Goal: Task Accomplishment & Management: Complete application form

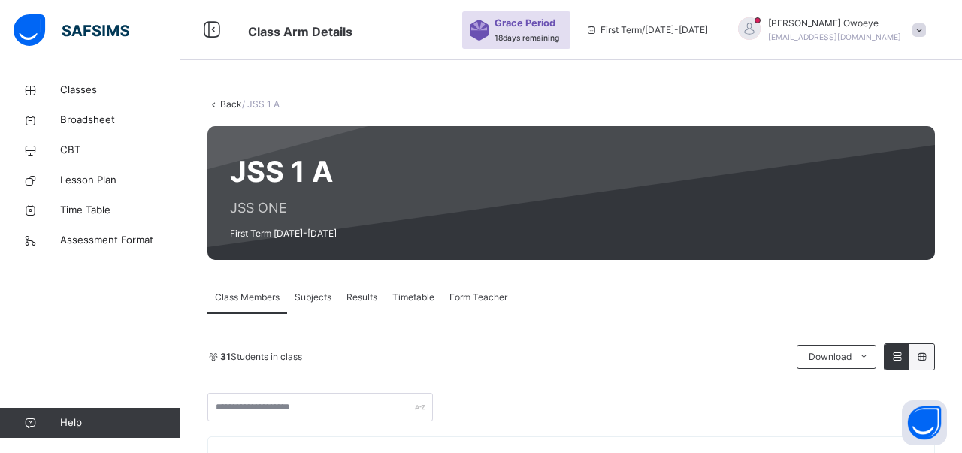
click at [311, 288] on div "Subjects" at bounding box center [313, 298] width 52 height 30
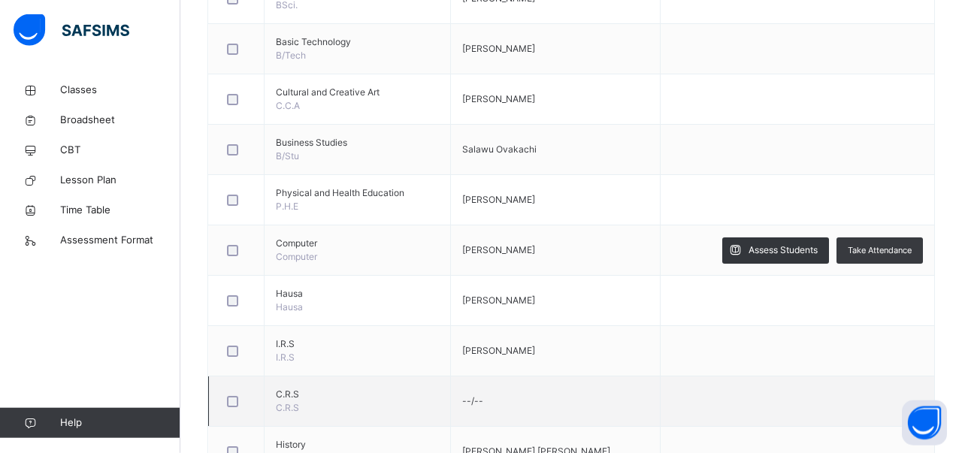
scroll to position [704, 0]
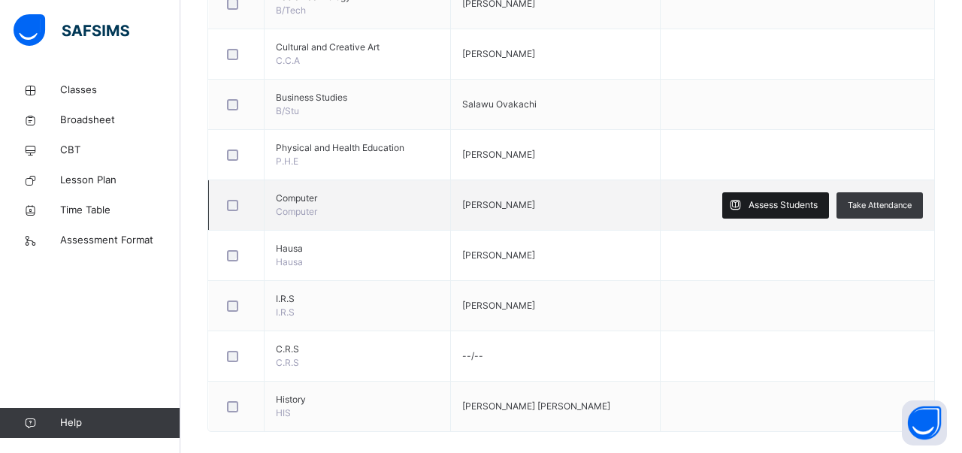
click at [766, 192] on div "Assess Students" at bounding box center [775, 205] width 107 height 26
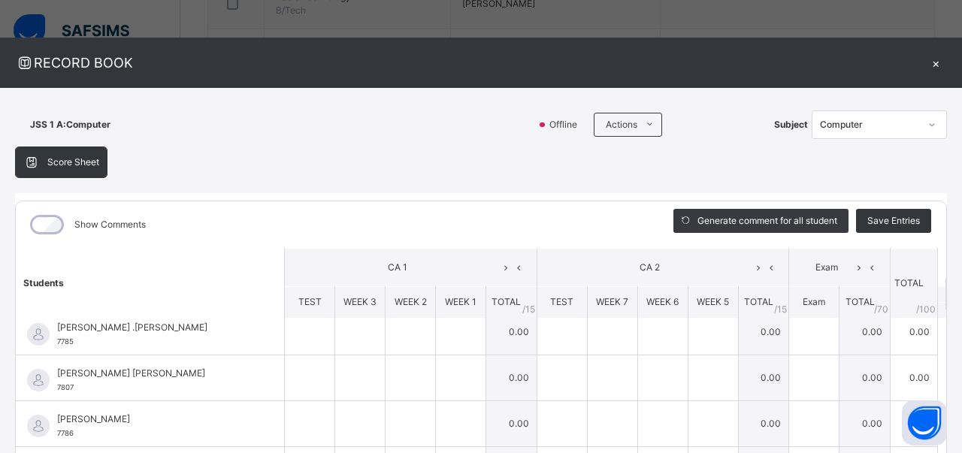
scroll to position [0, 0]
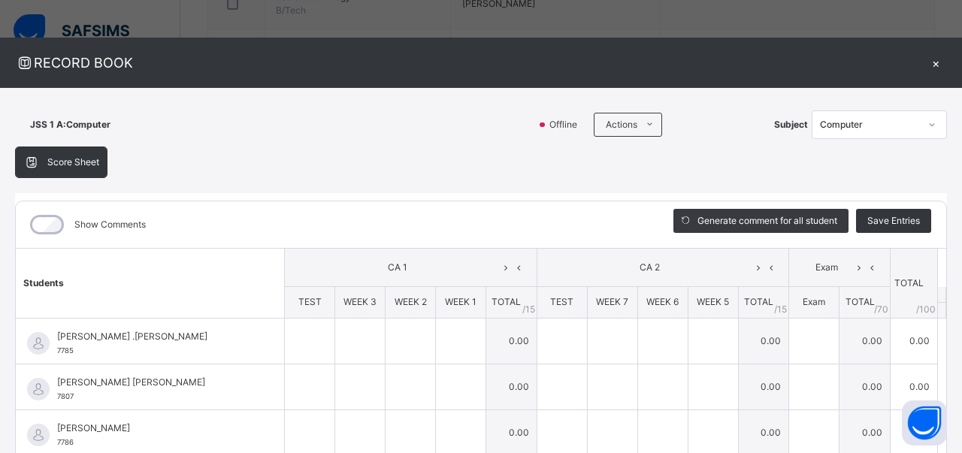
click at [935, 62] on div "×" at bounding box center [936, 63] width 23 height 20
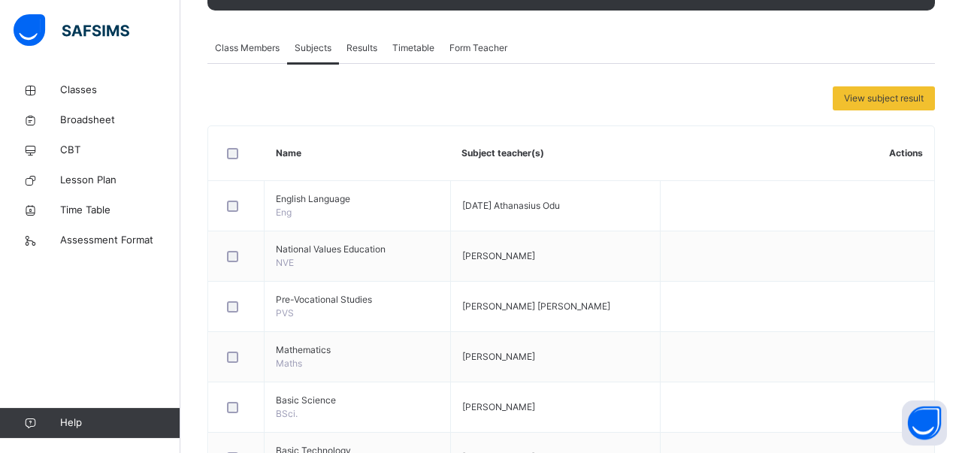
scroll to position [78, 0]
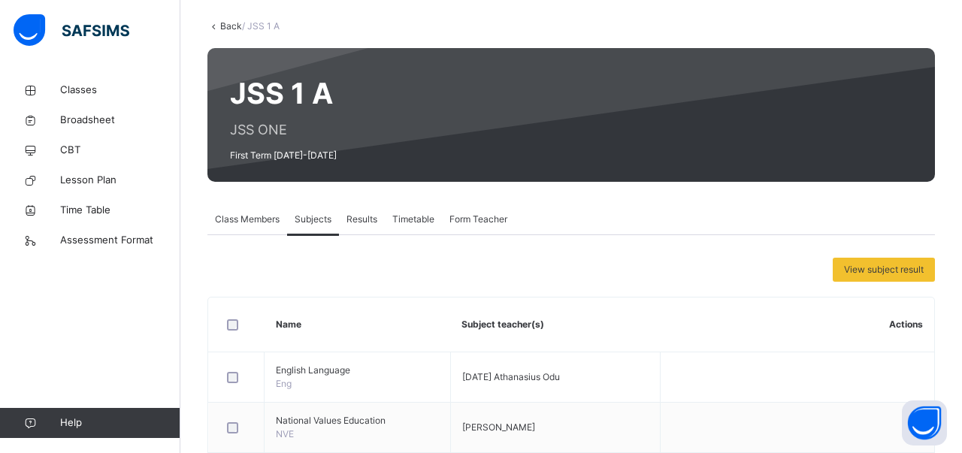
click at [221, 26] on link "Back" at bounding box center [231, 25] width 22 height 11
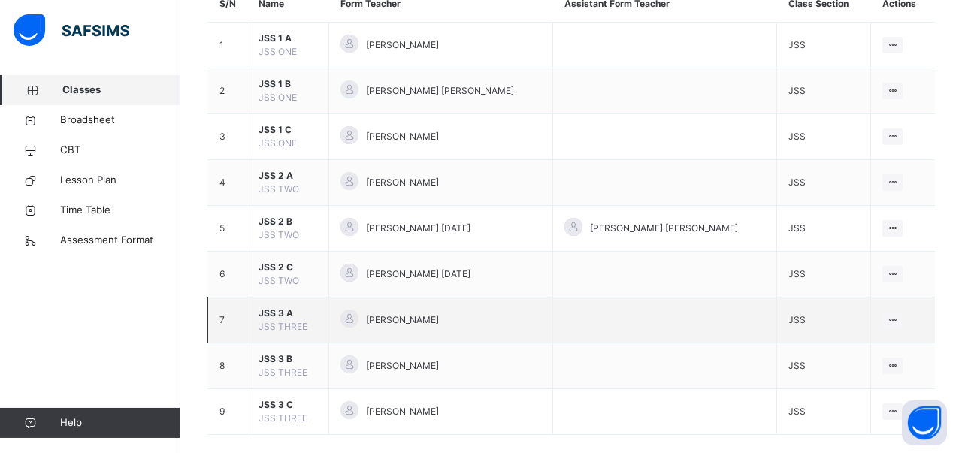
scroll to position [186, 0]
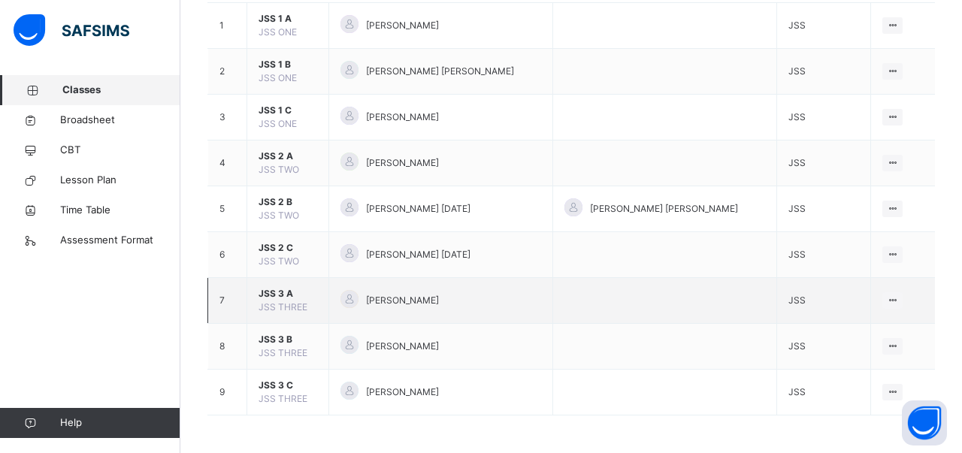
click at [271, 300] on span "JSS 3 A" at bounding box center [288, 294] width 59 height 14
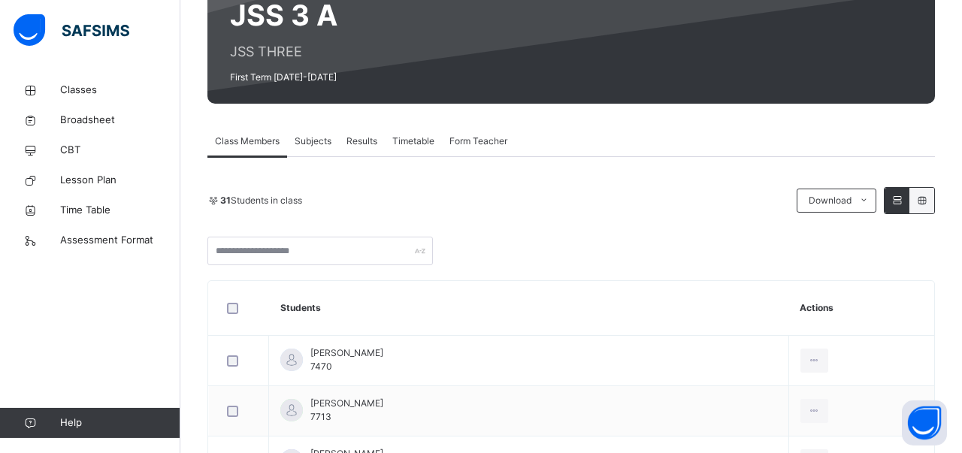
scroll to position [111, 0]
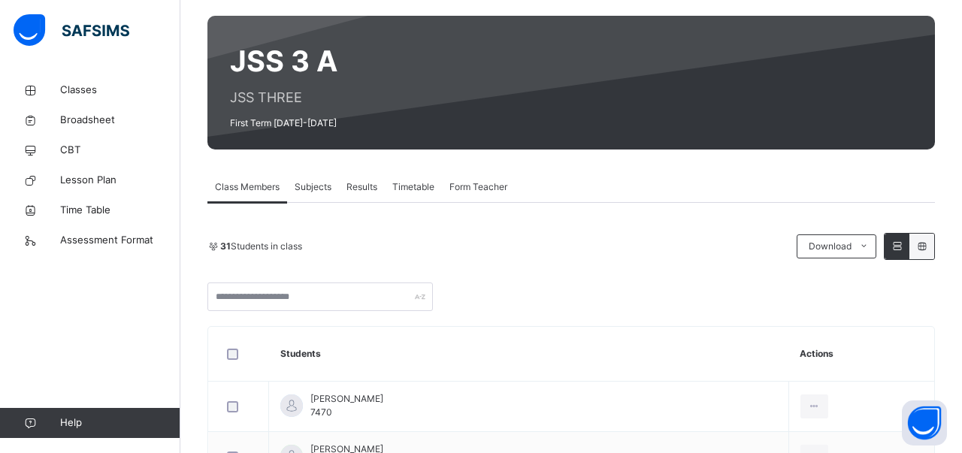
click at [315, 184] on span "Subjects" at bounding box center [313, 187] width 37 height 14
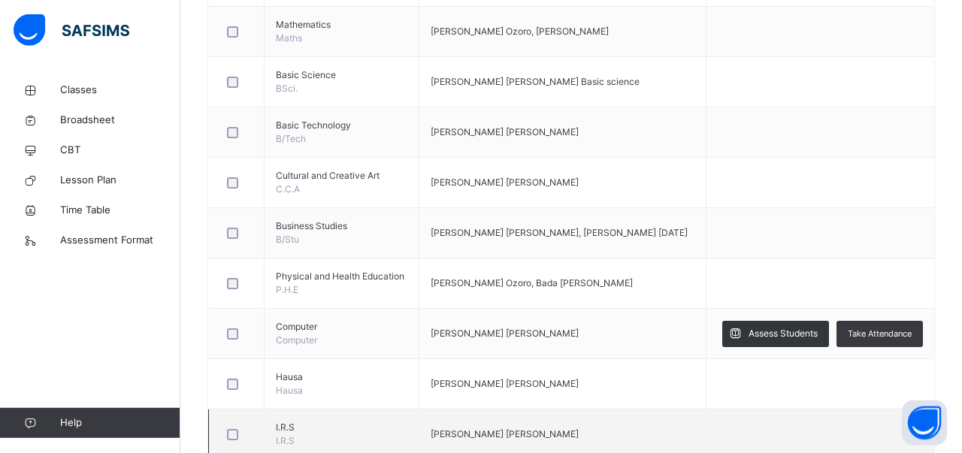
scroll to position [580, 0]
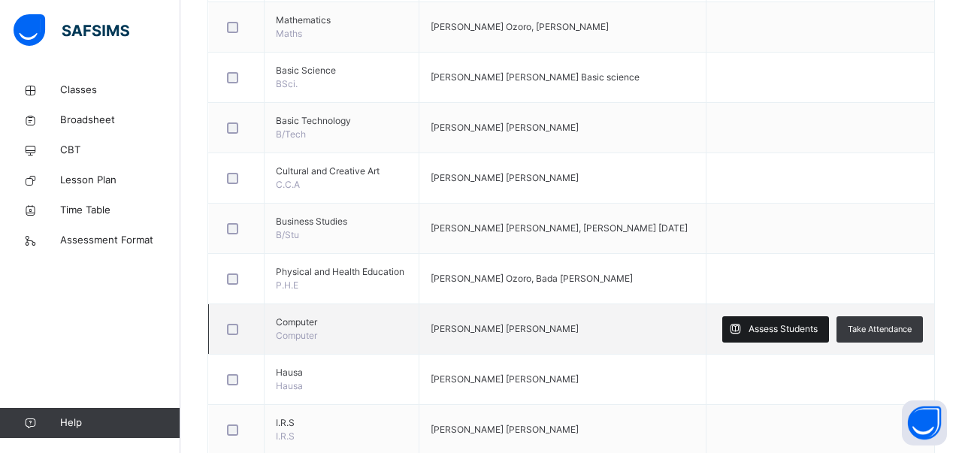
click at [749, 322] on span "Assess Students" at bounding box center [783, 329] width 69 height 14
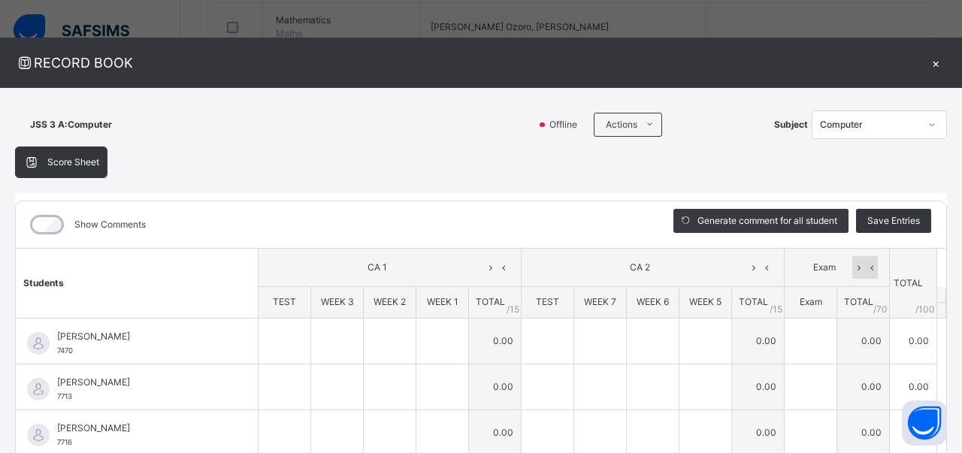
click at [868, 267] on icon at bounding box center [871, 267] width 13 height 23
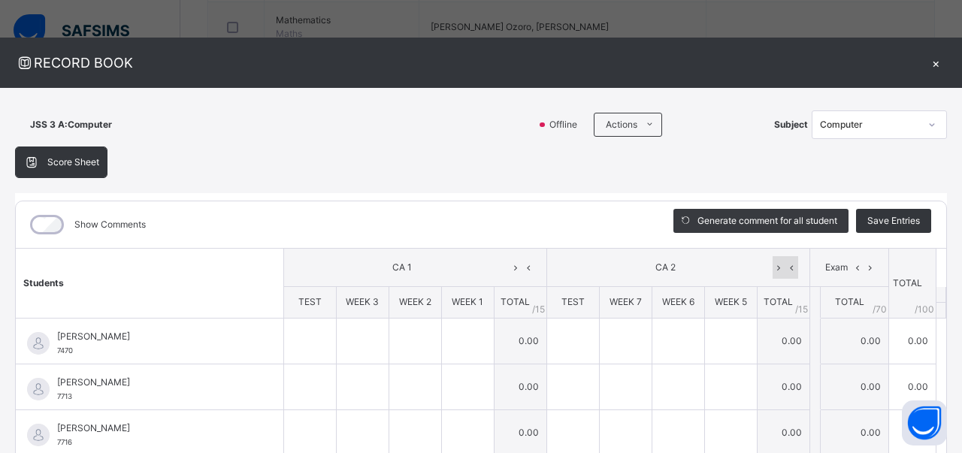
click at [795, 260] on icon at bounding box center [792, 267] width 13 height 23
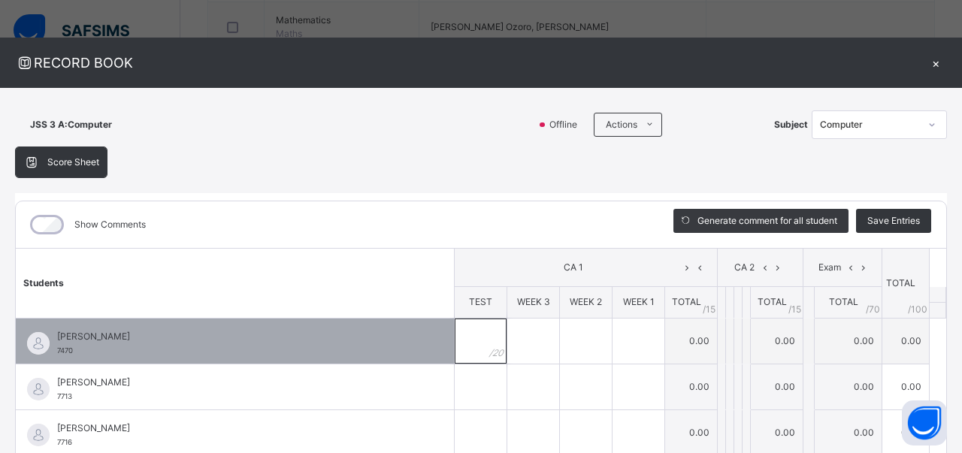
click at [486, 350] on input "text" at bounding box center [481, 341] width 52 height 45
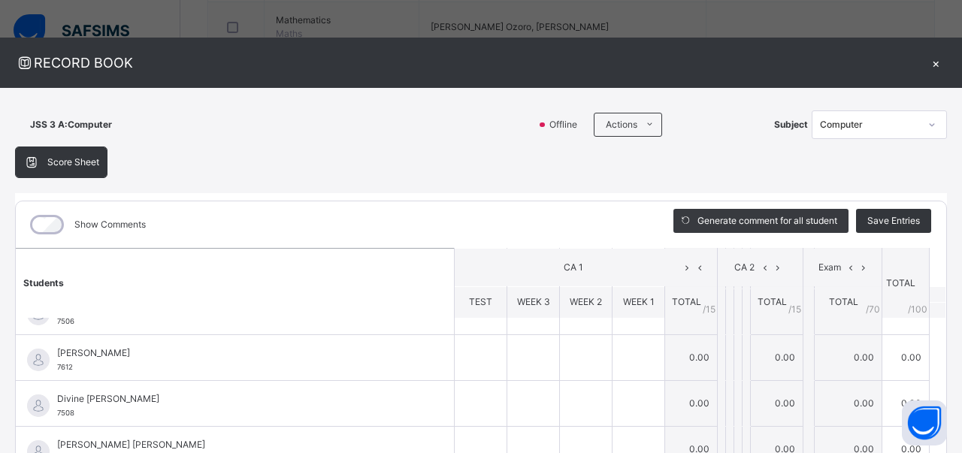
scroll to position [316, 0]
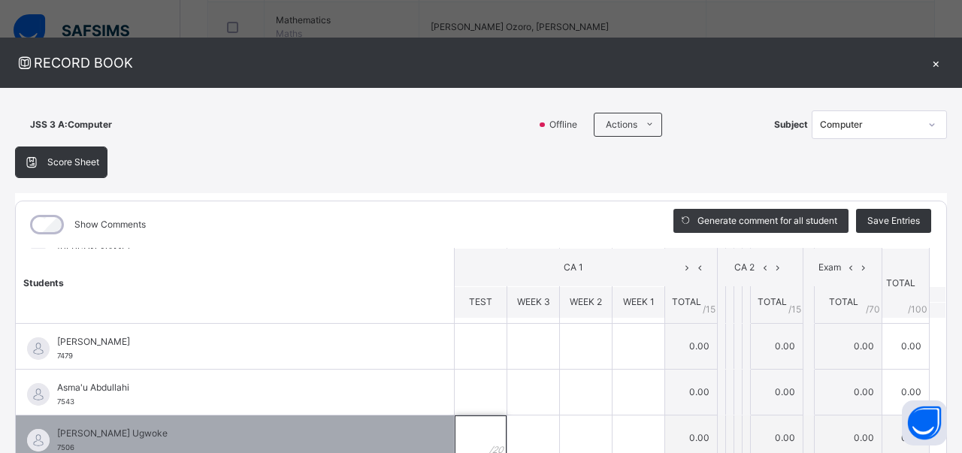
click at [482, 422] on input "text" at bounding box center [481, 438] width 52 height 45
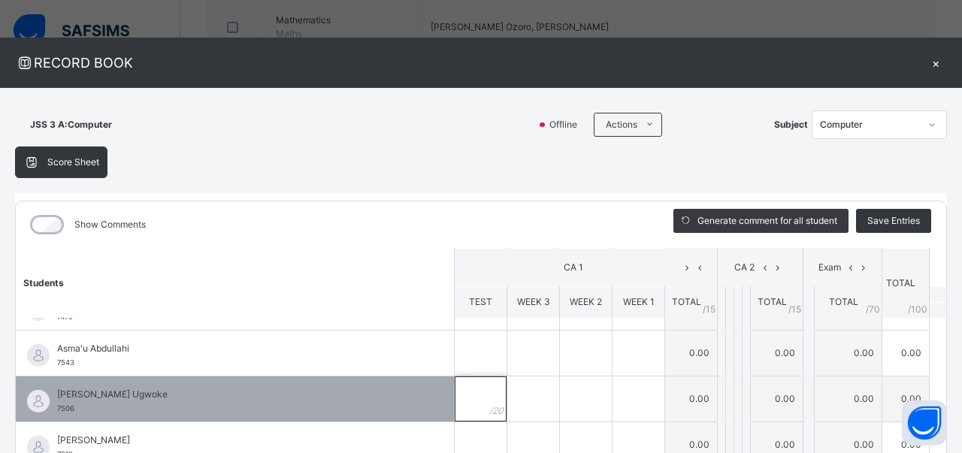
scroll to position [379, 0]
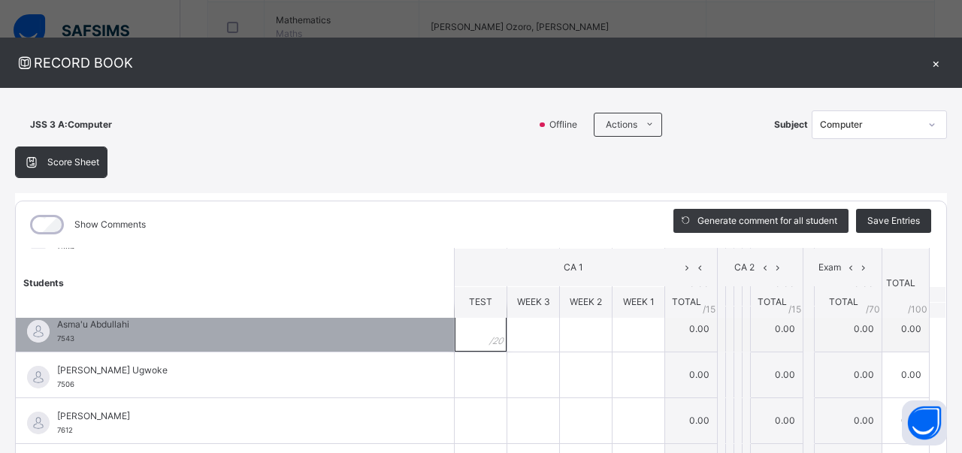
click at [496, 332] on div at bounding box center [481, 329] width 52 height 45
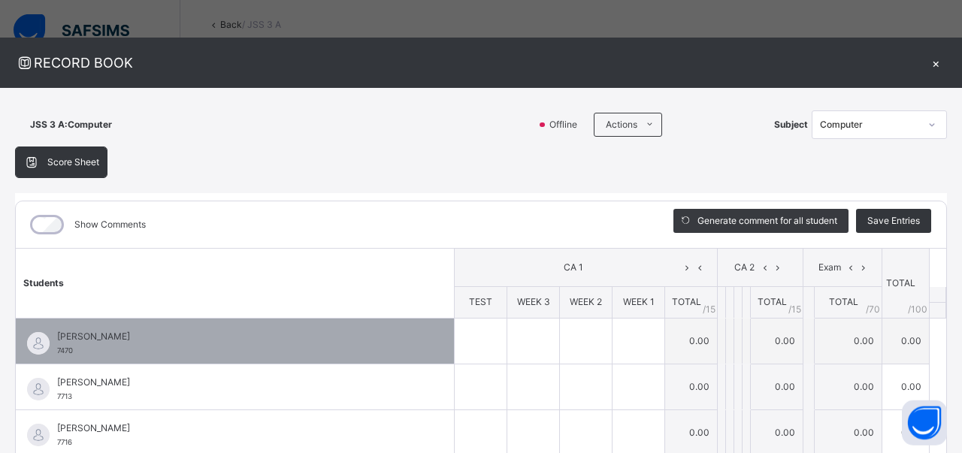
scroll to position [0, 0]
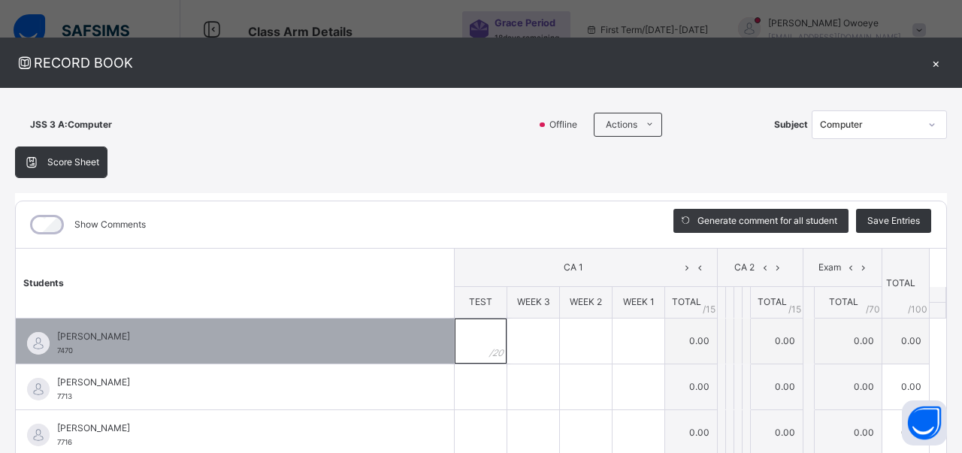
click at [498, 342] on div at bounding box center [481, 341] width 52 height 45
type input "*"
type input "**"
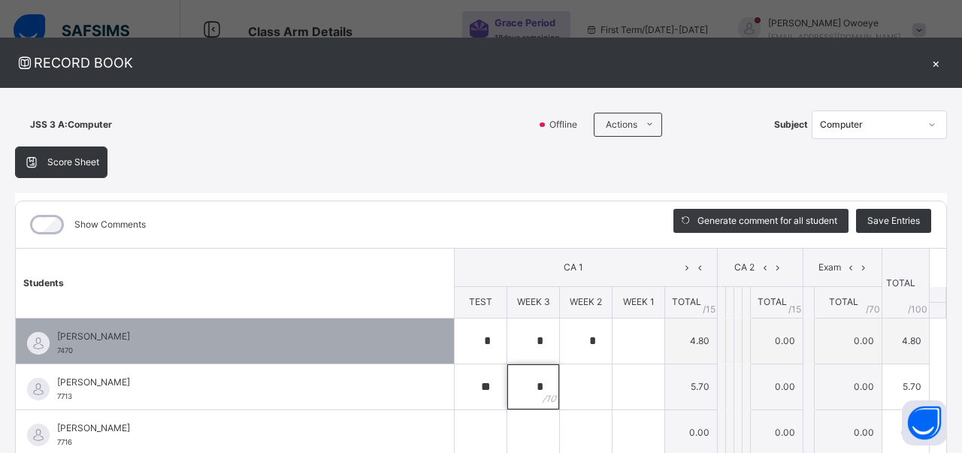
type input "*"
type input "**"
type input "*"
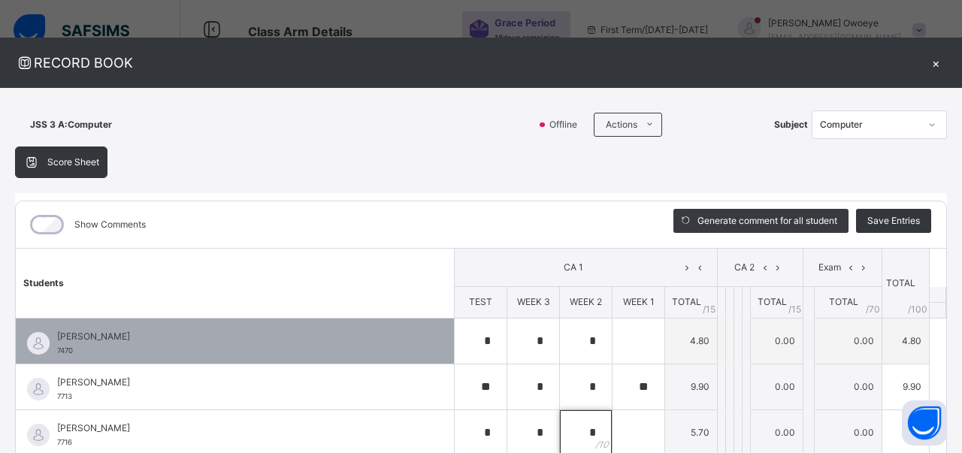
type input "*"
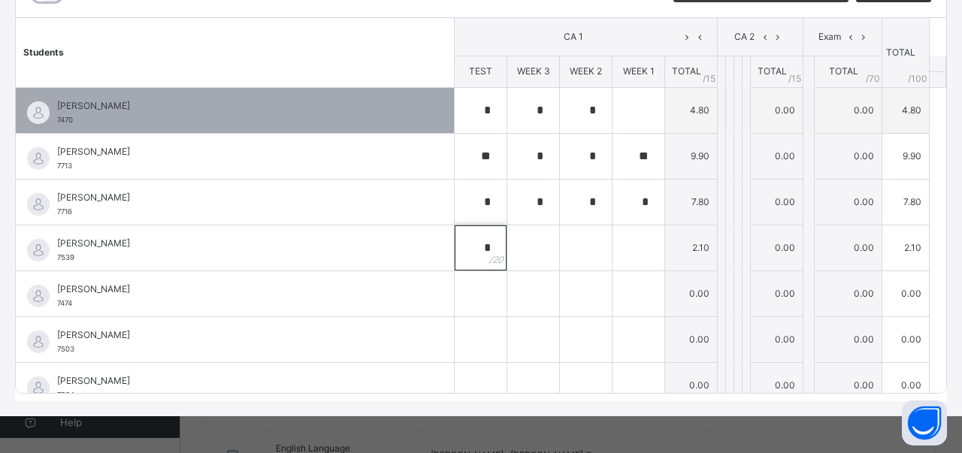
type input "*"
type input "**"
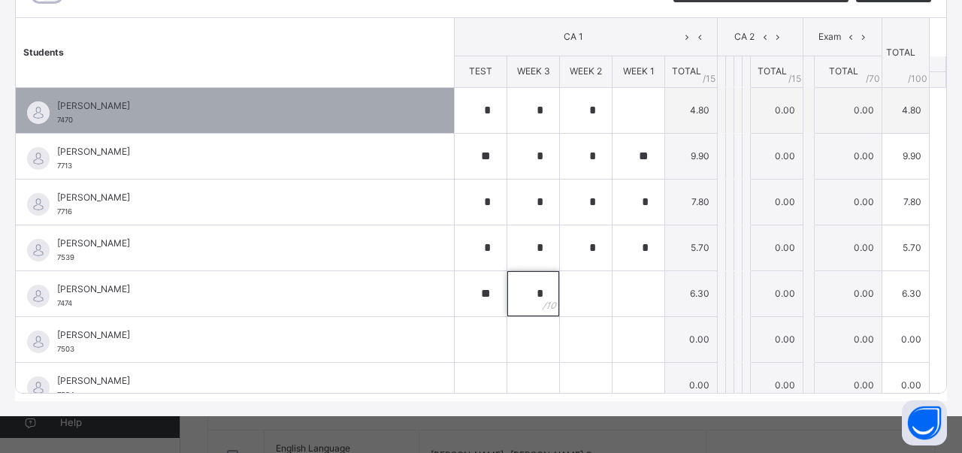
type input "*"
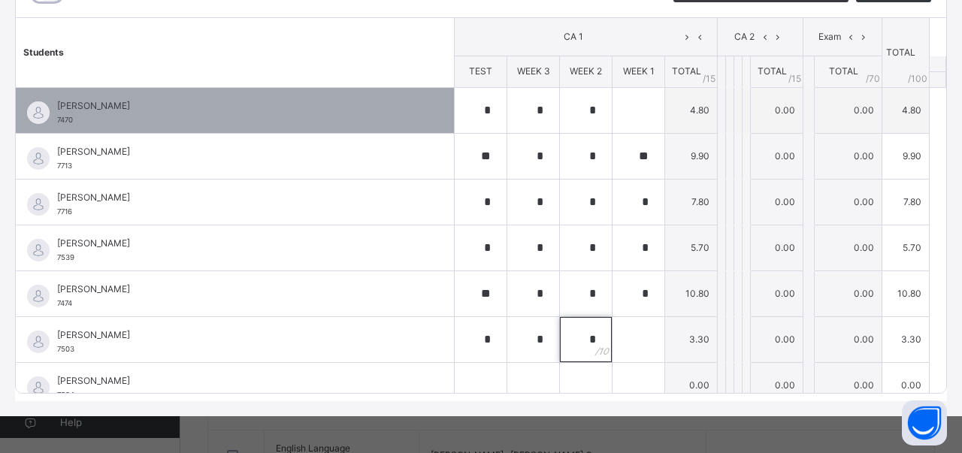
type input "*"
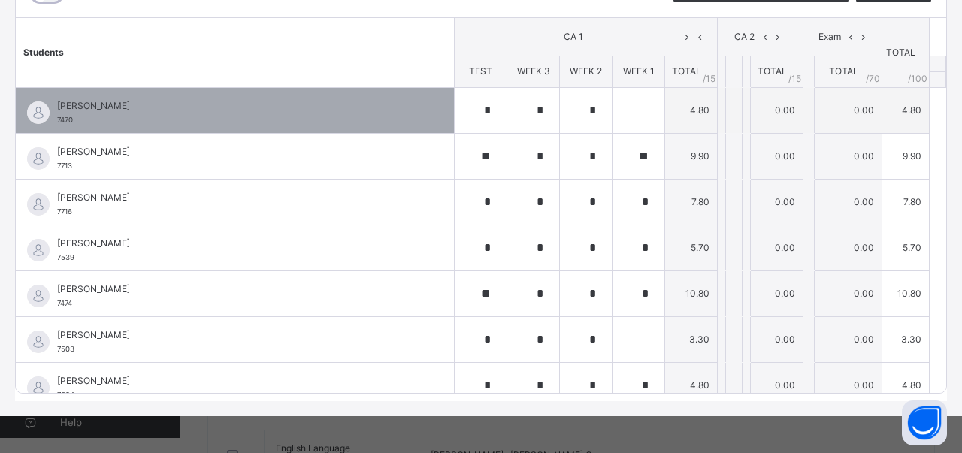
scroll to position [223, 0]
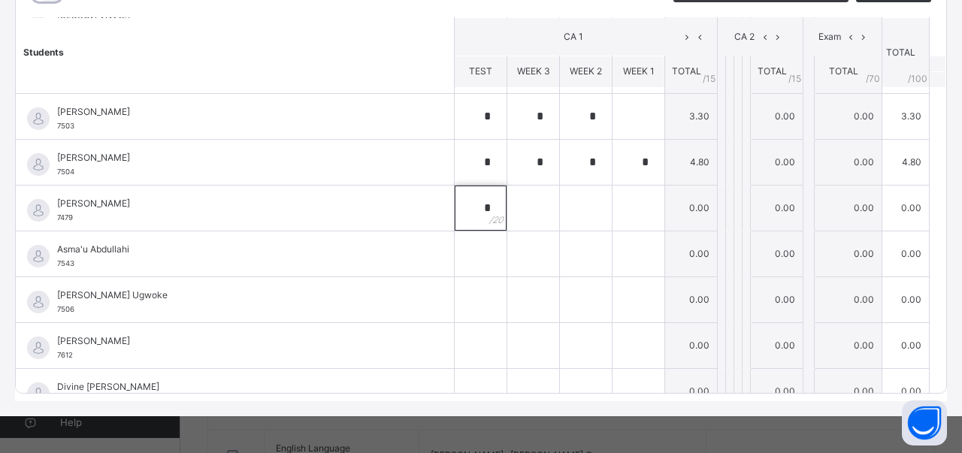
type input "*"
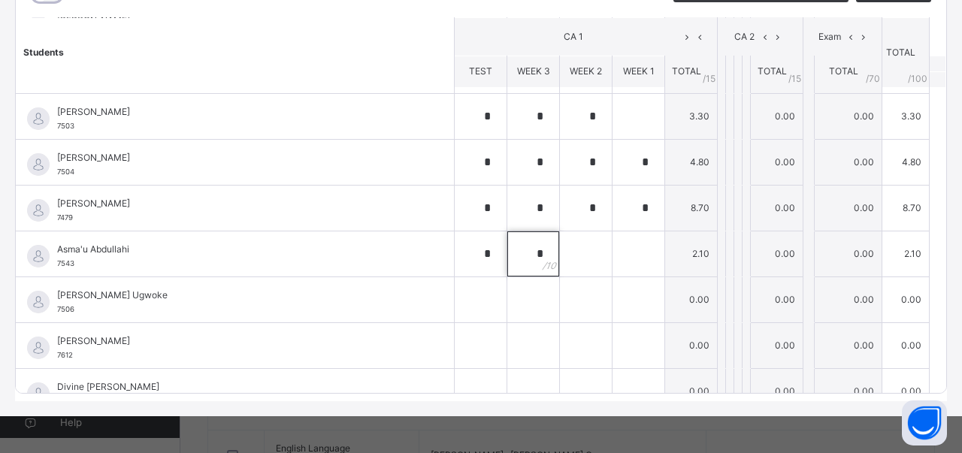
type input "*"
type input "**"
type input "*"
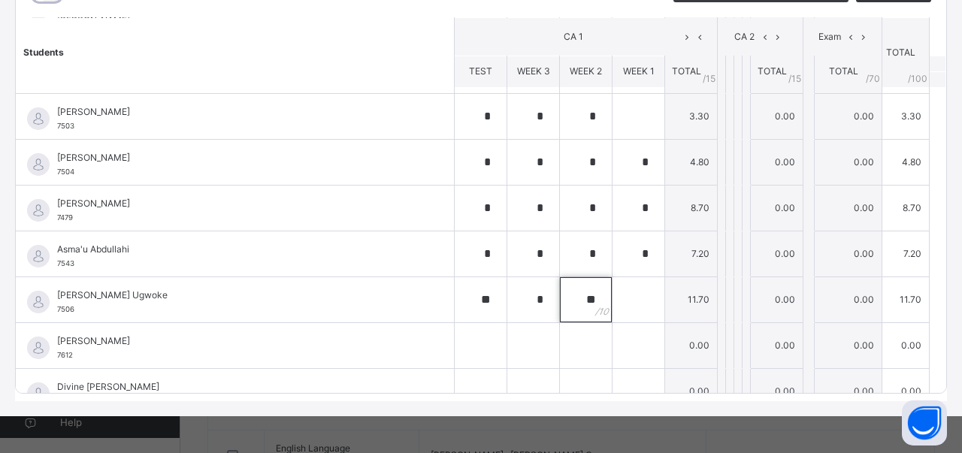
type input "**"
type input "*"
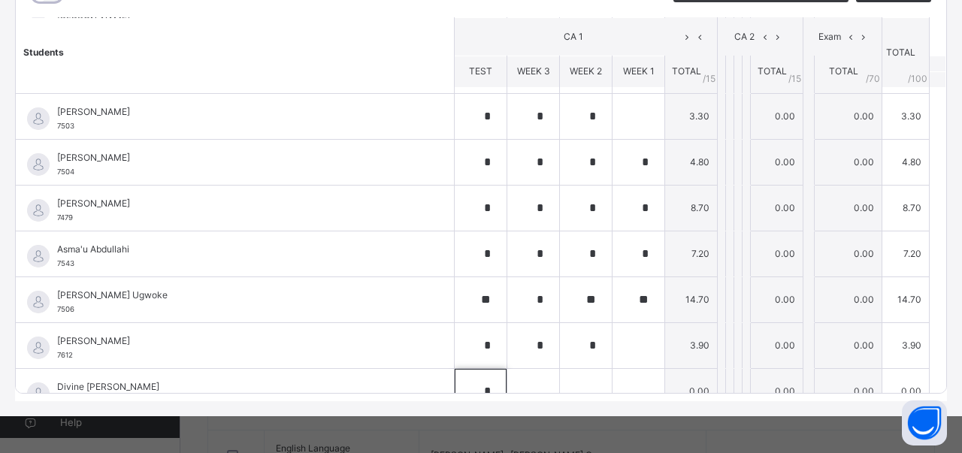
scroll to position [225, 0]
type input "**"
type input "*"
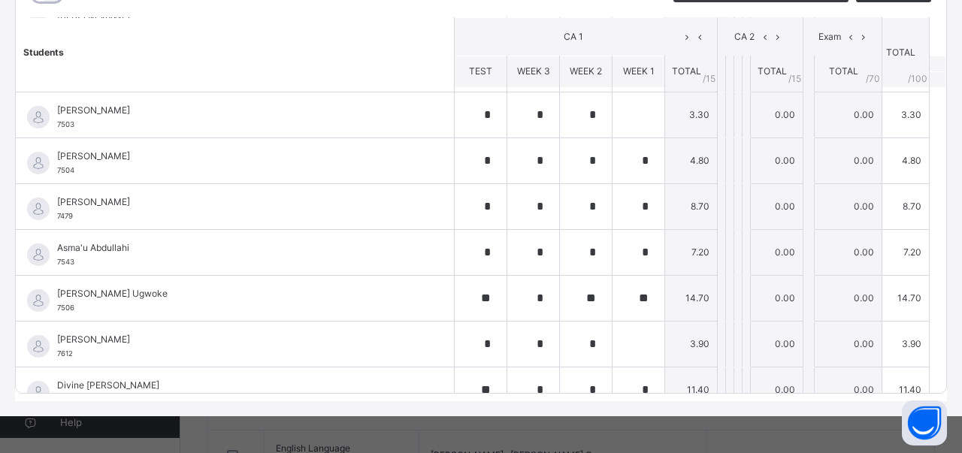
scroll to position [451, 0]
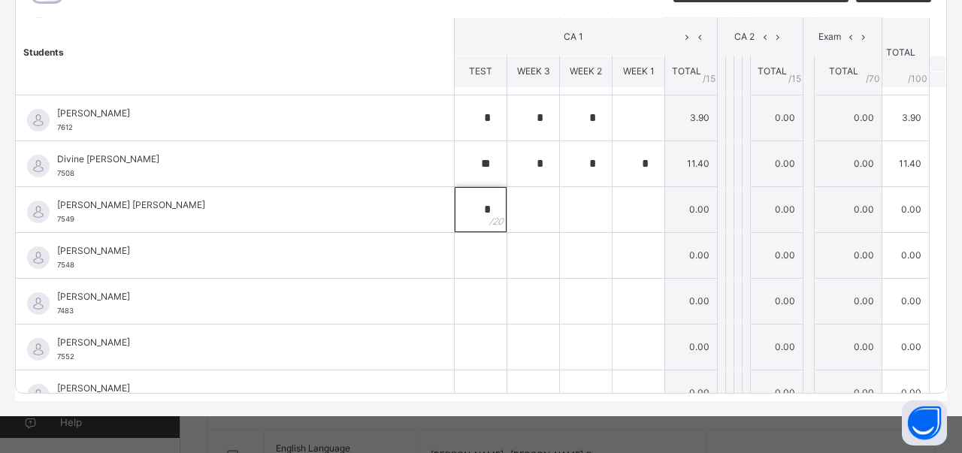
type input "*"
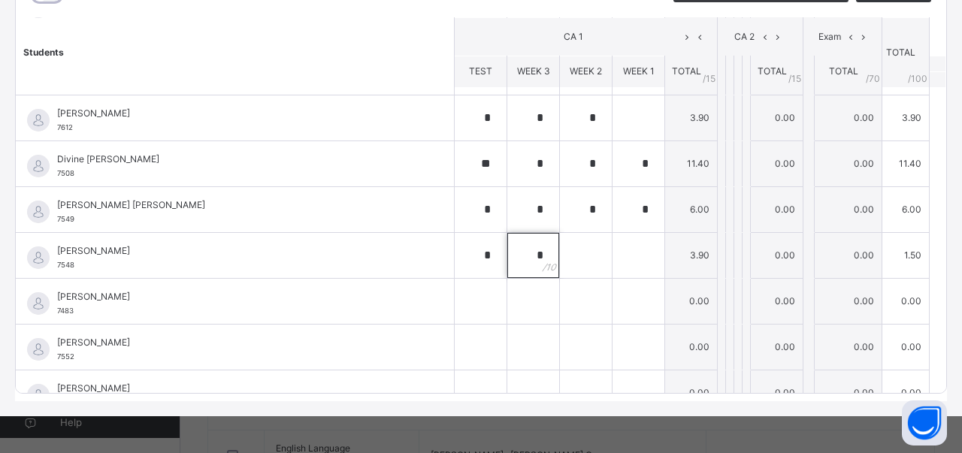
type input "*"
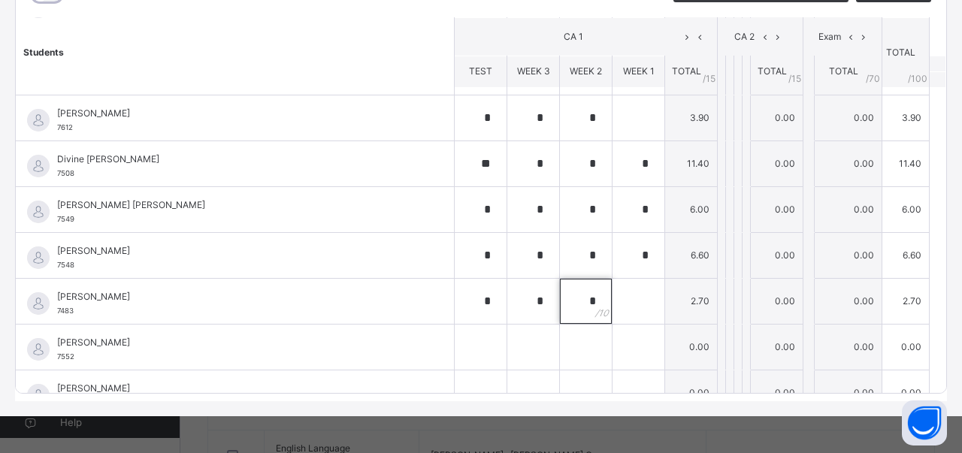
type input "*"
type input "**"
type input "*"
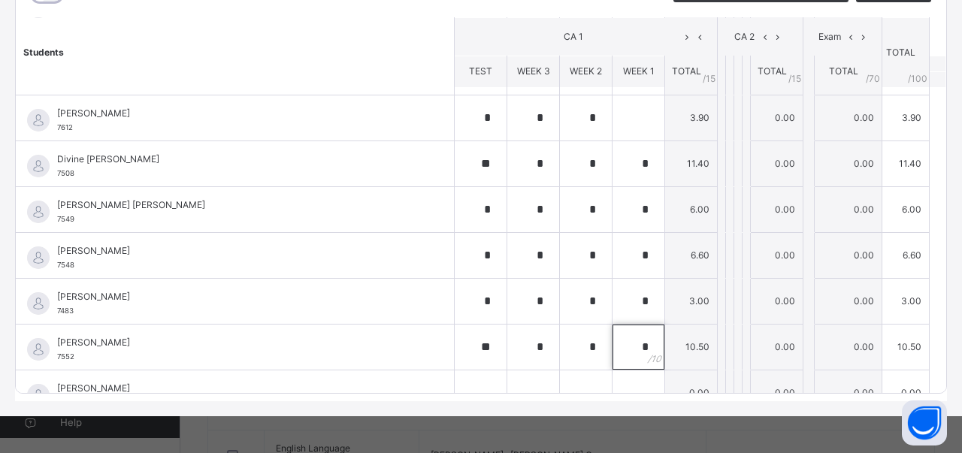
type input "*"
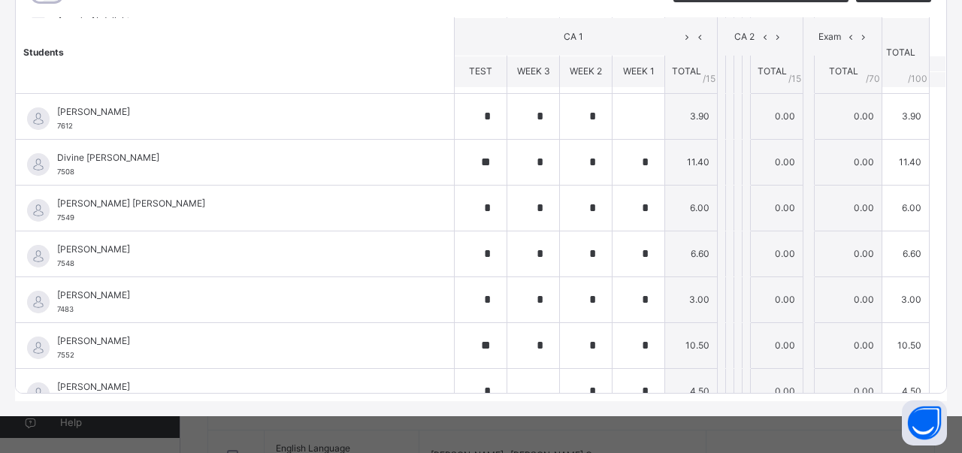
scroll to position [680, 0]
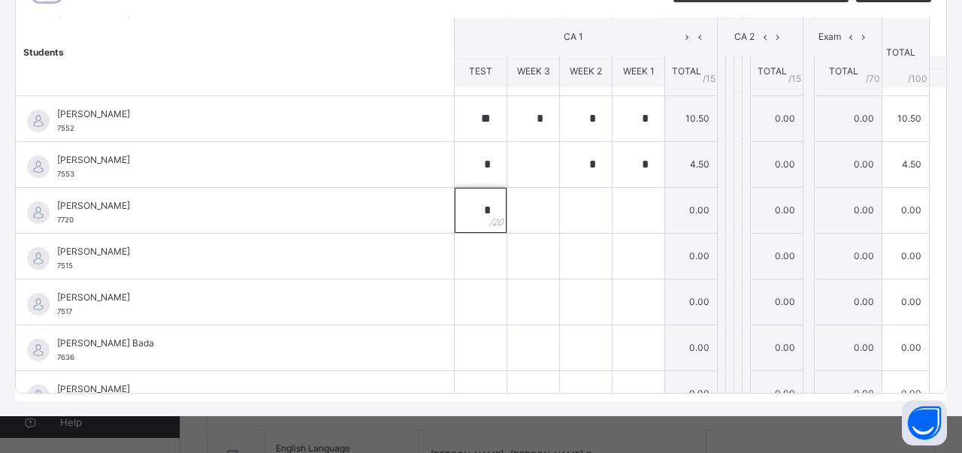
type input "*"
type input "**"
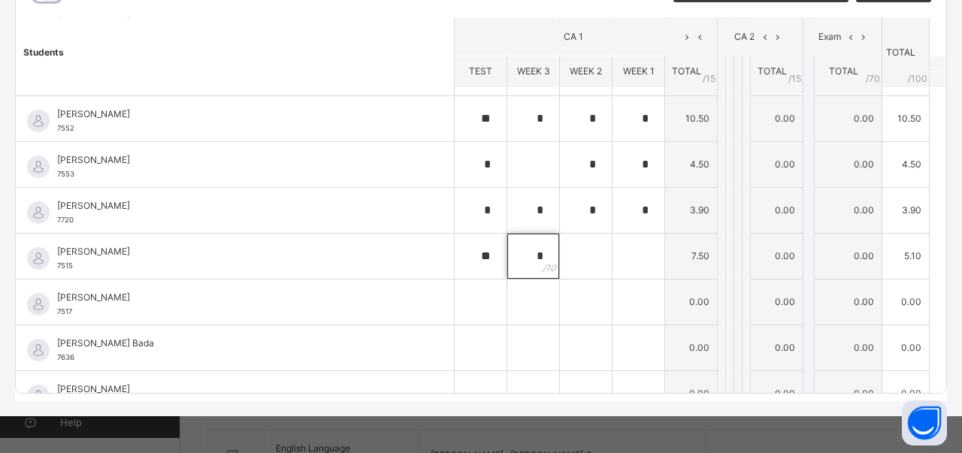
type input "*"
type input "**"
type input "*"
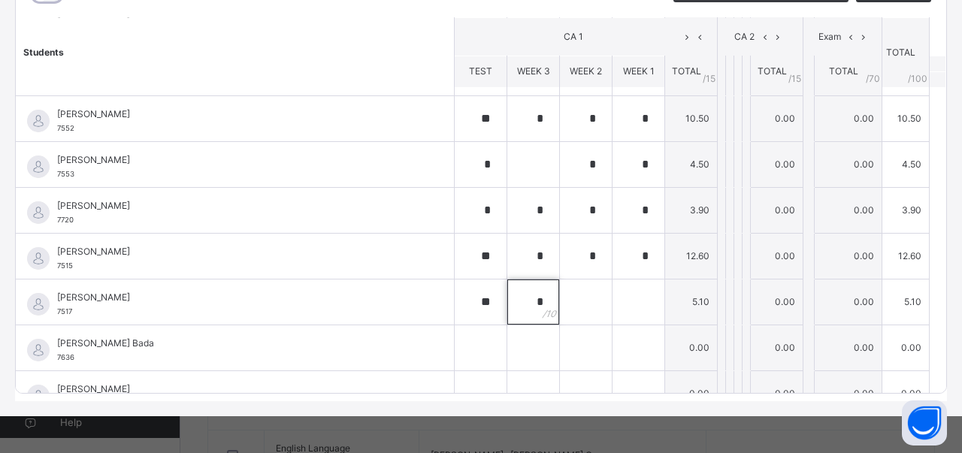
type input "*"
type input "**"
type input "*"
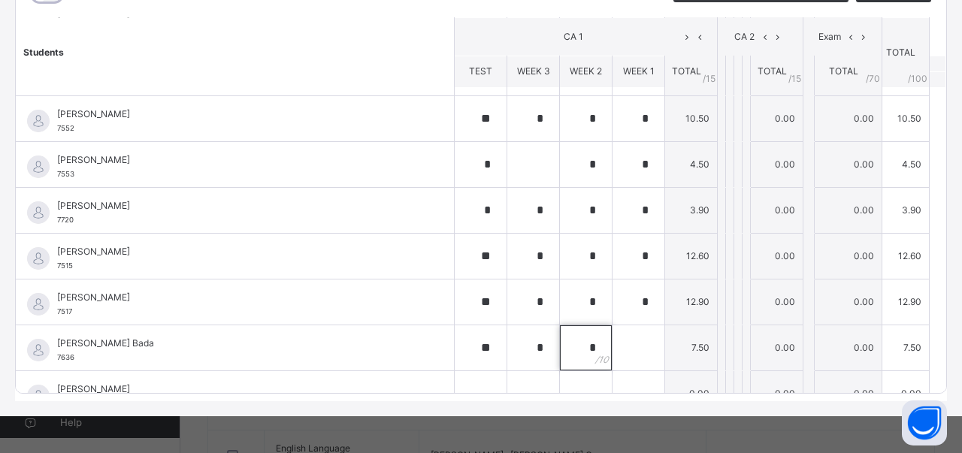
type input "*"
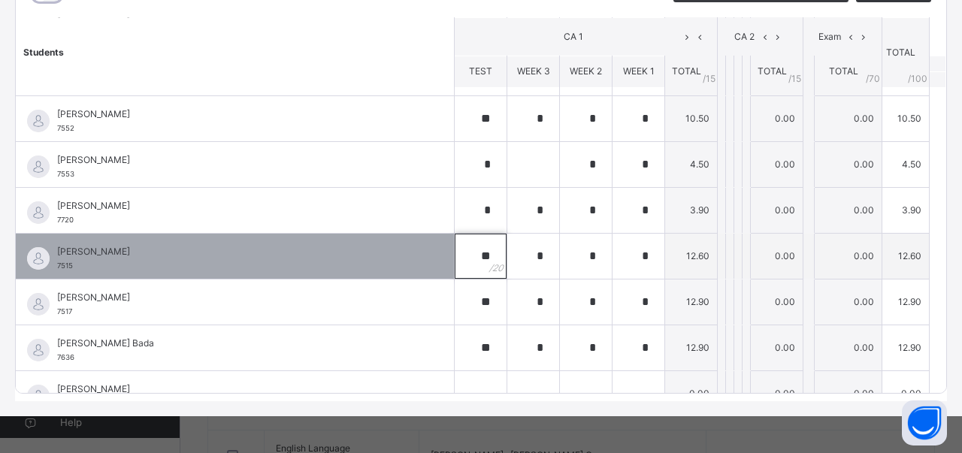
click at [499, 256] on div "**" at bounding box center [481, 256] width 52 height 45
type input "*"
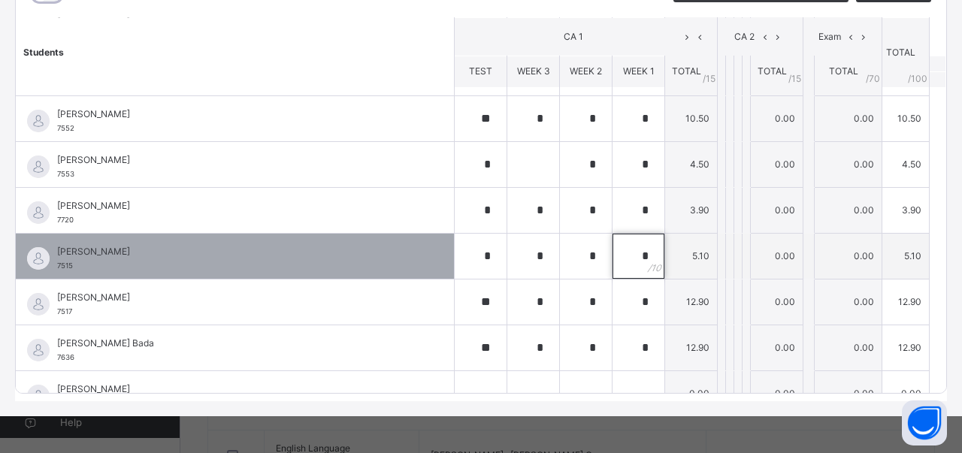
type input "*"
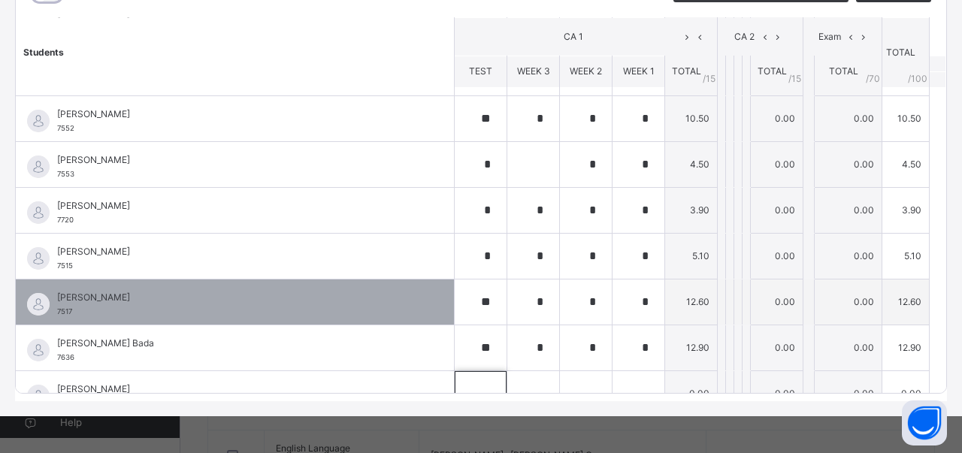
scroll to position [806, 0]
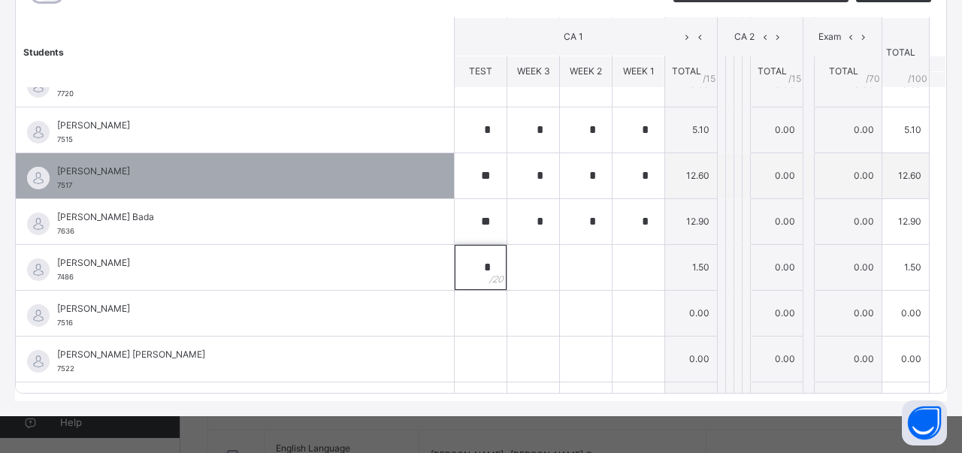
type input "*"
type input "**"
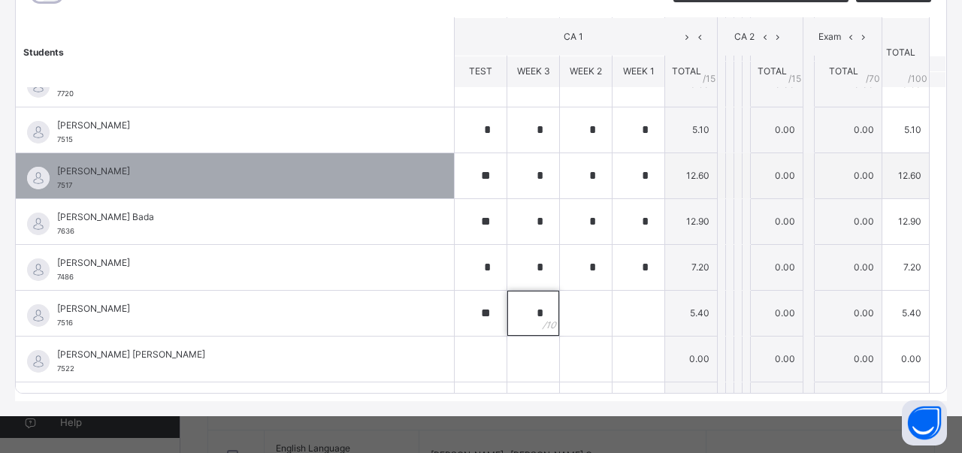
type input "*"
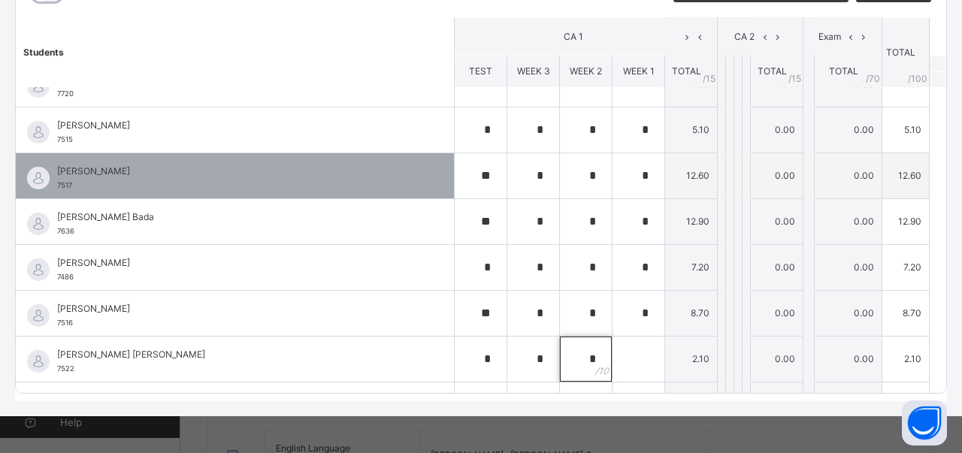
type input "*"
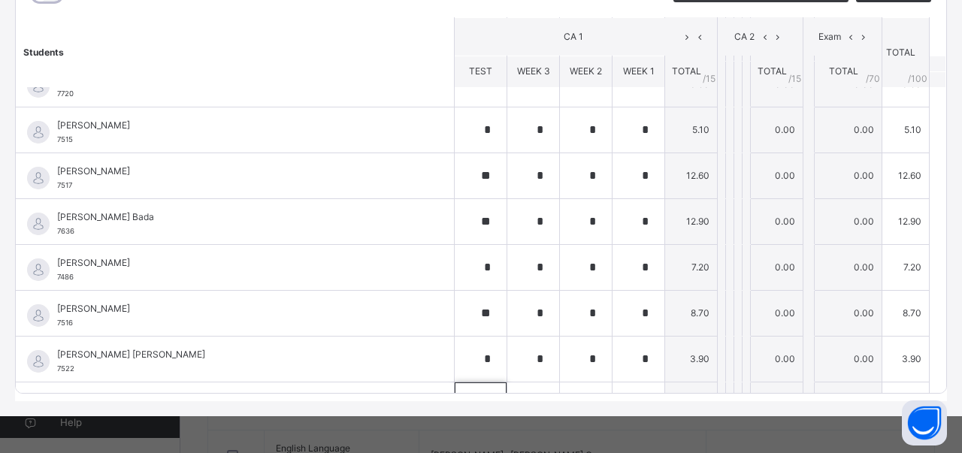
scroll to position [995, 0]
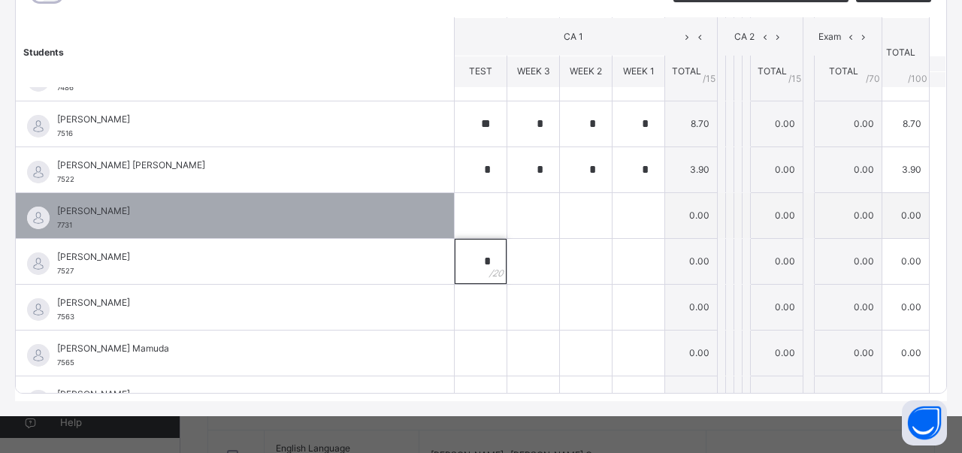
type input "*"
type input "**"
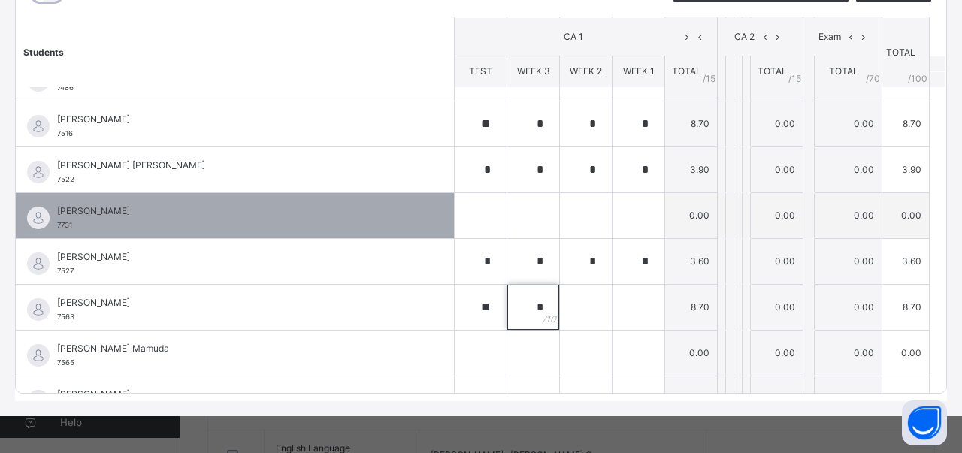
type input "*"
type input "**"
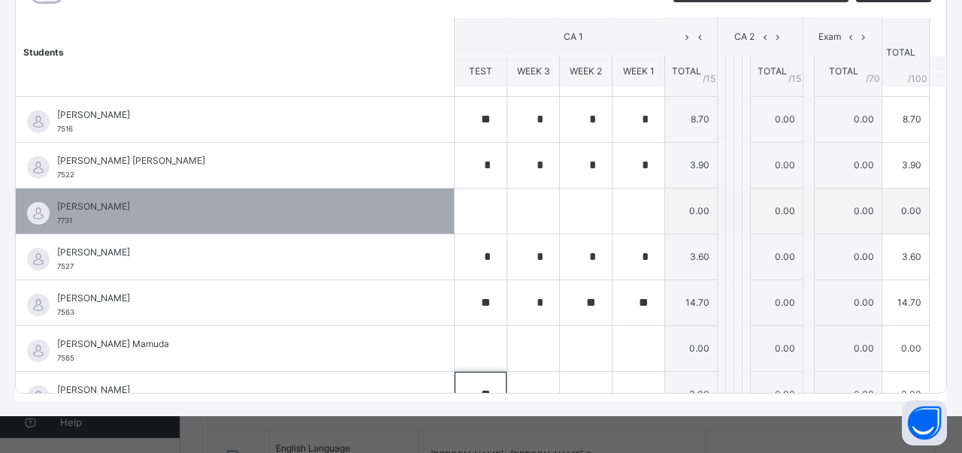
type input "**"
type input "*"
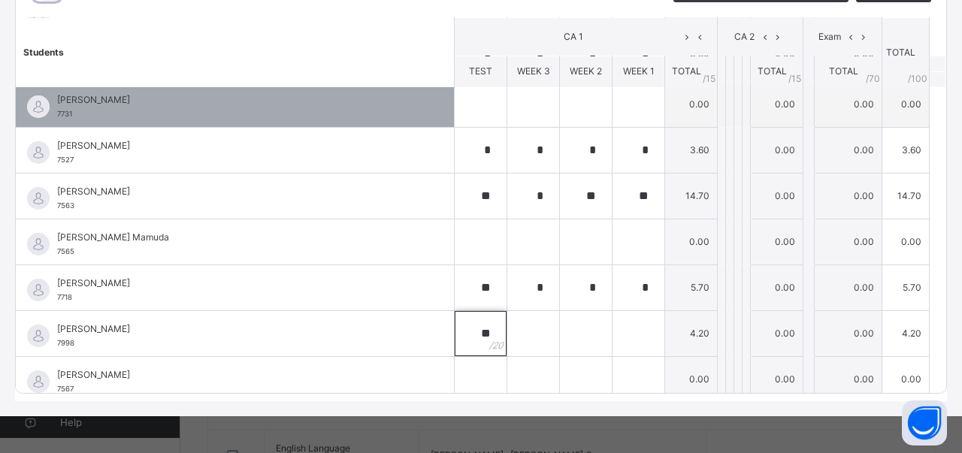
type input "**"
type input "*"
type input "**"
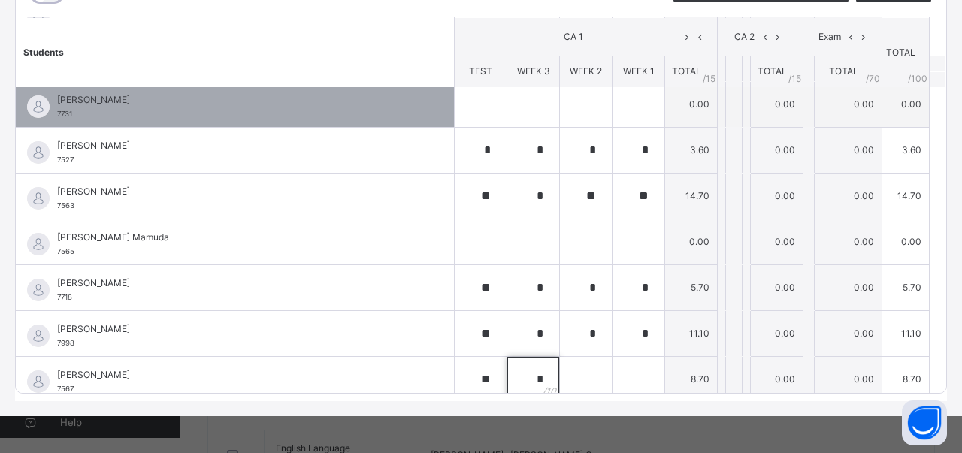
type input "*"
type input "**"
type input "*"
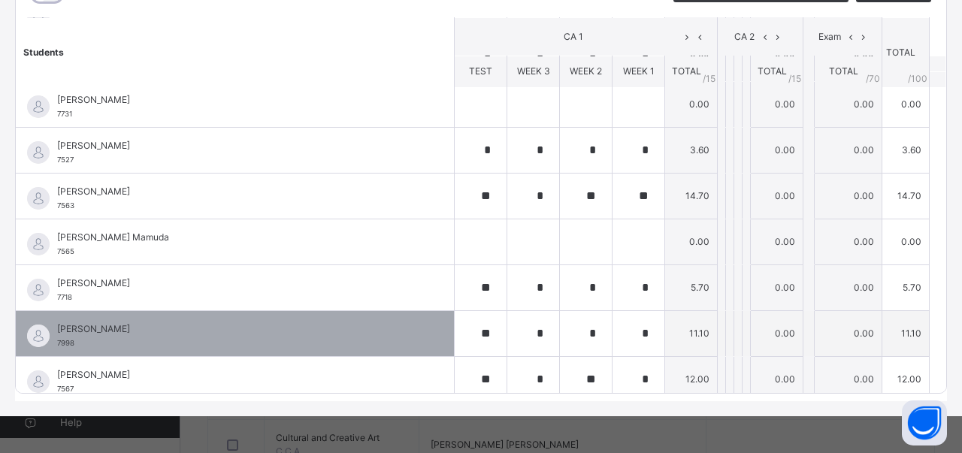
scroll to position [547, 0]
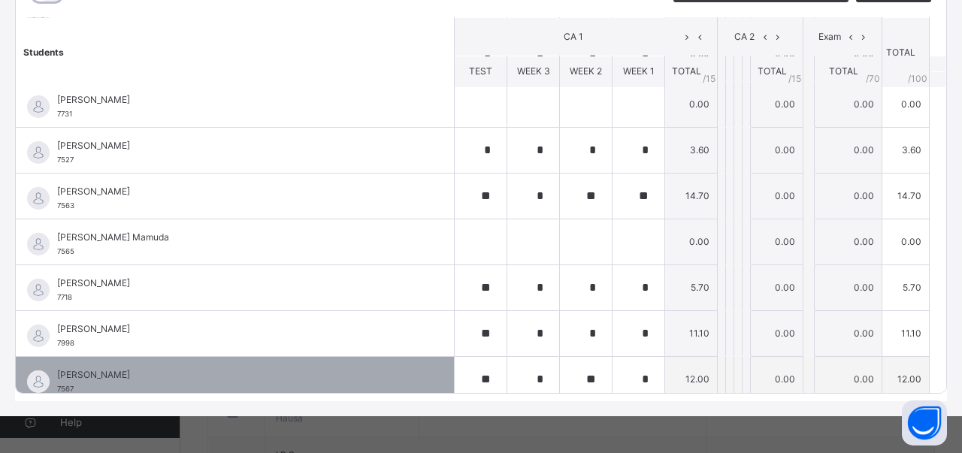
click at [660, 366] on input "*" at bounding box center [639, 379] width 52 height 45
type input "**"
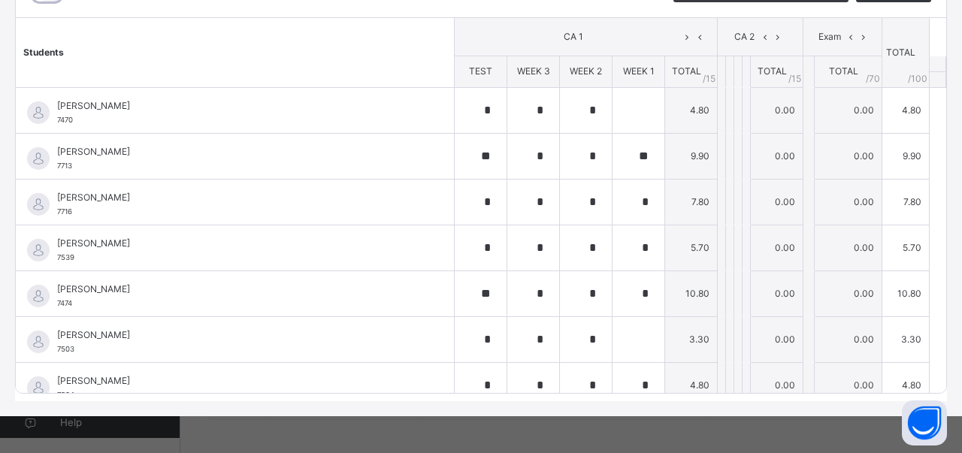
scroll to position [0, 0]
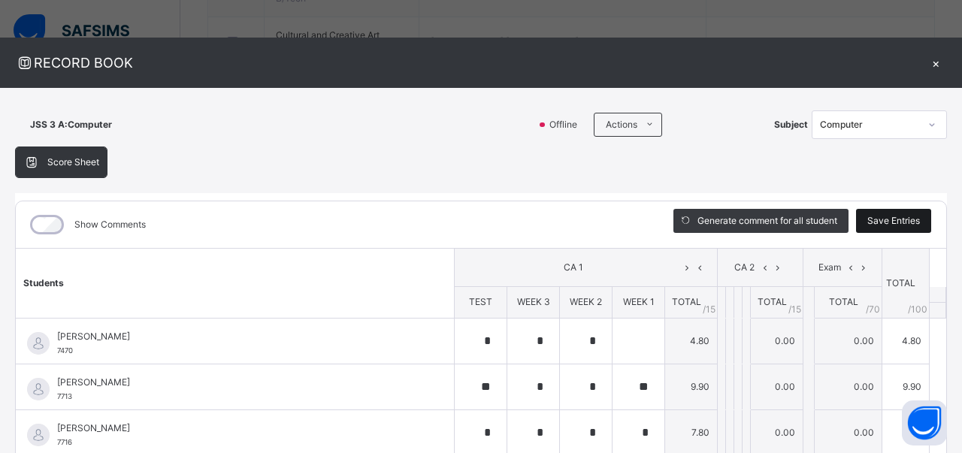
click at [893, 217] on span "Save Entries" at bounding box center [893, 221] width 53 height 14
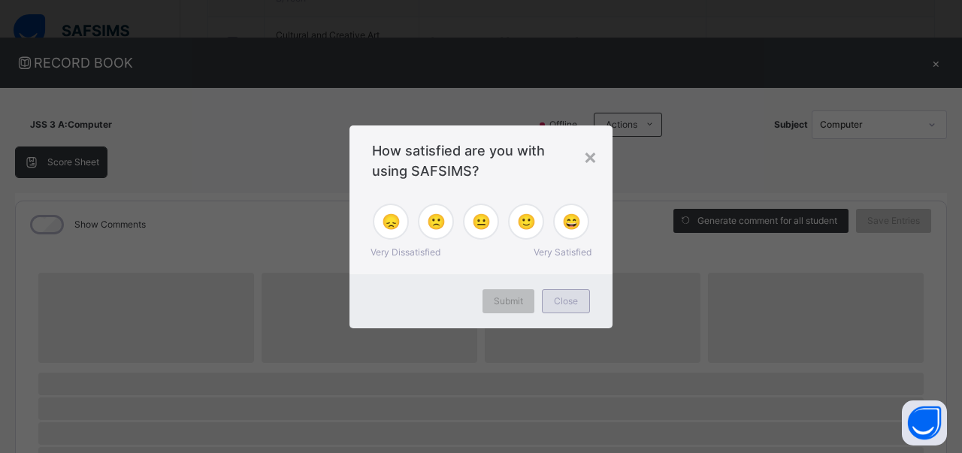
click at [556, 298] on span "Close" at bounding box center [566, 302] width 24 height 14
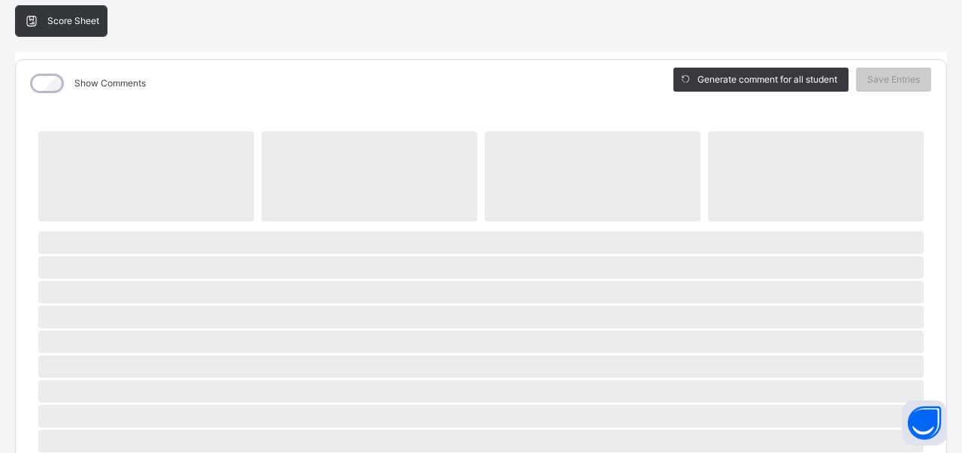
scroll to position [115, 0]
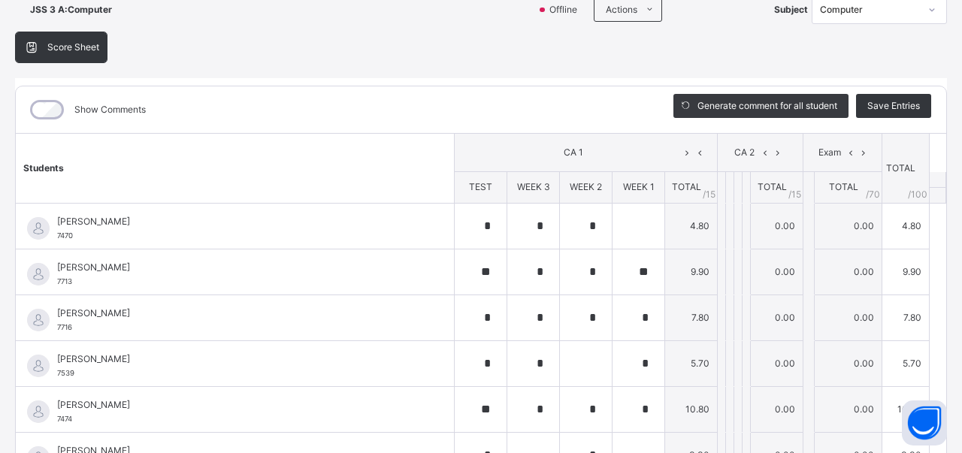
type input "*"
type input "**"
type input "*"
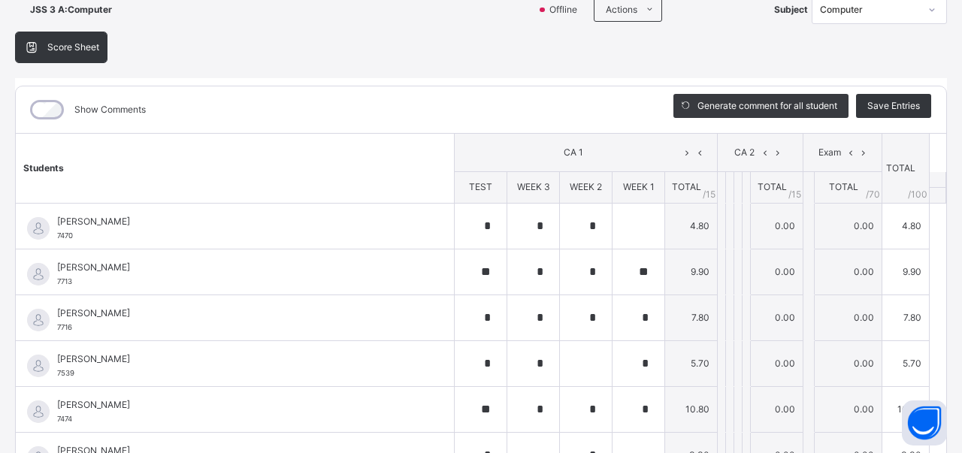
type input "*"
type input "**"
type input "*"
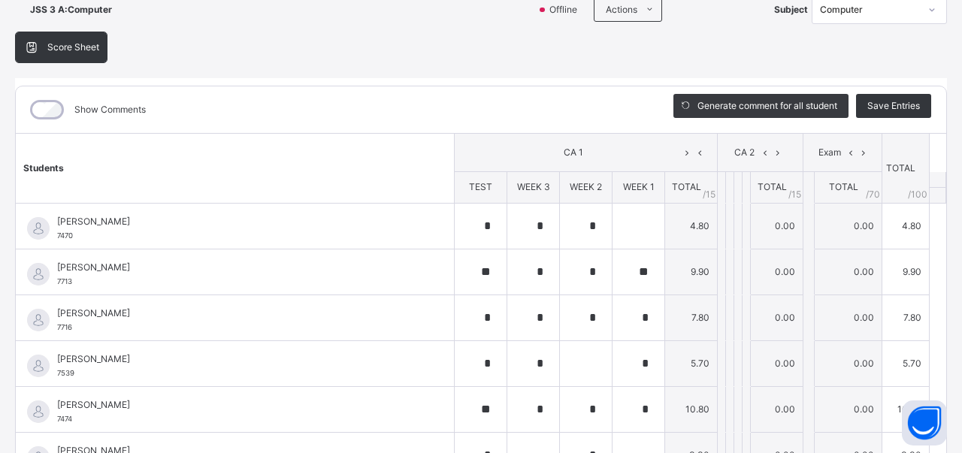
type input "*"
type input "**"
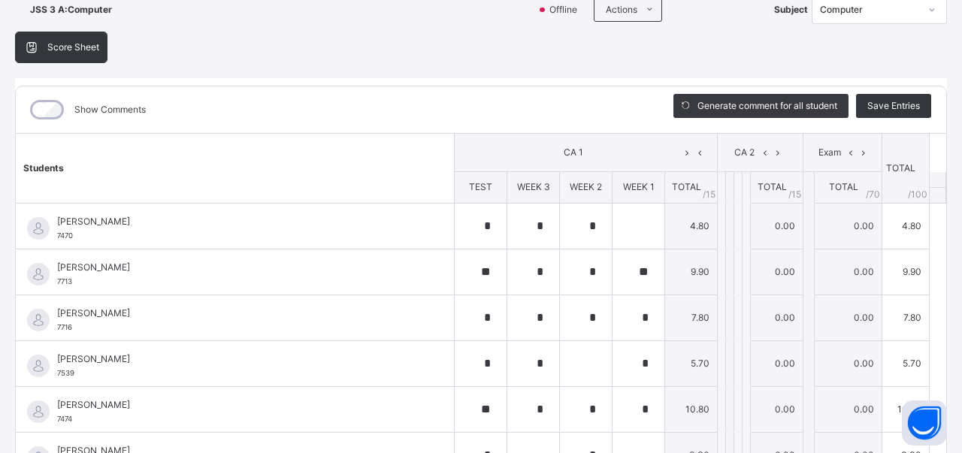
type input "*"
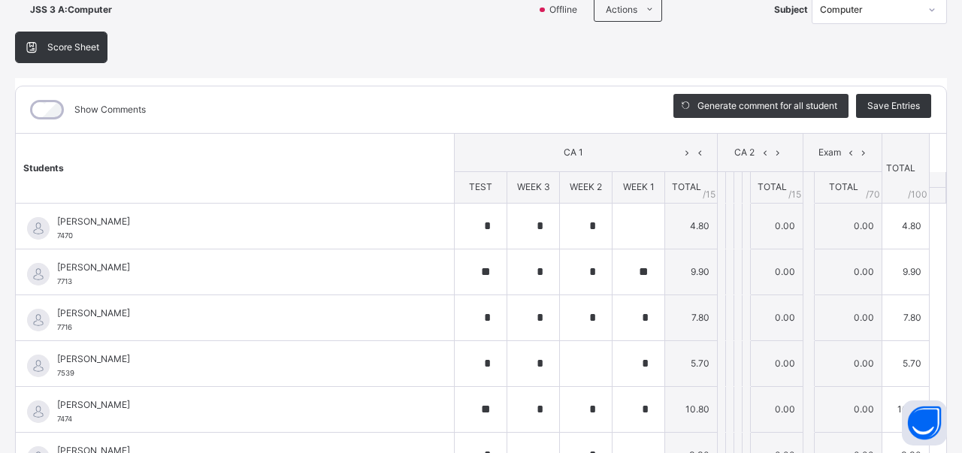
type input "*"
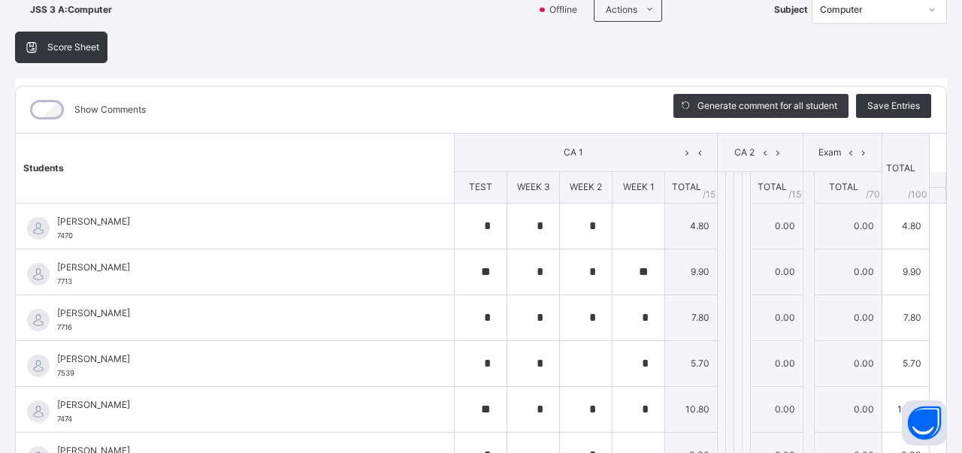
type input "*"
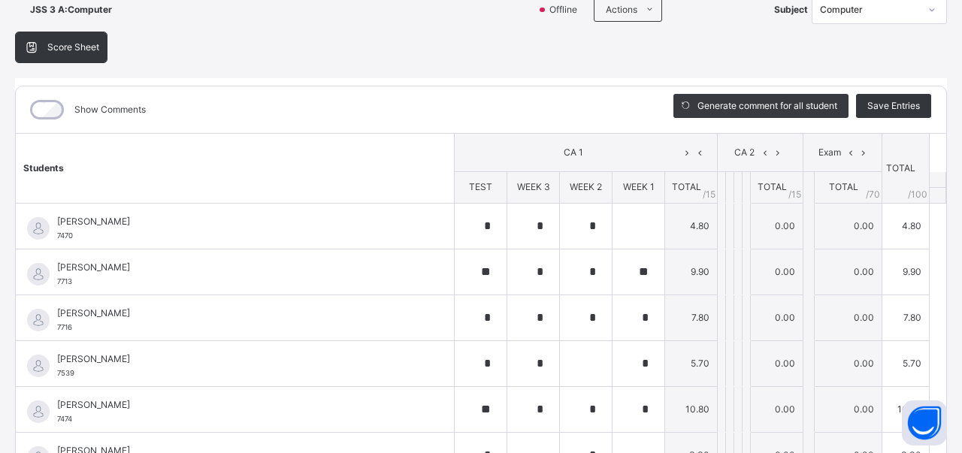
type input "*"
type input "**"
type input "*"
type input "**"
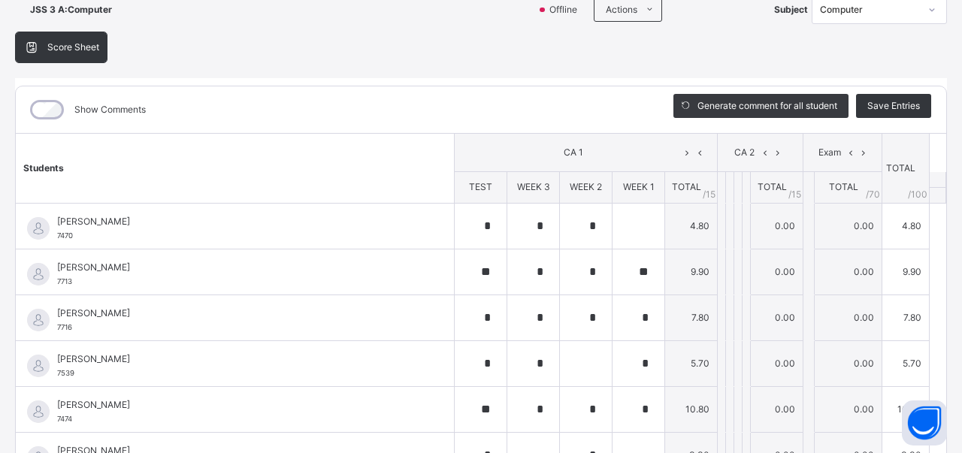
type input "**"
type input "*"
type input "**"
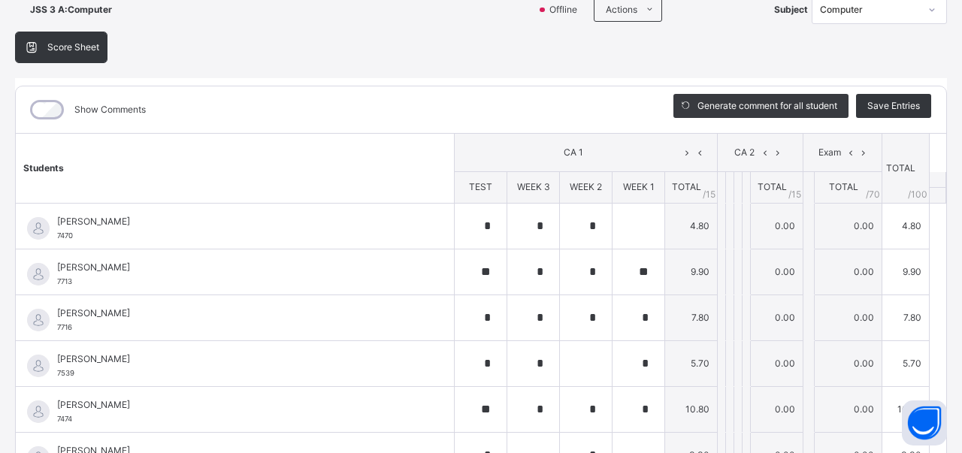
type input "*"
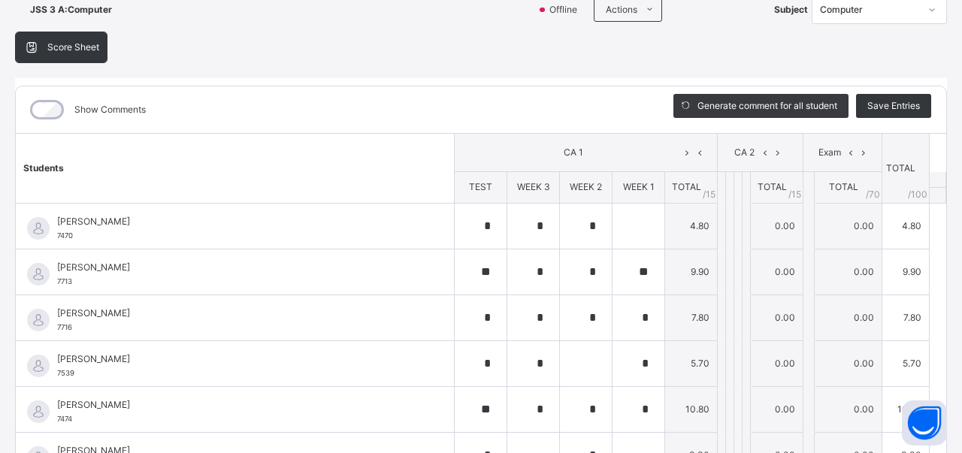
type input "*"
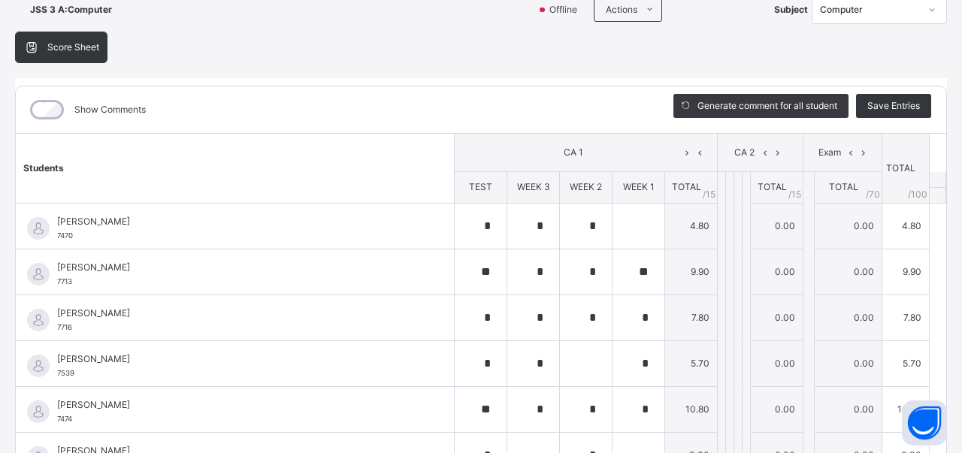
type input "*"
type input "**"
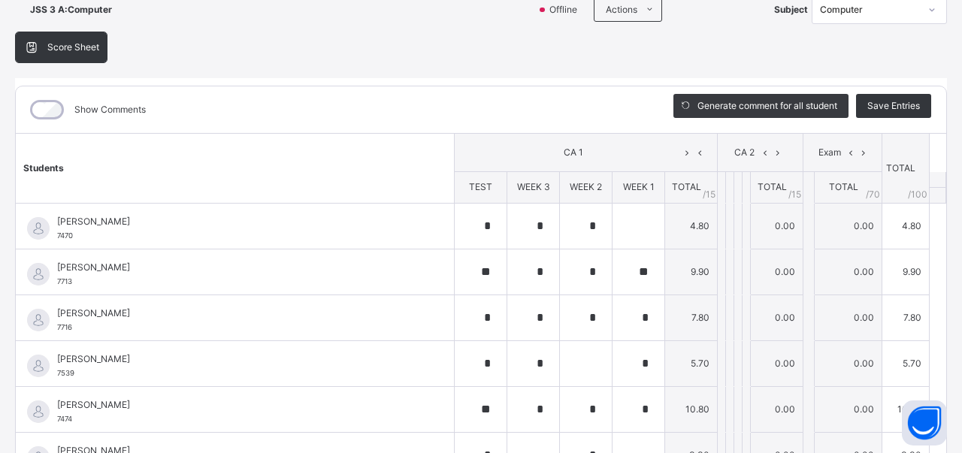
type input "*"
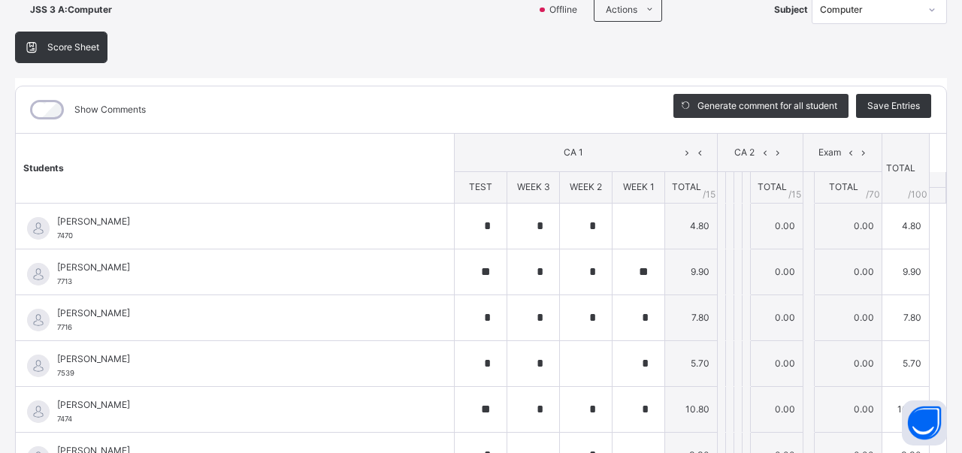
type input "*"
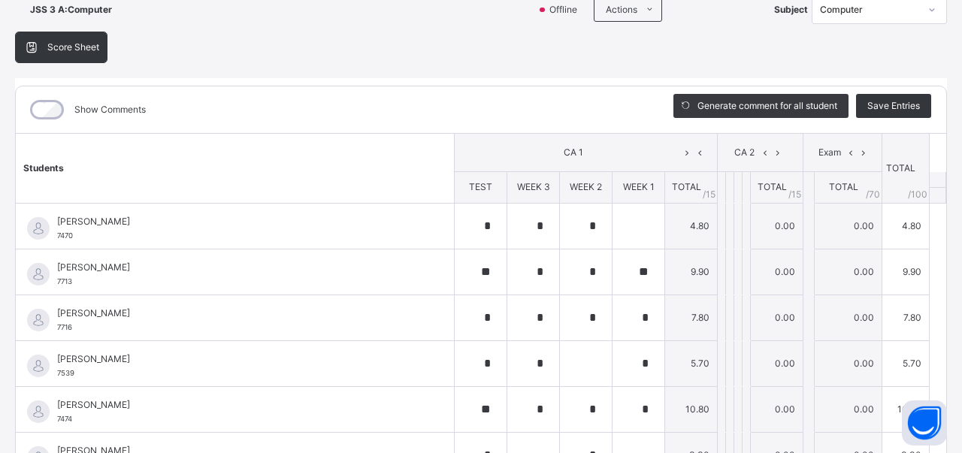
type input "*"
type input "**"
type input "*"
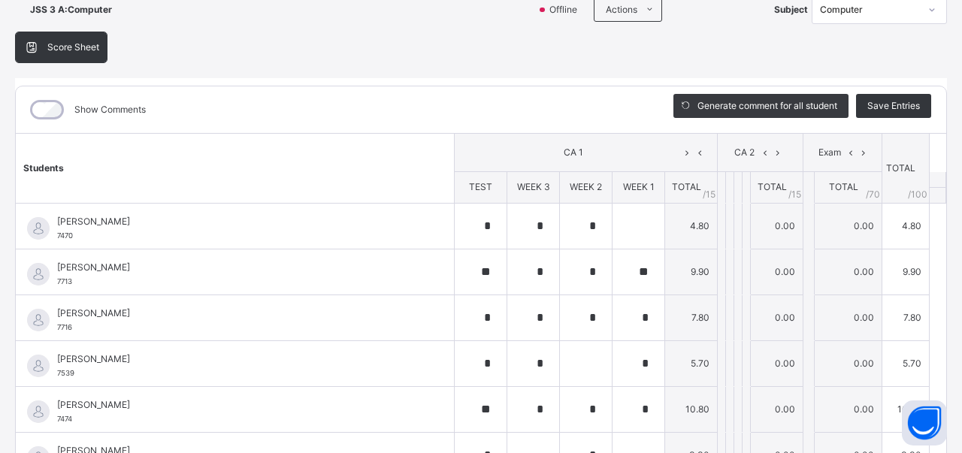
type input "*"
type input "**"
type input "*"
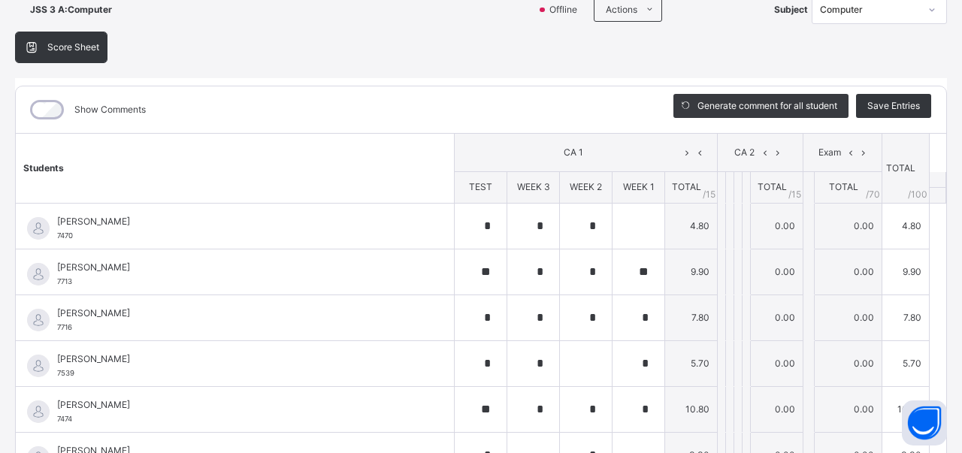
type input "*"
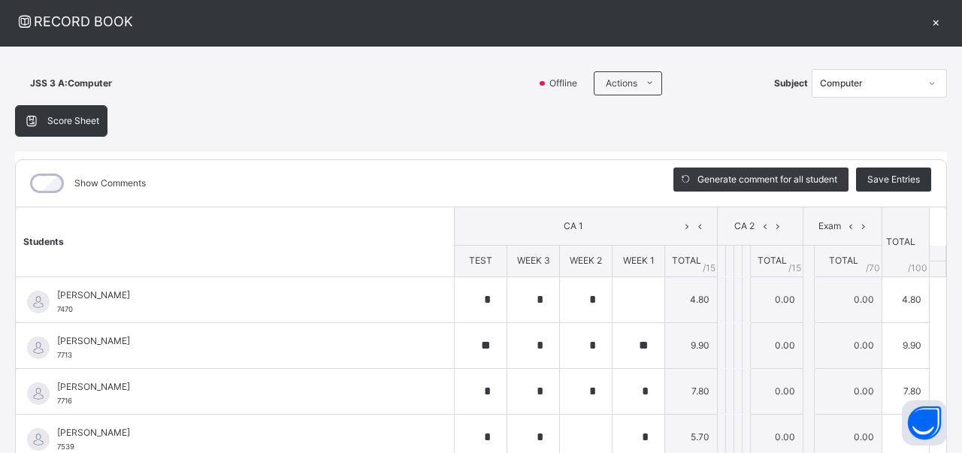
scroll to position [0, 0]
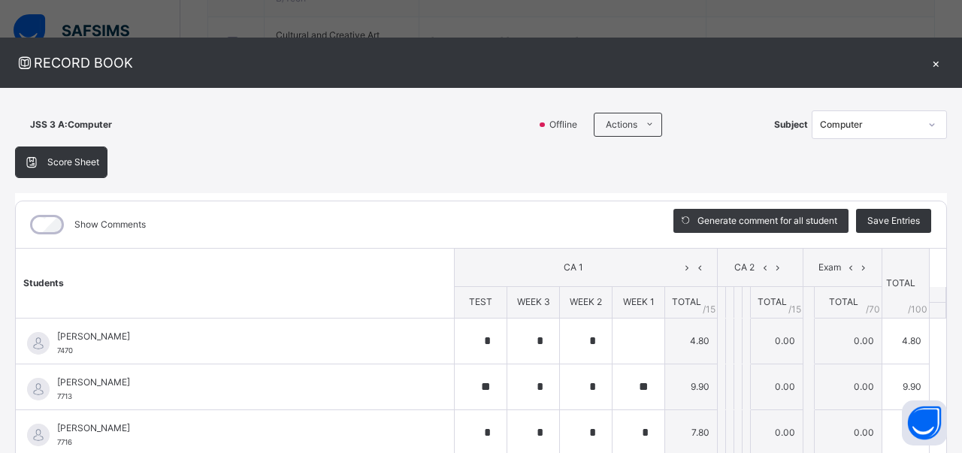
click at [941, 62] on div "×" at bounding box center [936, 63] width 23 height 20
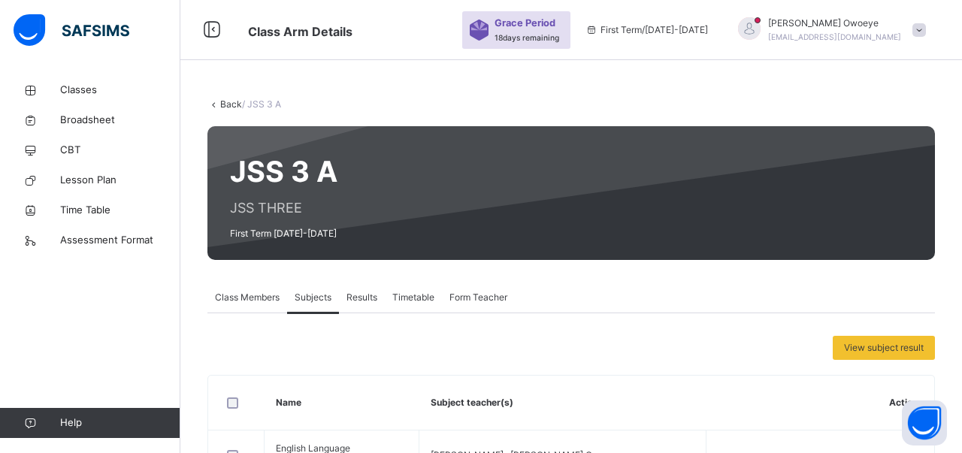
click at [255, 302] on span "Class Members" at bounding box center [247, 298] width 65 height 14
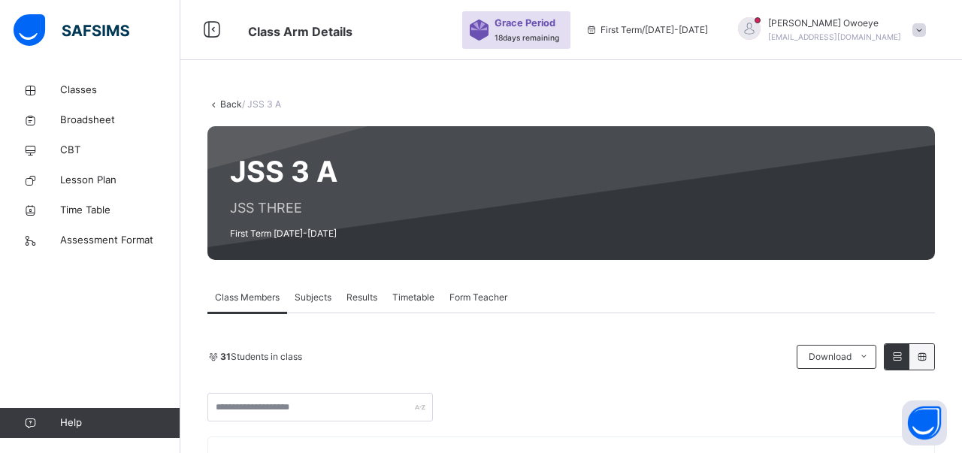
click at [452, 301] on div "Form Teacher" at bounding box center [478, 298] width 73 height 30
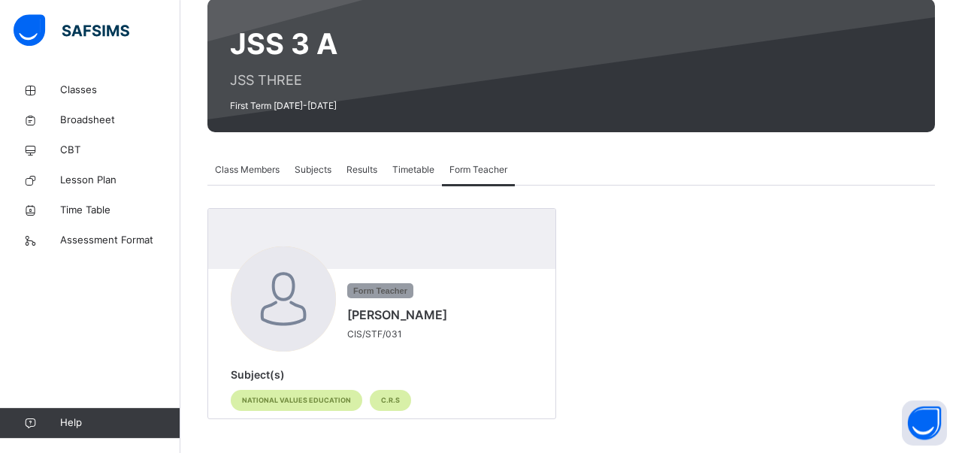
scroll to position [131, 0]
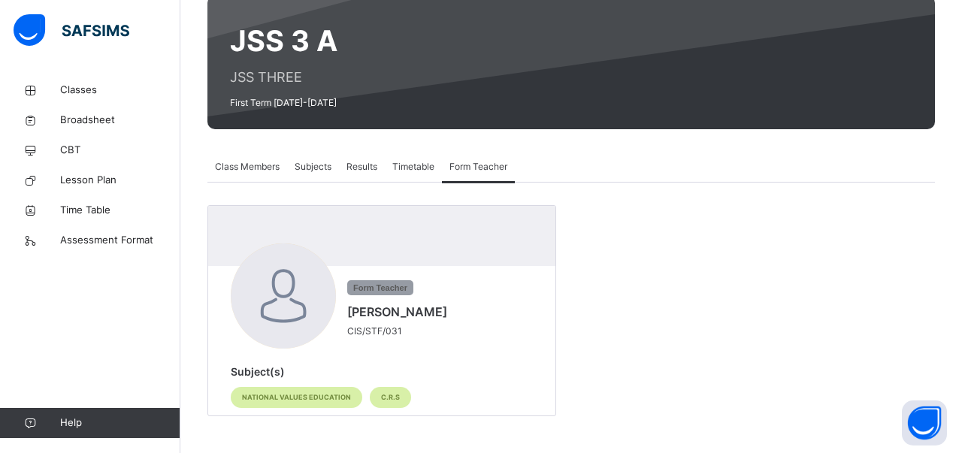
click at [247, 162] on span "Class Members" at bounding box center [247, 167] width 65 height 14
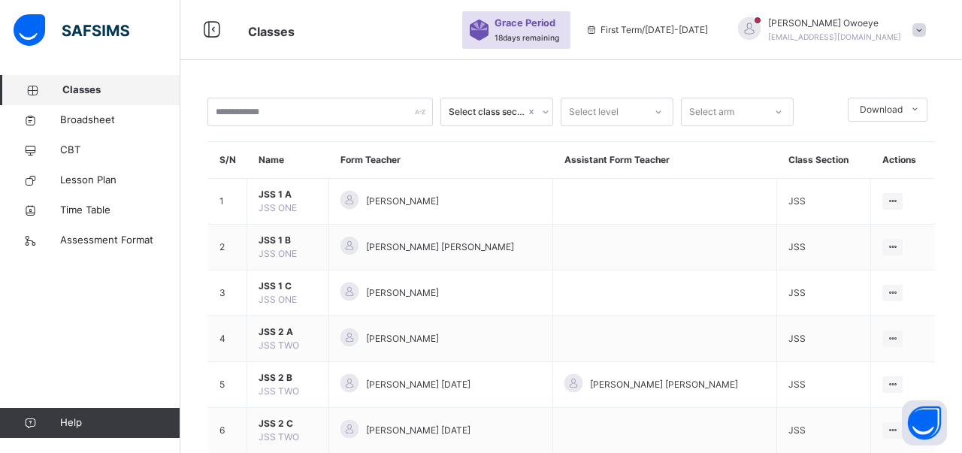
scroll to position [186, 0]
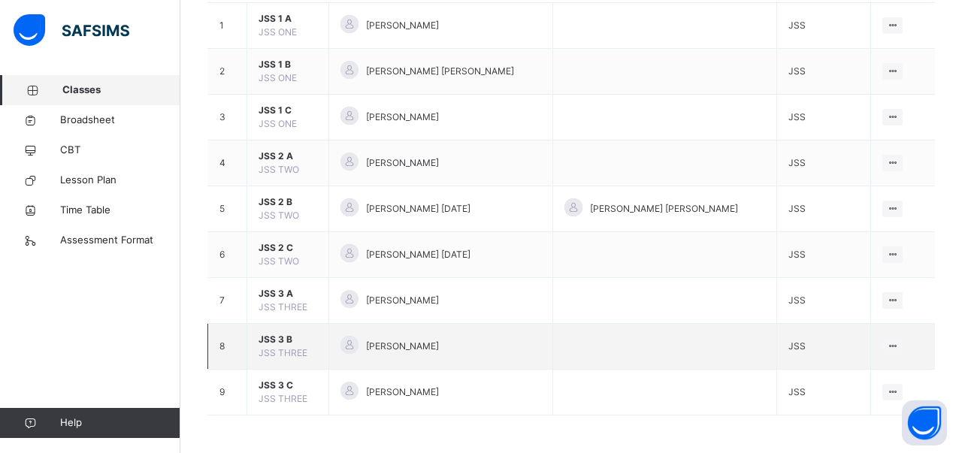
click at [273, 335] on span "JSS 3 B" at bounding box center [288, 340] width 59 height 14
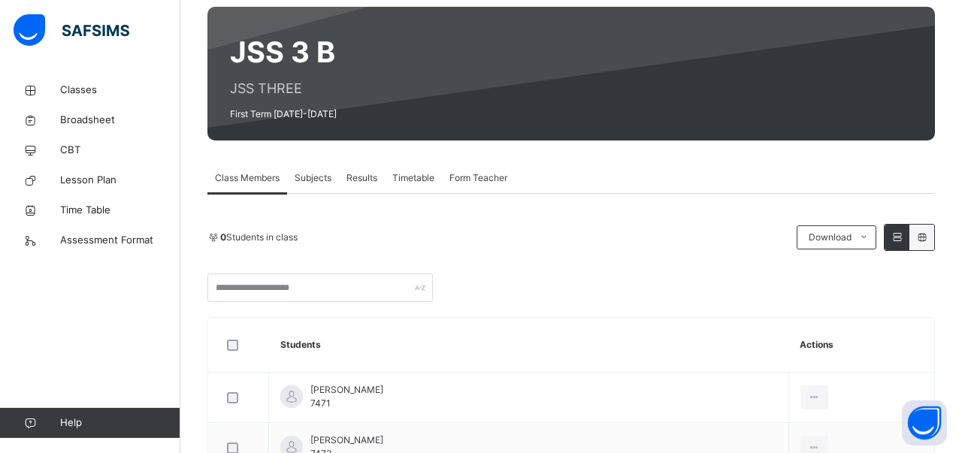
scroll to position [119, 0]
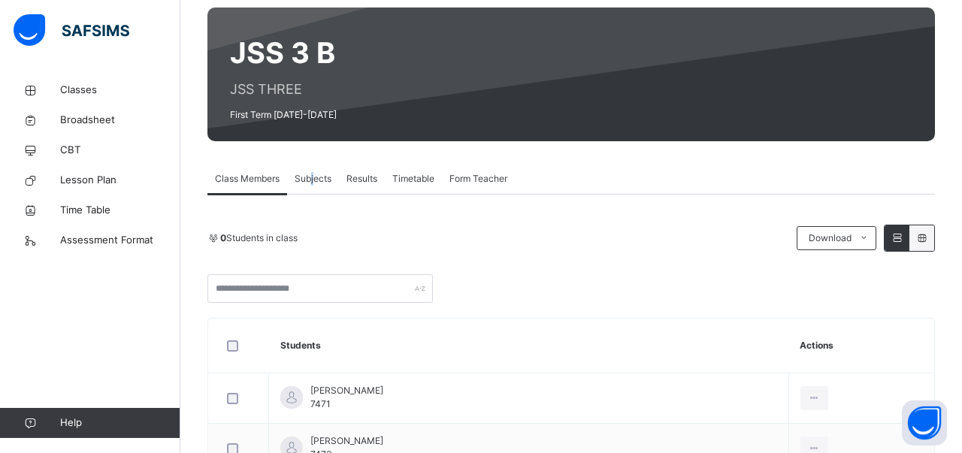
click at [315, 178] on span "Subjects" at bounding box center [313, 179] width 37 height 14
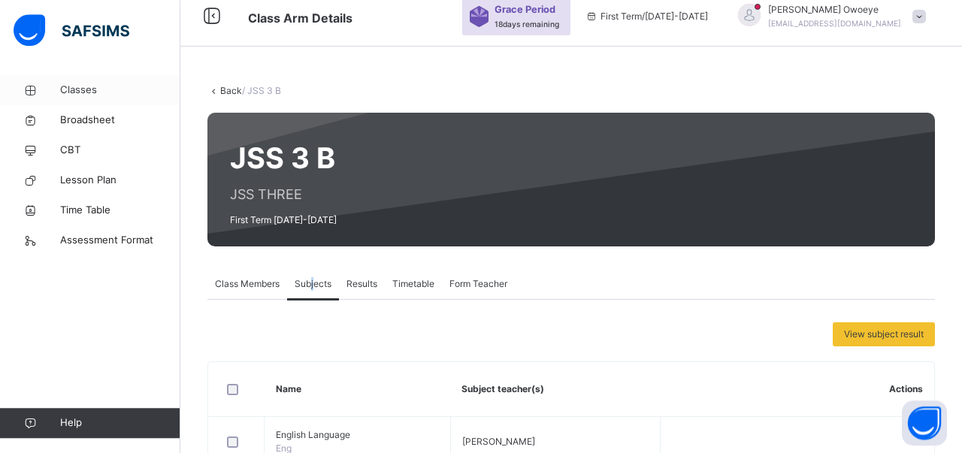
scroll to position [12, 0]
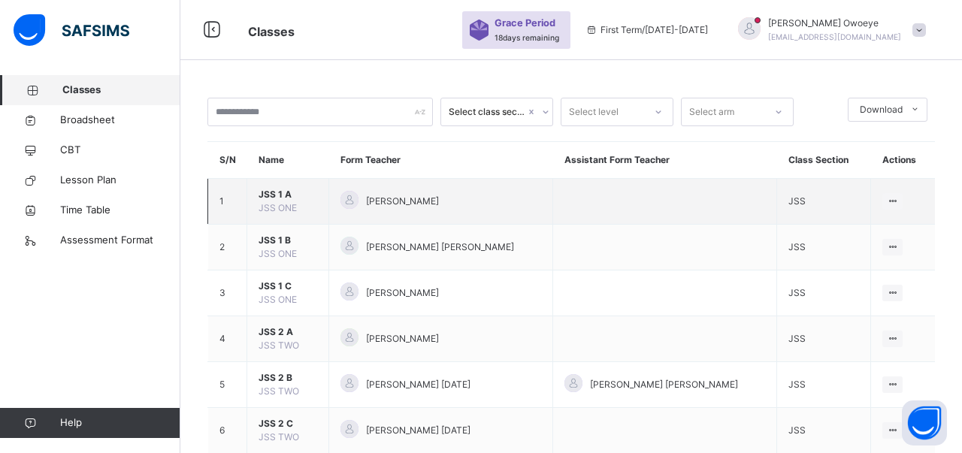
click at [275, 201] on span "JSS 1 A" at bounding box center [288, 195] width 59 height 14
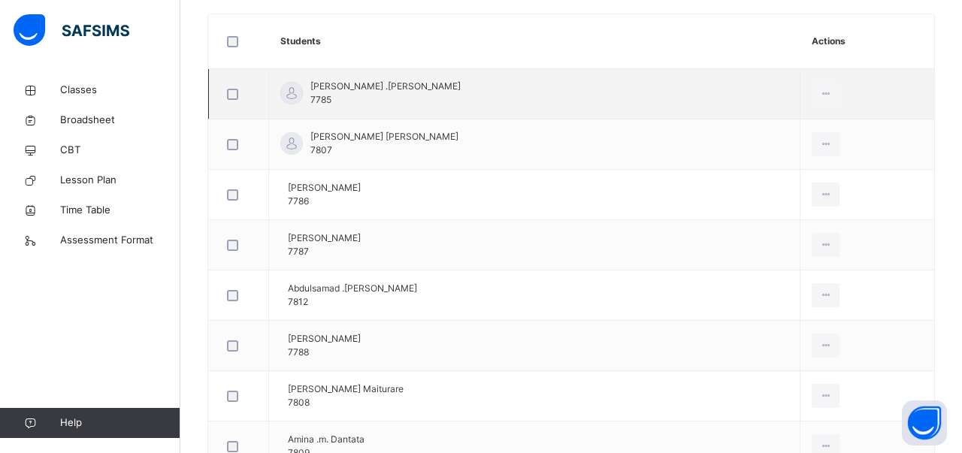
scroll to position [345, 0]
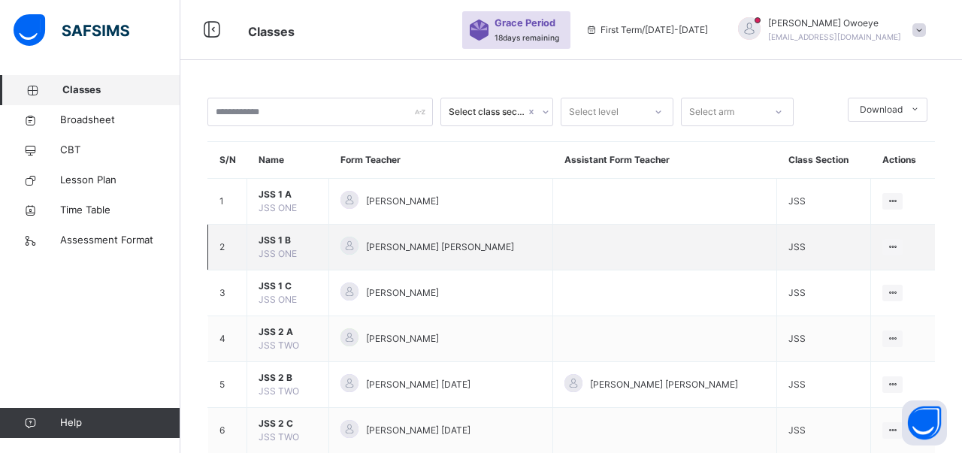
click at [271, 247] on span "JSS 1 B" at bounding box center [288, 241] width 59 height 14
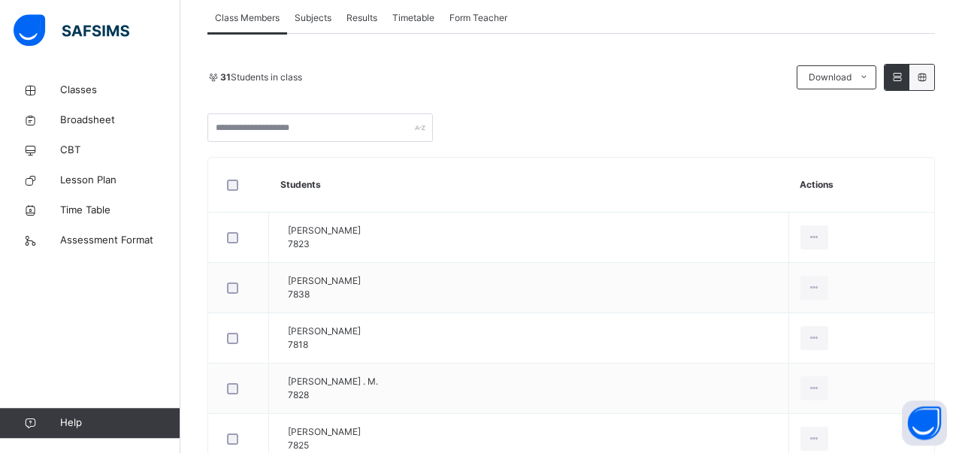
scroll to position [235, 0]
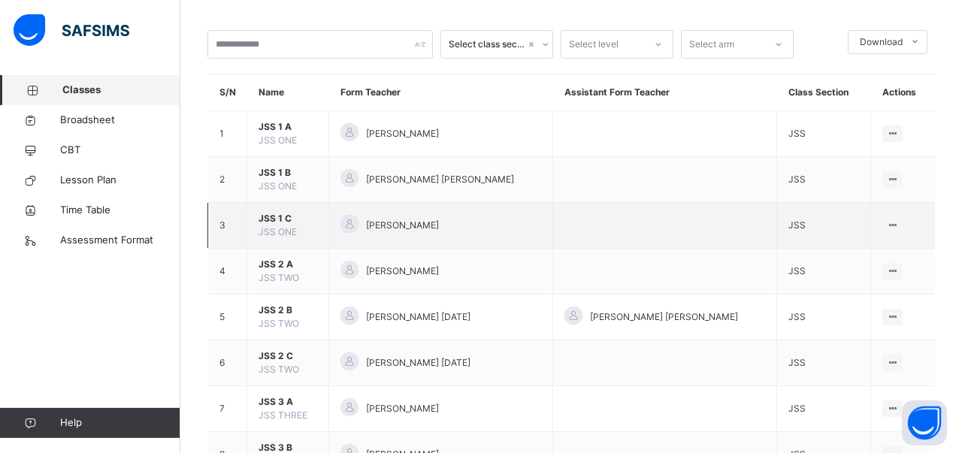
scroll to position [78, 0]
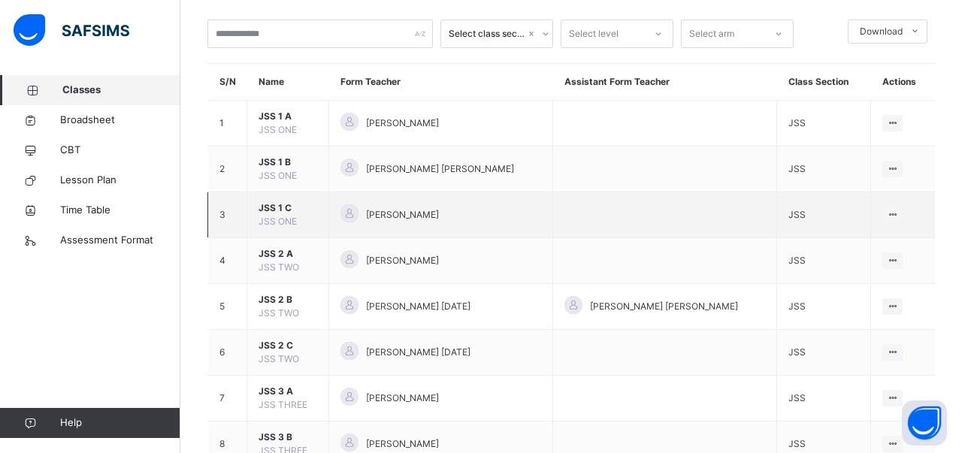
click at [276, 215] on span "JSS 1 C" at bounding box center [288, 208] width 59 height 14
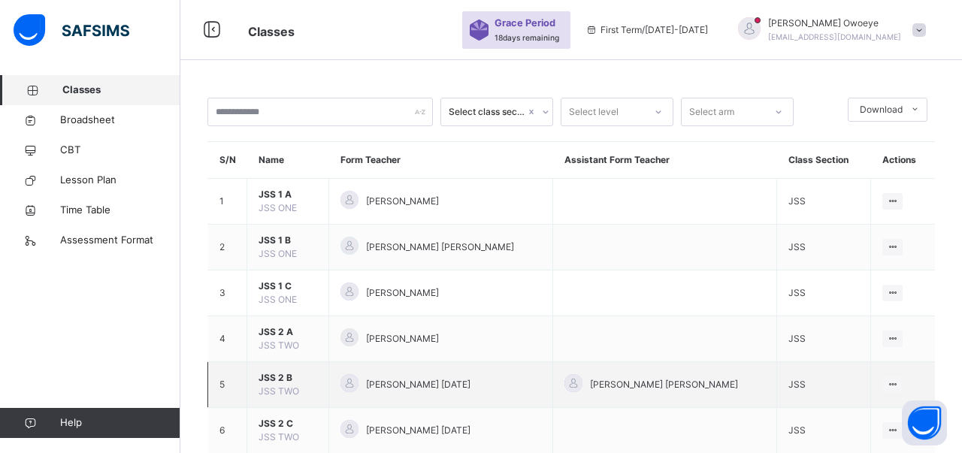
click at [272, 385] on span "JSS 2 B" at bounding box center [288, 378] width 59 height 14
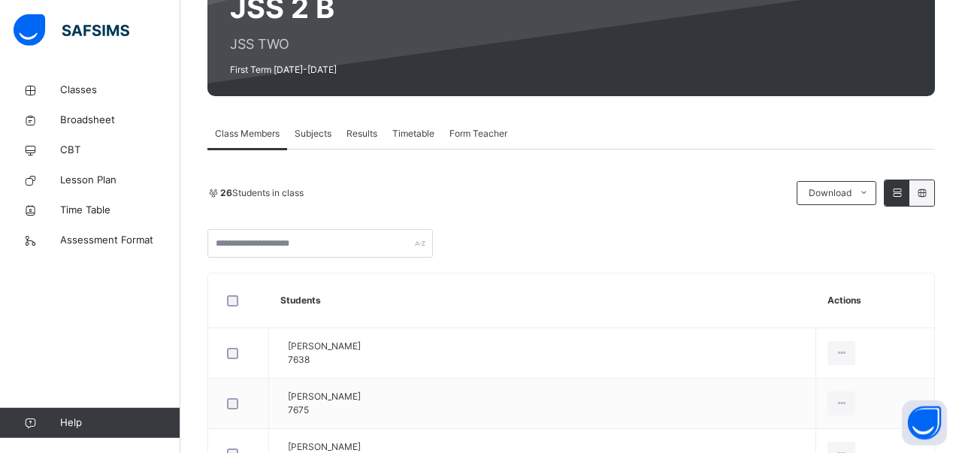
scroll to position [95, 0]
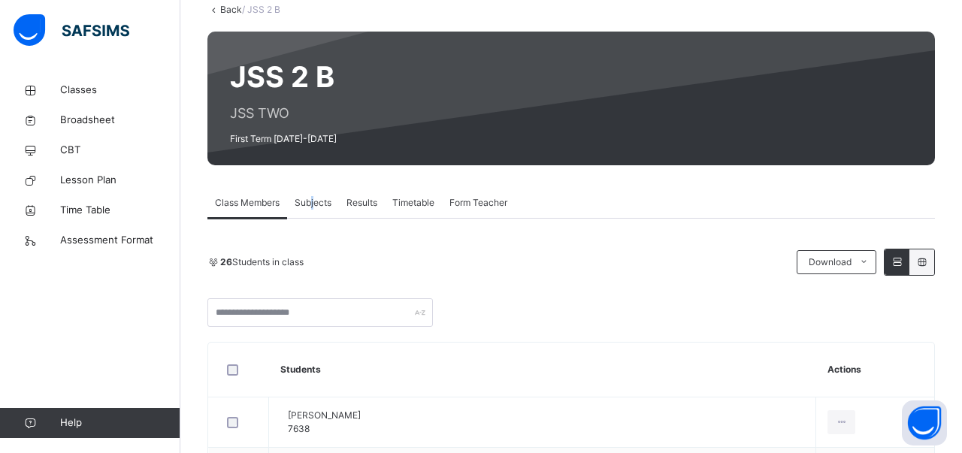
click at [314, 207] on span "Subjects" at bounding box center [313, 203] width 37 height 14
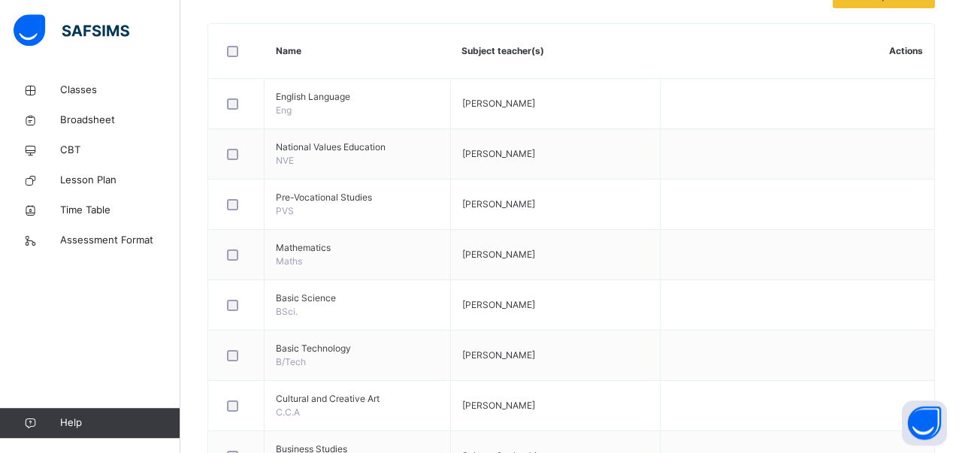
scroll to position [564, 0]
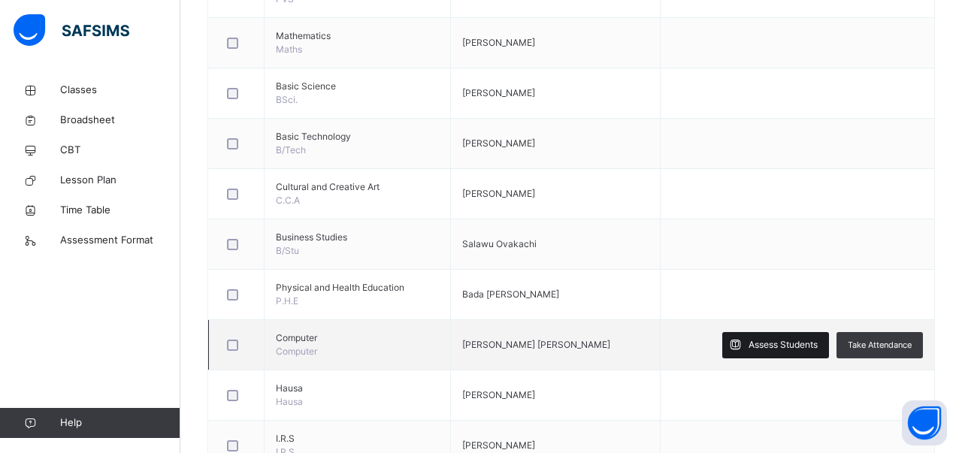
click at [746, 335] on div "Assess Students" at bounding box center [775, 345] width 107 height 26
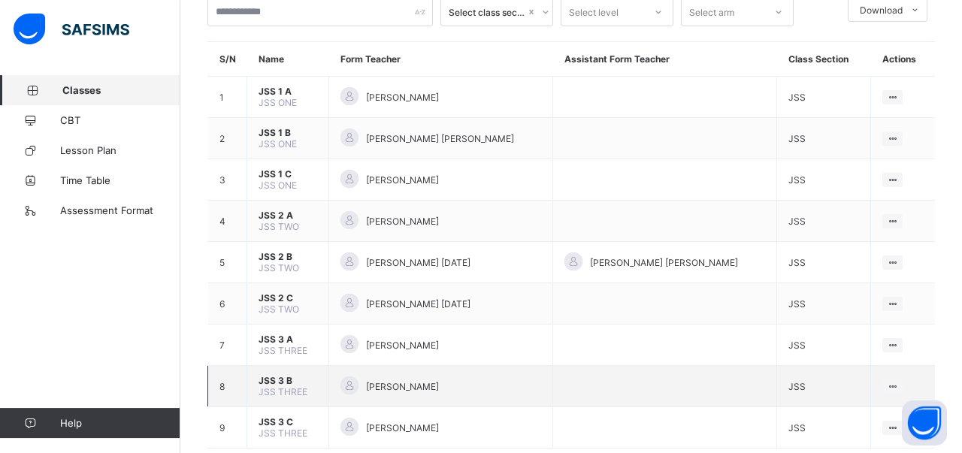
scroll to position [126, 0]
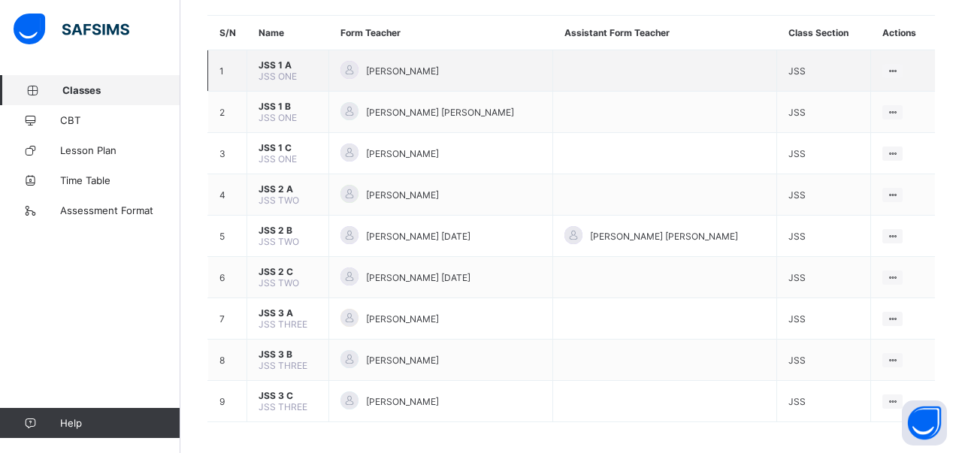
click at [271, 79] on span "JSS ONE" at bounding box center [278, 76] width 38 height 11
click at [274, 71] on span "JSS 1 A" at bounding box center [288, 64] width 59 height 11
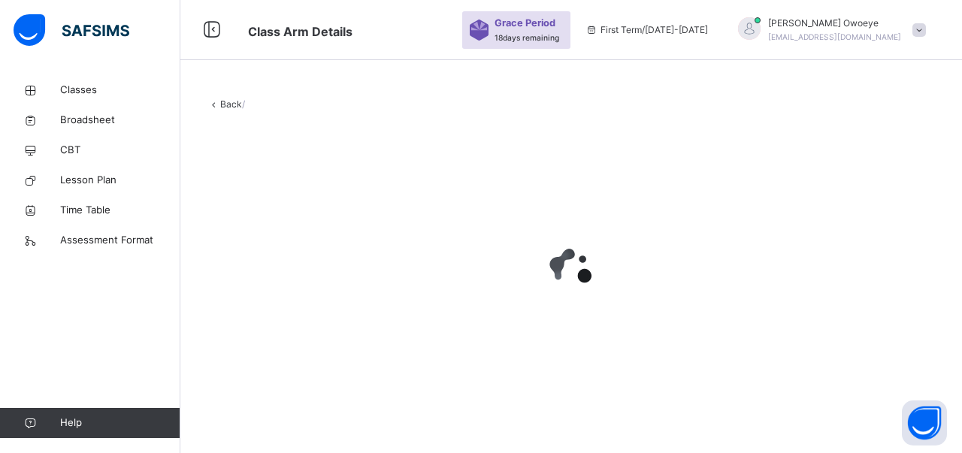
click at [503, 295] on div at bounding box center [571, 269] width 728 height 60
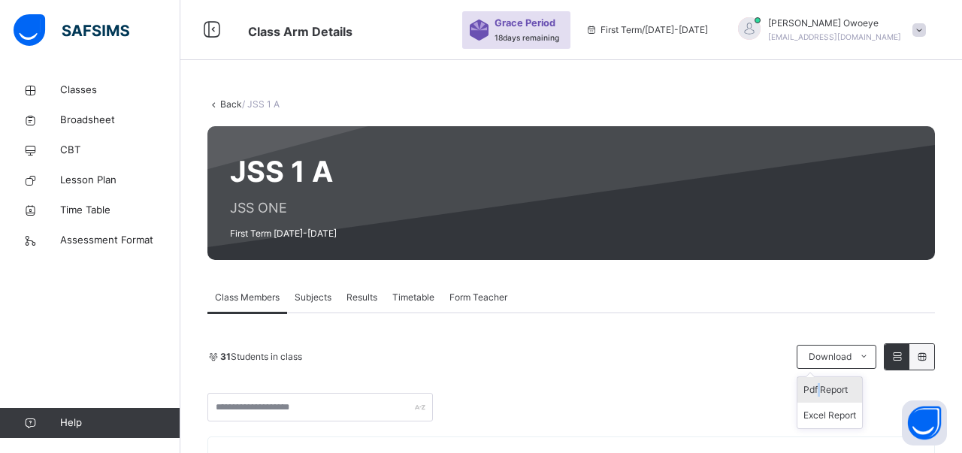
click at [822, 389] on li "Pdf Report" at bounding box center [830, 390] width 65 height 26
click at [849, 354] on span "Download" at bounding box center [830, 357] width 43 height 14
click at [831, 411] on li "Excel Report" at bounding box center [830, 416] width 65 height 26
click at [303, 299] on span "Subjects" at bounding box center [313, 298] width 37 height 14
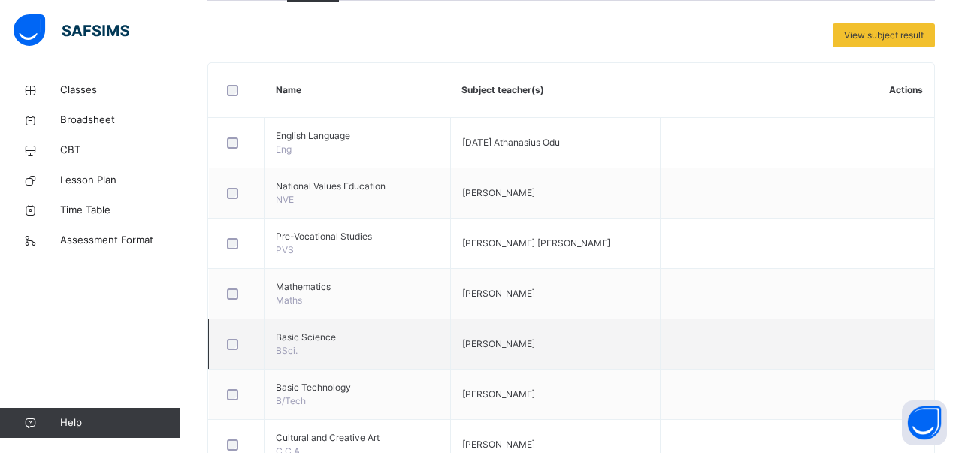
scroll to position [625, 0]
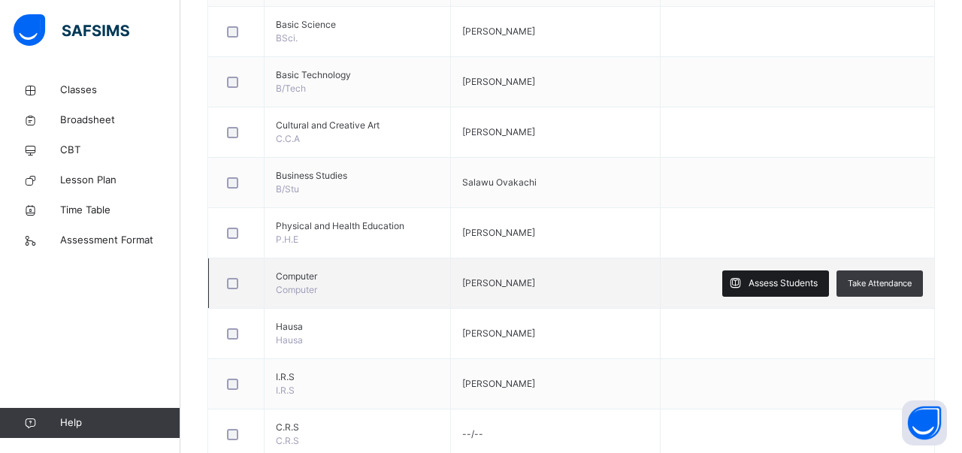
click at [768, 284] on span "Assess Students" at bounding box center [783, 284] width 69 height 14
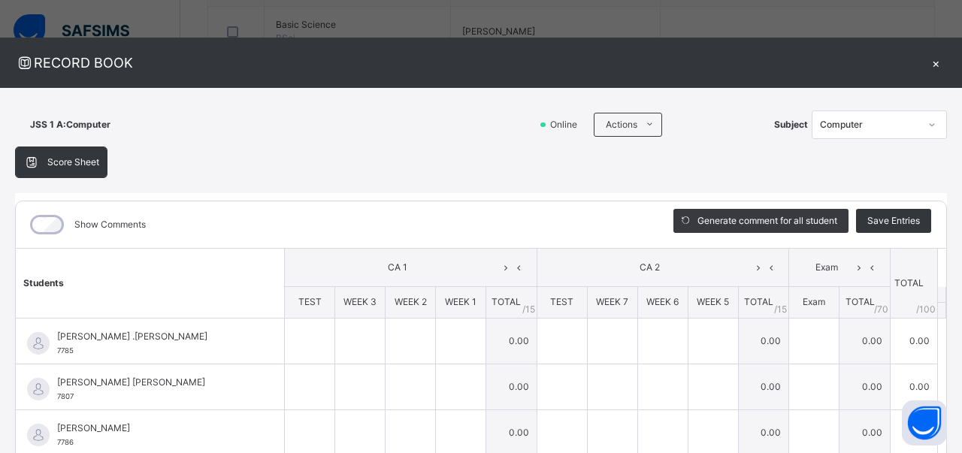
click at [89, 158] on span "Score Sheet" at bounding box center [73, 163] width 52 height 14
click at [85, 159] on span "Score Sheet" at bounding box center [73, 163] width 52 height 14
click at [22, 157] on div "Score Sheet" at bounding box center [61, 162] width 91 height 30
click at [24, 157] on div "Score Sheet" at bounding box center [61, 162] width 91 height 30
click at [28, 156] on icon at bounding box center [31, 162] width 17 height 15
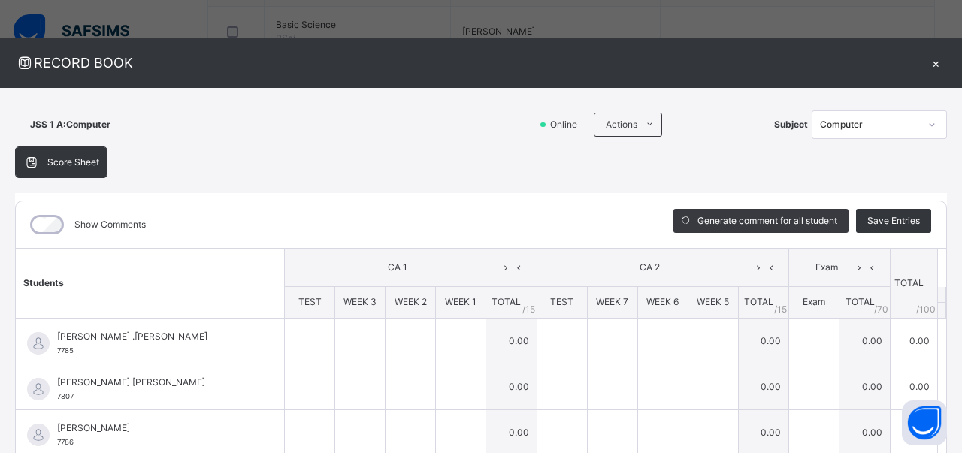
drag, startPoint x: 32, startPoint y: 155, endPoint x: 41, endPoint y: 150, distance: 9.4
click at [38, 153] on div "Score Sheet" at bounding box center [61, 162] width 91 height 30
drag, startPoint x: 48, startPoint y: 147, endPoint x: 57, endPoint y: 153, distance: 10.8
click at [57, 153] on div "Score Sheet" at bounding box center [61, 163] width 92 height 32
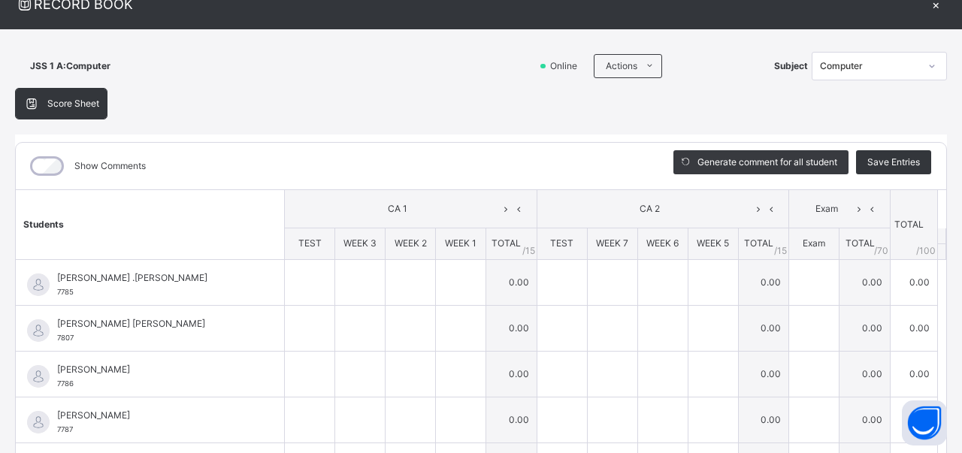
scroll to position [41, 0]
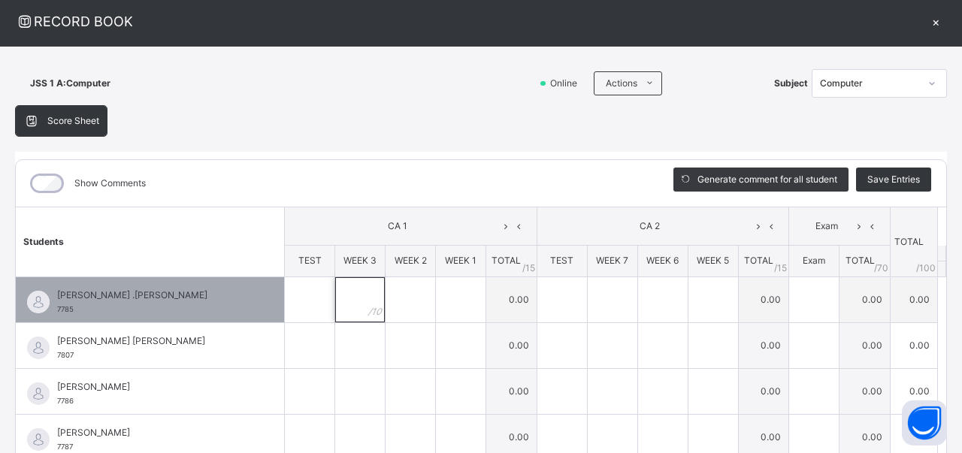
click at [359, 294] on div at bounding box center [360, 299] width 50 height 45
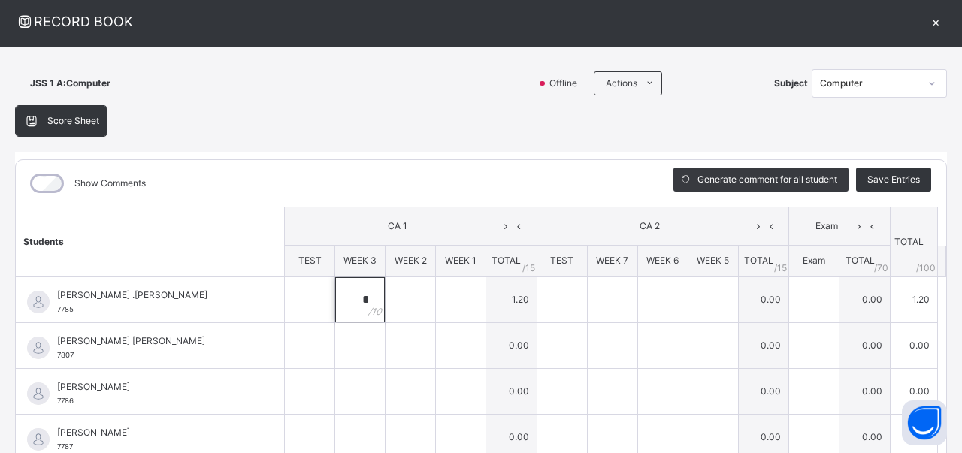
type input "*"
click at [64, 115] on span "Score Sheet" at bounding box center [73, 121] width 52 height 14
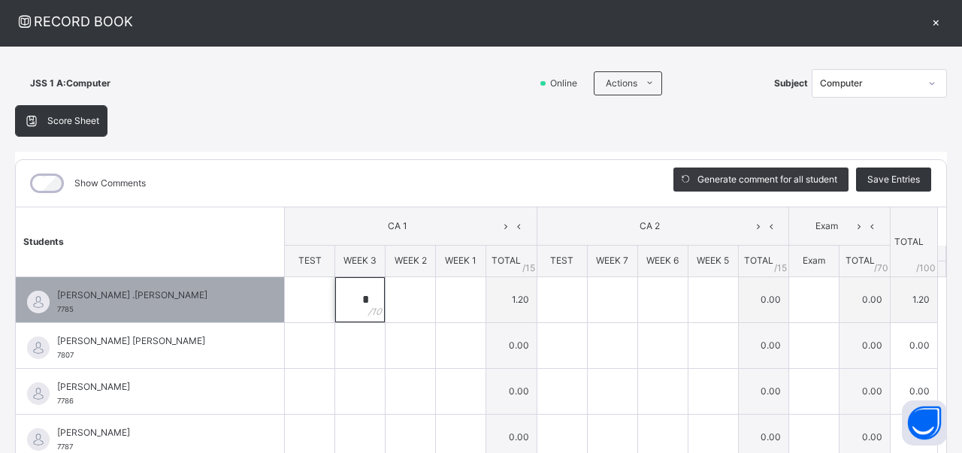
click at [351, 295] on div "*" at bounding box center [360, 299] width 50 height 45
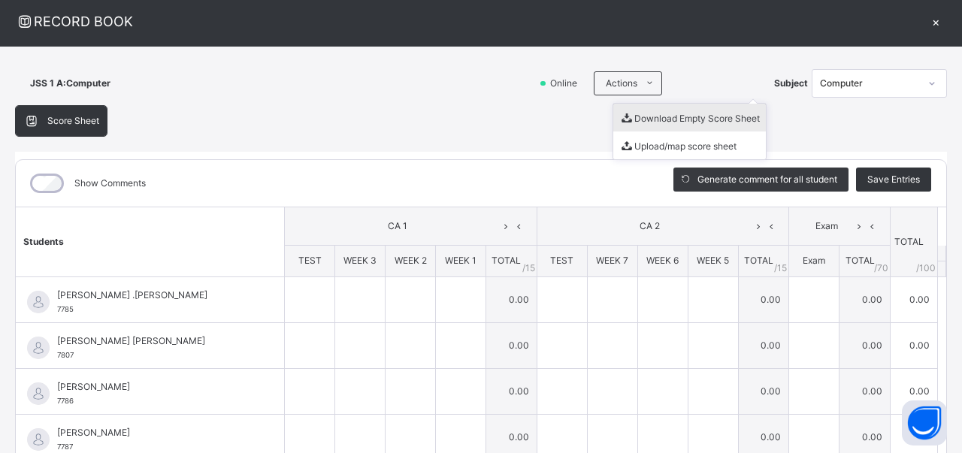
click at [656, 115] on li "Download Empty Score Sheet" at bounding box center [689, 118] width 153 height 28
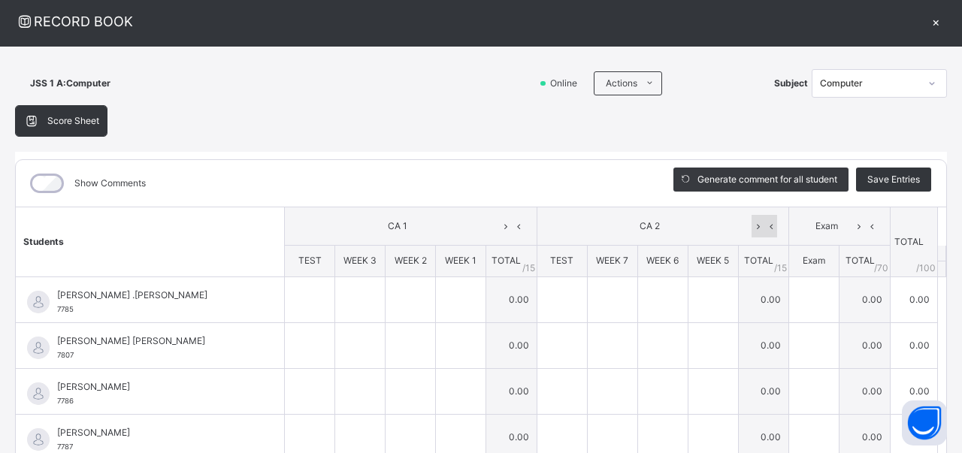
click at [758, 221] on icon at bounding box center [758, 226] width 13 height 23
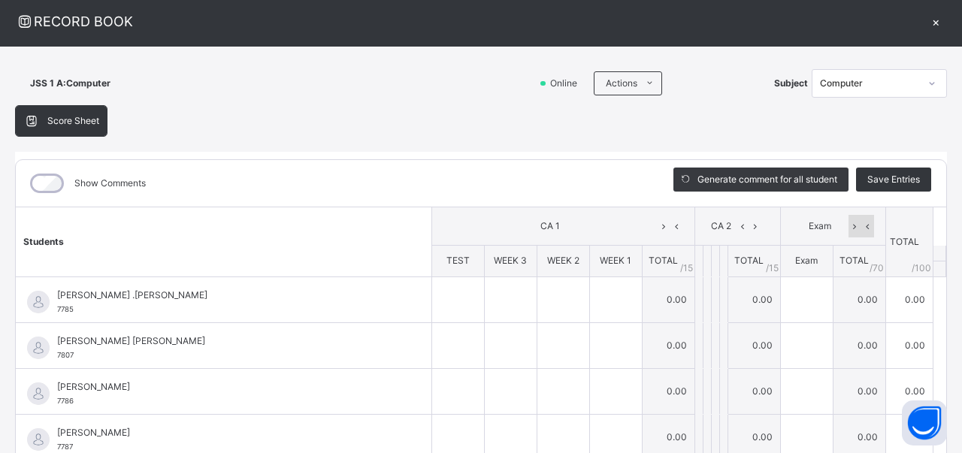
click at [871, 225] on div "Exam" at bounding box center [833, 226] width 97 height 23
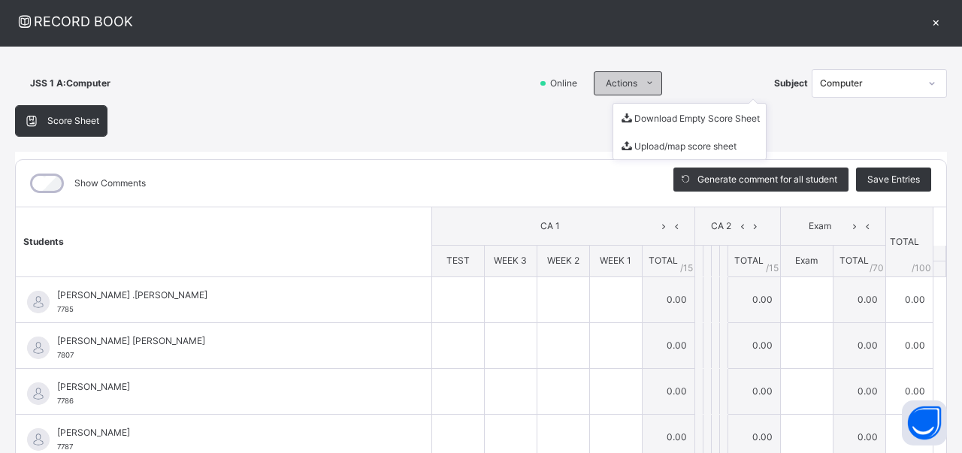
click at [652, 85] on icon at bounding box center [649, 83] width 11 height 12
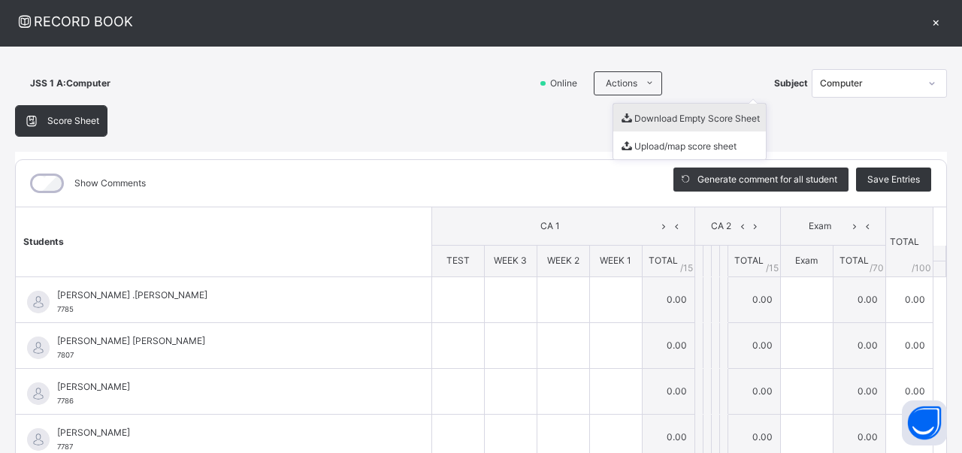
click at [667, 116] on li "Download Empty Score Sheet" at bounding box center [689, 118] width 153 height 28
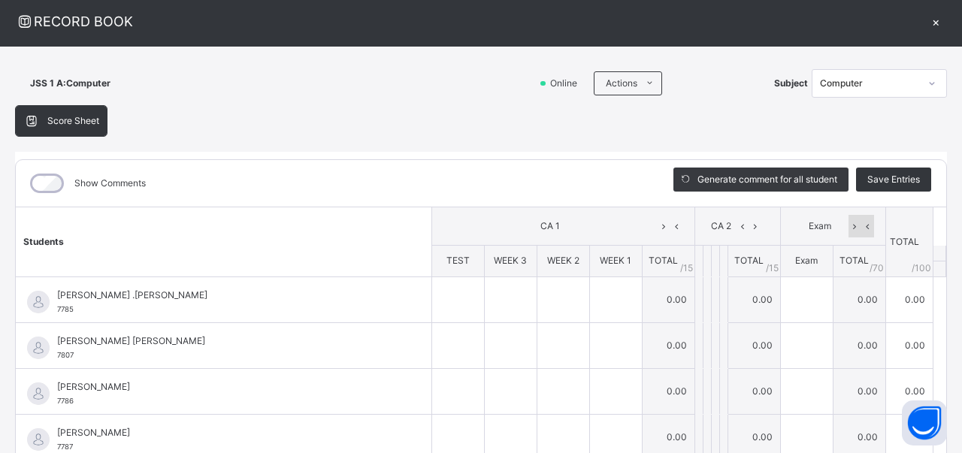
click at [861, 220] on icon at bounding box center [867, 226] width 13 height 23
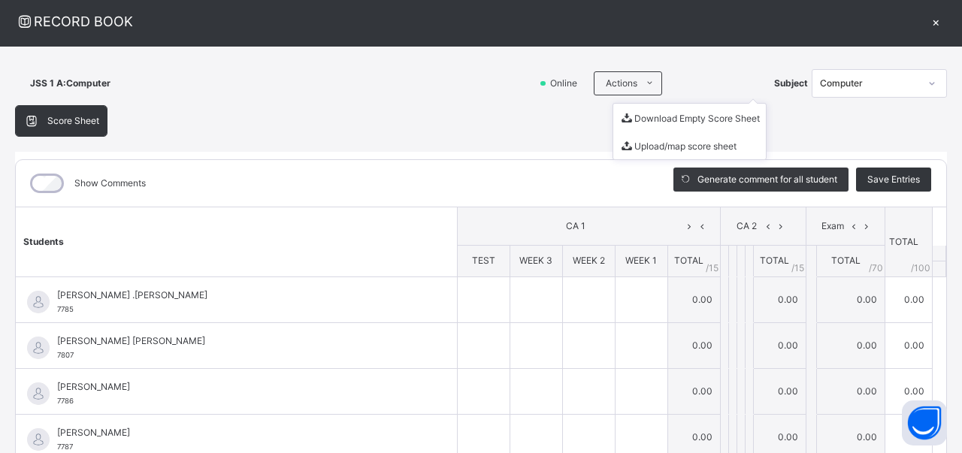
drag, startPoint x: 649, startPoint y: 83, endPoint x: 654, endPoint y: 93, distance: 10.8
click at [650, 83] on icon at bounding box center [649, 83] width 11 height 12
click at [662, 122] on li "Download Empty Score Sheet" at bounding box center [689, 118] width 153 height 28
click at [609, 78] on div "Actions" at bounding box center [628, 83] width 68 height 24
click at [640, 139] on li "Upload/map score sheet" at bounding box center [689, 146] width 153 height 28
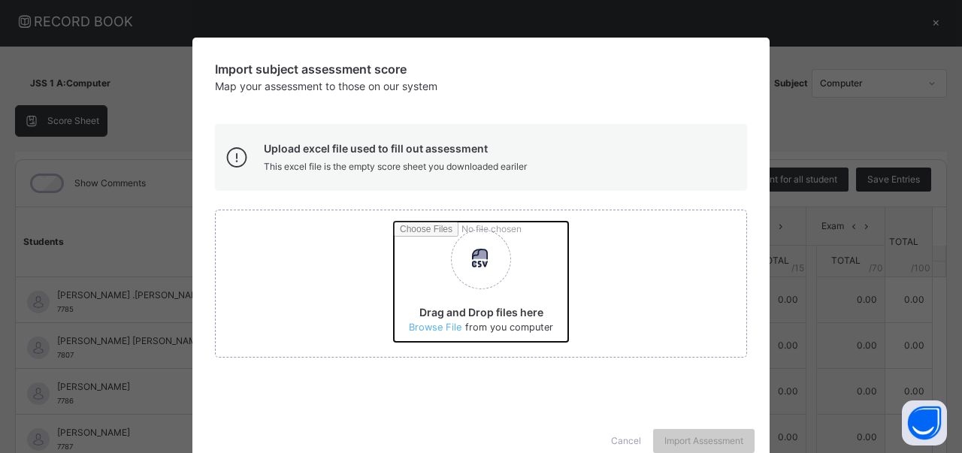
click at [497, 266] on input "Drag and Drop files here Select your Excel file Browse file Maximum size 2.5mb" at bounding box center [659, 288] width 531 height 132
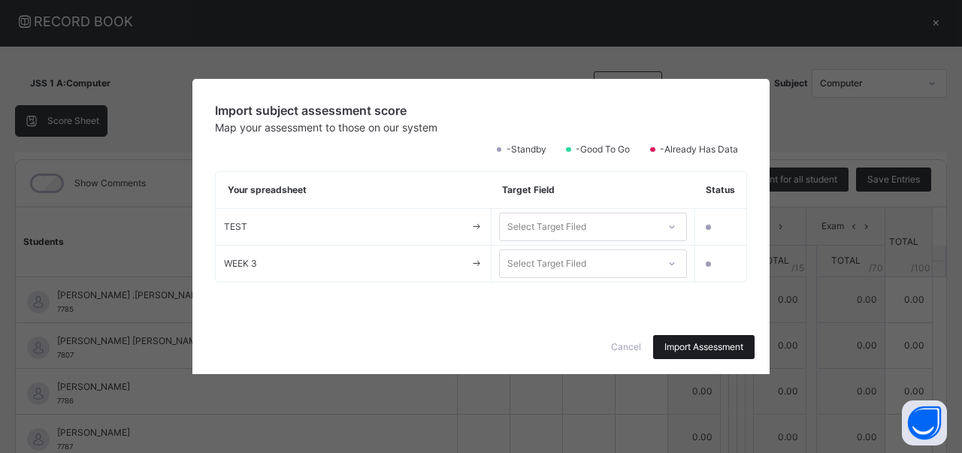
click at [673, 342] on span "Import Assessment" at bounding box center [704, 348] width 79 height 14
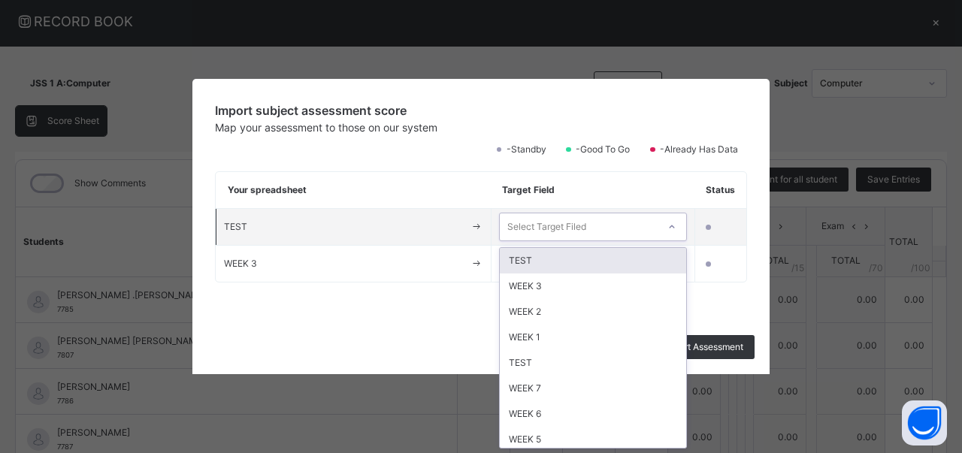
click at [608, 232] on div "Select Target Filed" at bounding box center [579, 227] width 158 height 23
click at [707, 226] on span at bounding box center [708, 227] width 5 height 5
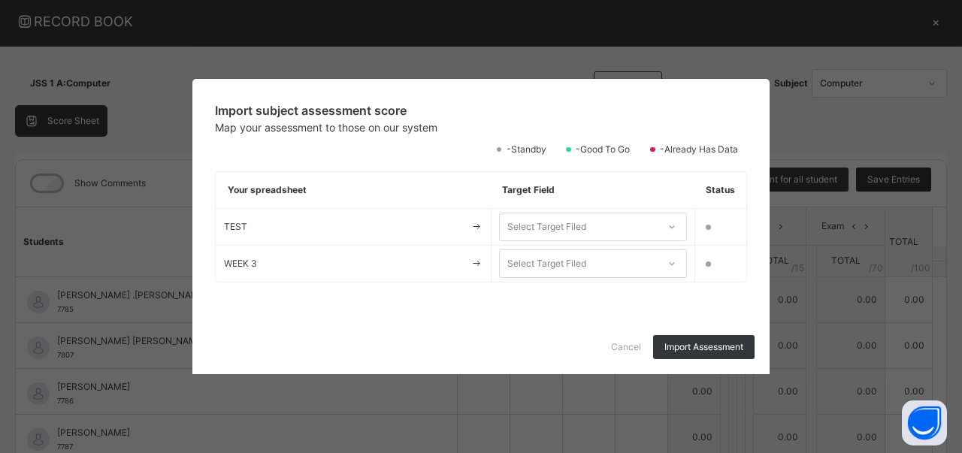
click at [612, 154] on span "-Good to go" at bounding box center [606, 150] width 65 height 14
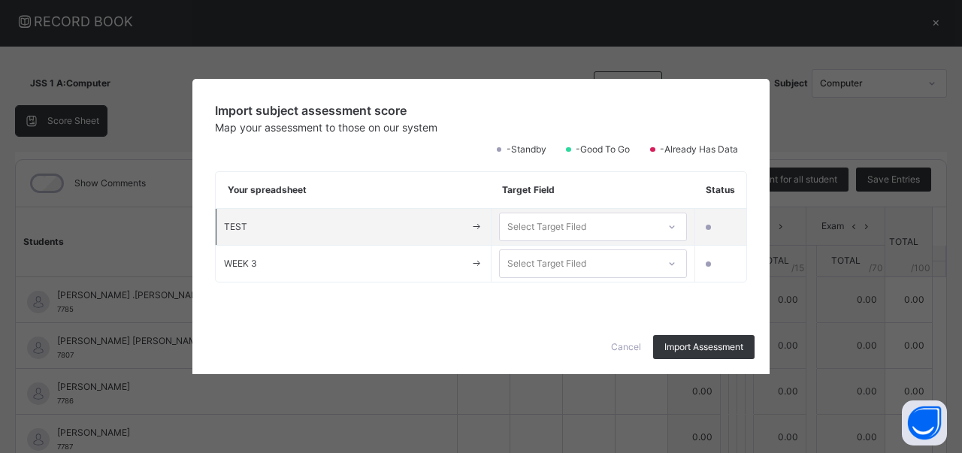
click at [715, 219] on td at bounding box center [721, 227] width 52 height 37
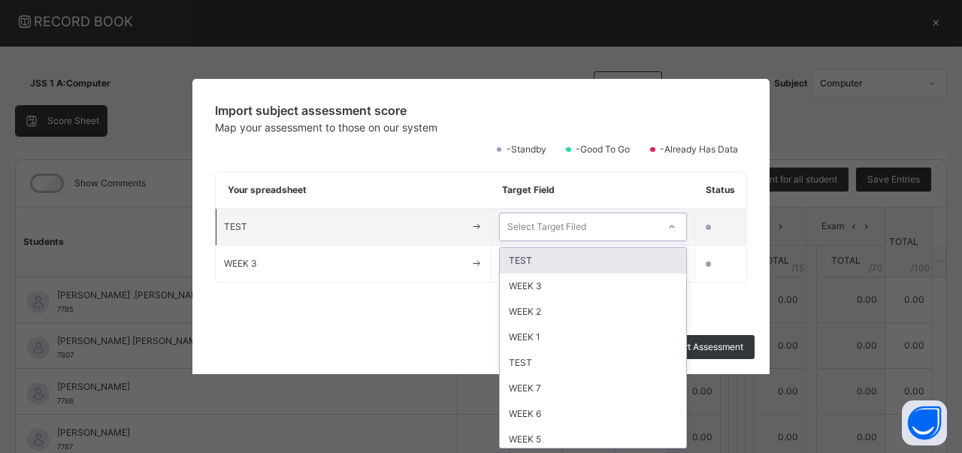
click at [550, 235] on div "Select Target Filed" at bounding box center [546, 227] width 79 height 29
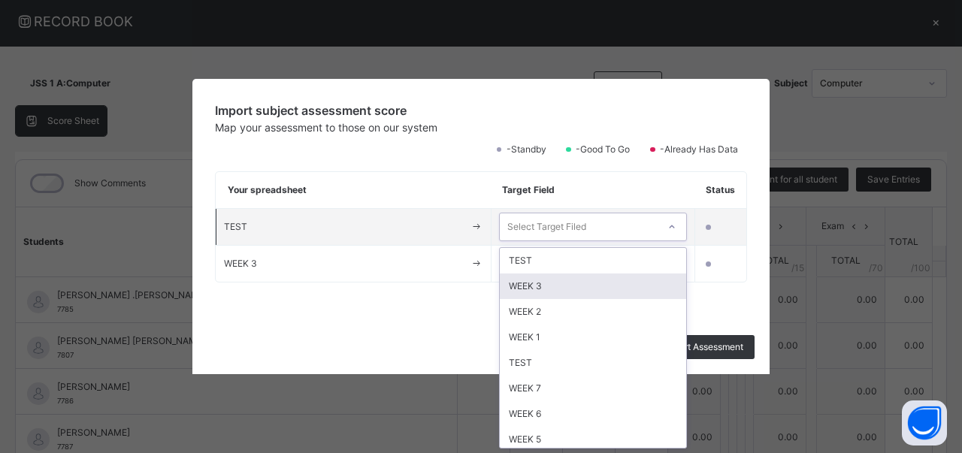
click at [553, 290] on div "WEEK 3" at bounding box center [593, 287] width 186 height 26
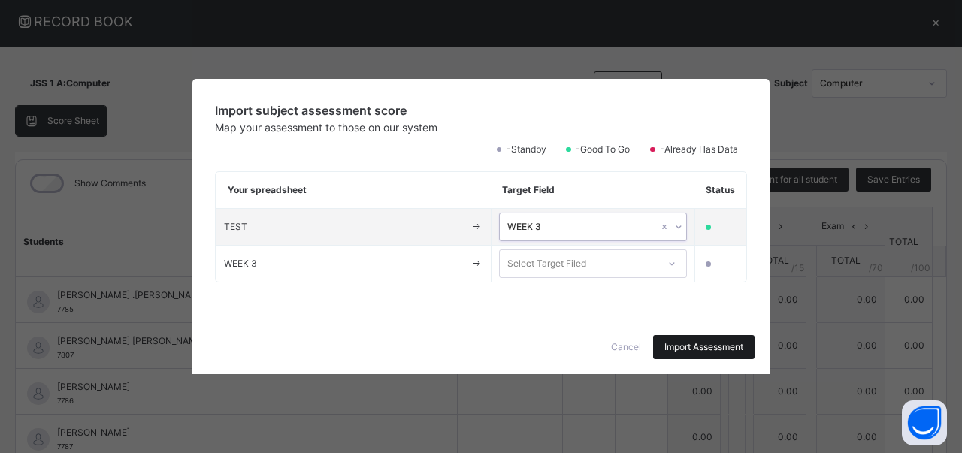
click at [676, 344] on span "Import Assessment" at bounding box center [704, 348] width 79 height 14
click at [625, 348] on span "Cancel" at bounding box center [626, 348] width 30 height 14
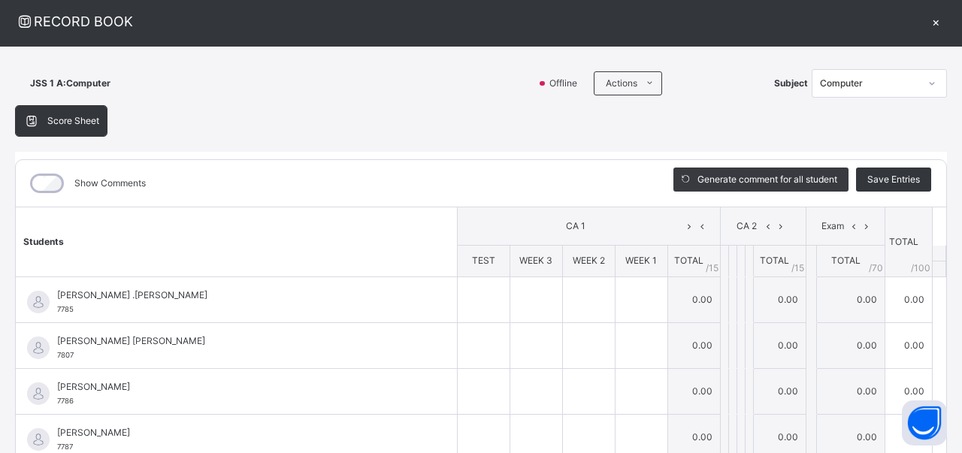
click at [942, 16] on div "×" at bounding box center [936, 21] width 23 height 20
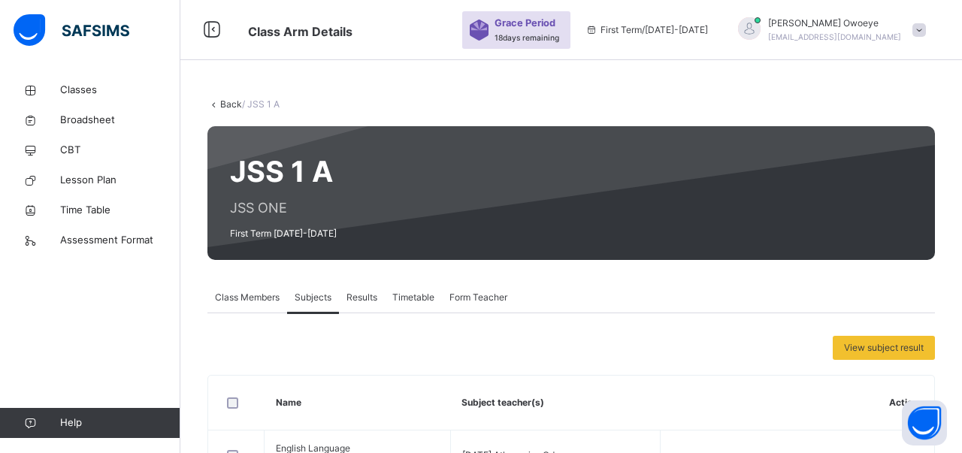
click at [217, 99] on icon at bounding box center [213, 103] width 13 height 11
click at [220, 104] on link "Back" at bounding box center [231, 103] width 22 height 11
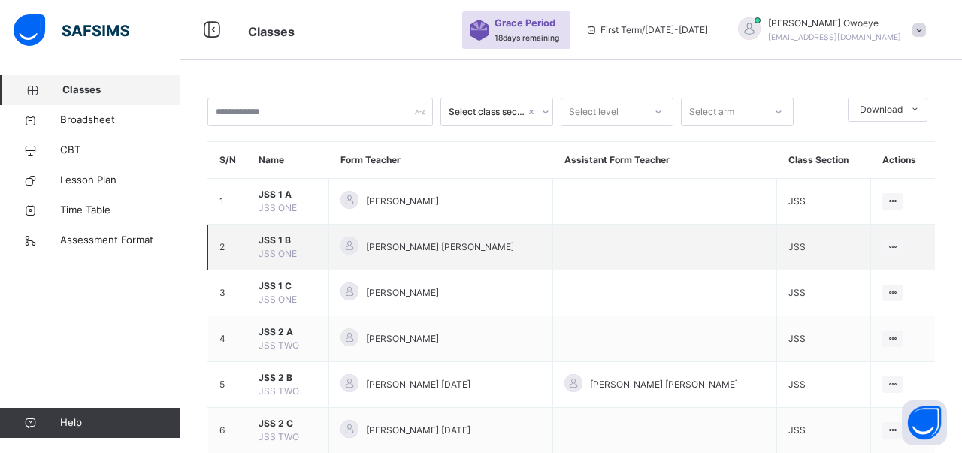
click at [284, 247] on span "JSS 1 B" at bounding box center [288, 241] width 59 height 14
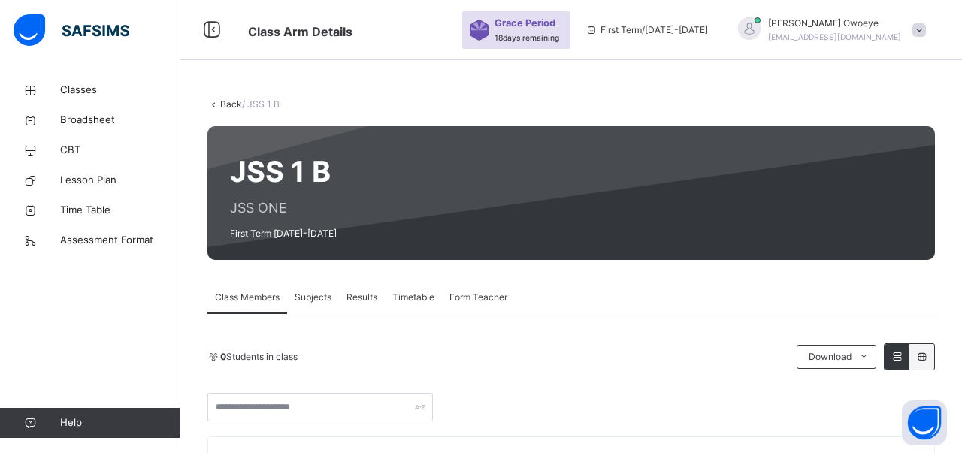
click at [298, 297] on span "Subjects" at bounding box center [313, 298] width 37 height 14
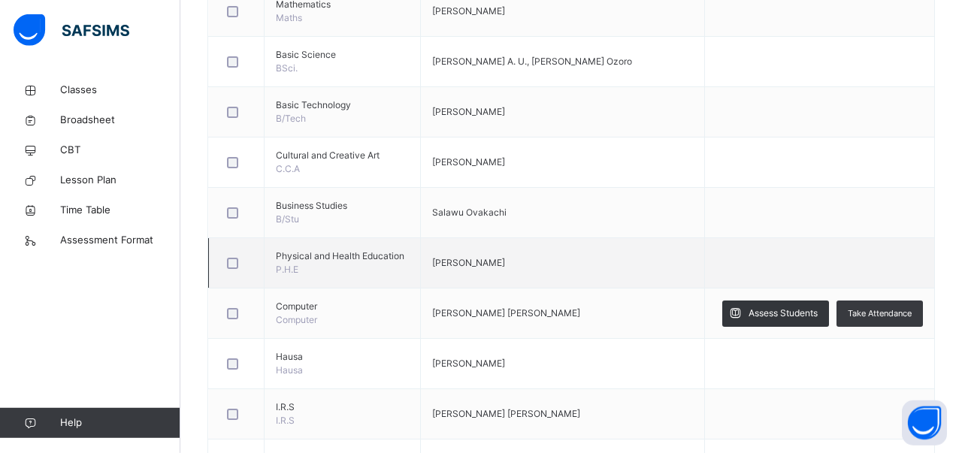
scroll to position [716, 0]
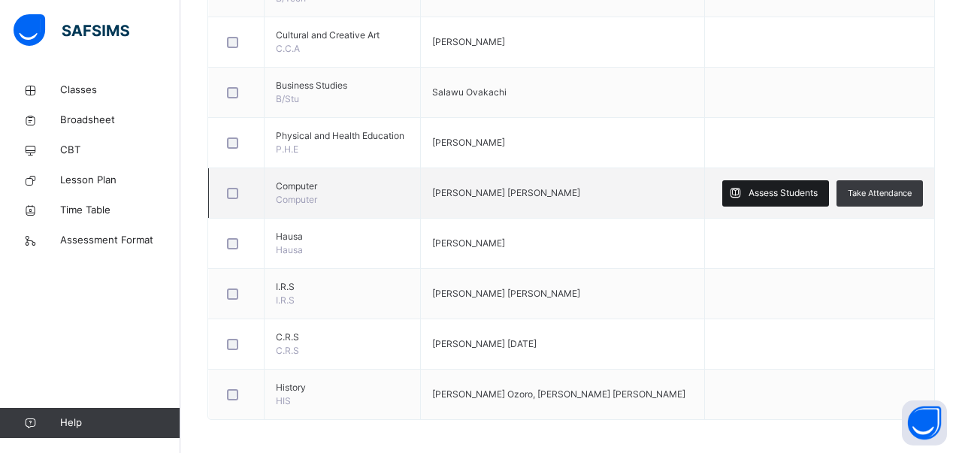
click at [798, 189] on span "Assess Students" at bounding box center [783, 193] width 69 height 14
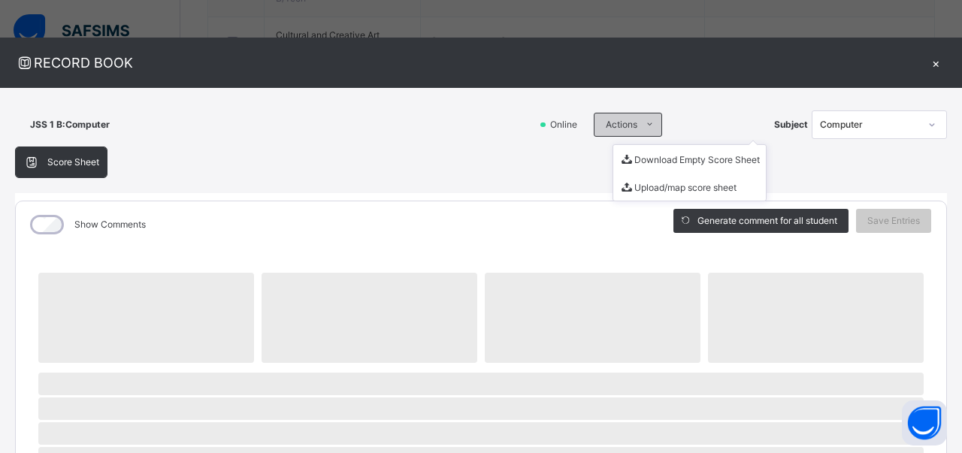
scroll to position [637, 0]
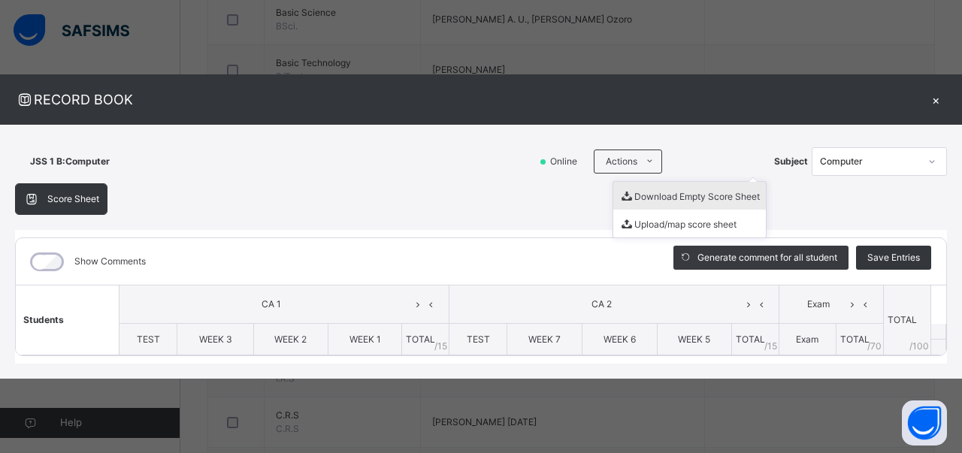
drag, startPoint x: 656, startPoint y: 182, endPoint x: 665, endPoint y: 198, distance: 18.8
click at [665, 198] on ul "Download Empty Score Sheet Upload/map score sheet" at bounding box center [690, 209] width 154 height 57
click at [668, 197] on li "Download Empty Score Sheet" at bounding box center [689, 196] width 153 height 28
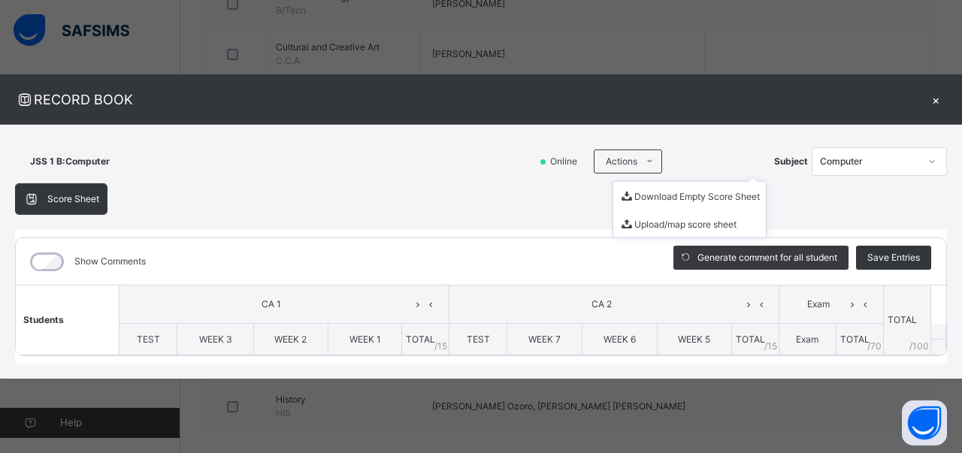
scroll to position [716, 0]
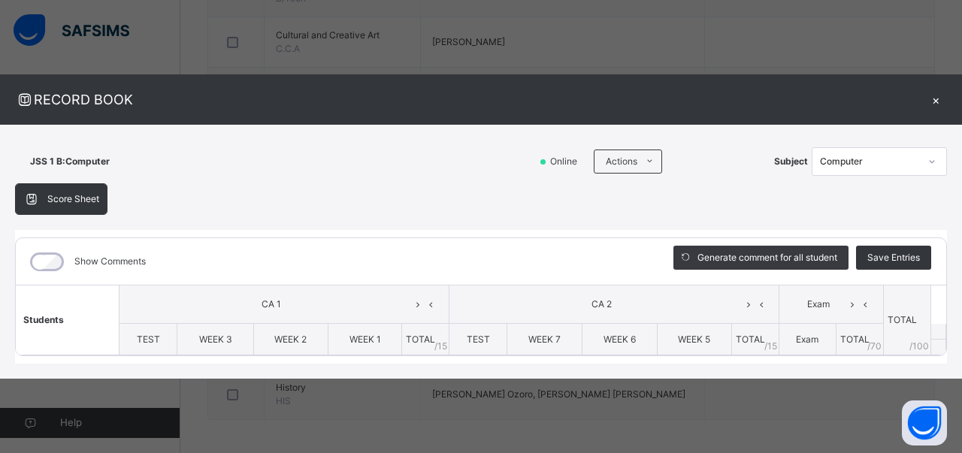
drag, startPoint x: 715, startPoint y: 301, endPoint x: 664, endPoint y: 270, distance: 60.1
click at [711, 301] on span "CA 2" at bounding box center [601, 305] width 281 height 14
click at [181, 46] on div "RECORD BOOK × JSS 1 B : Computer Online Actions Download Empty Score Sheet Uplo…" at bounding box center [481, 226] width 962 height 453
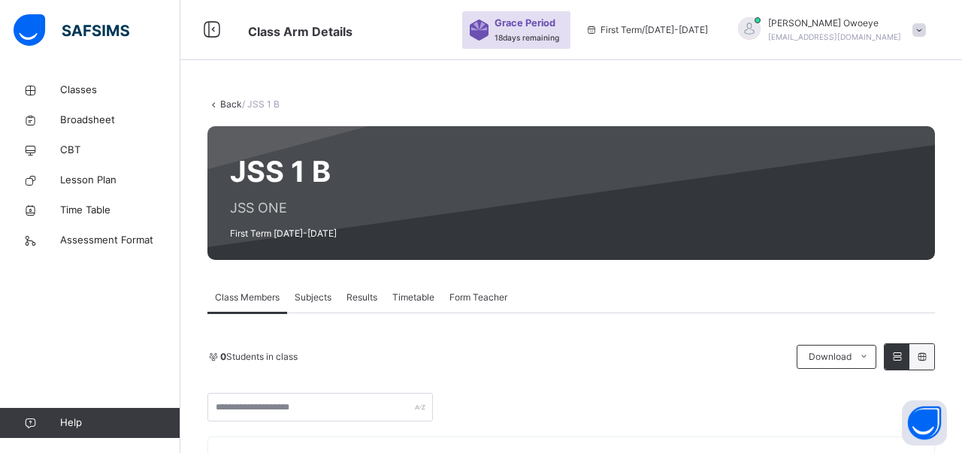
click at [318, 295] on span "Subjects" at bounding box center [313, 298] width 37 height 14
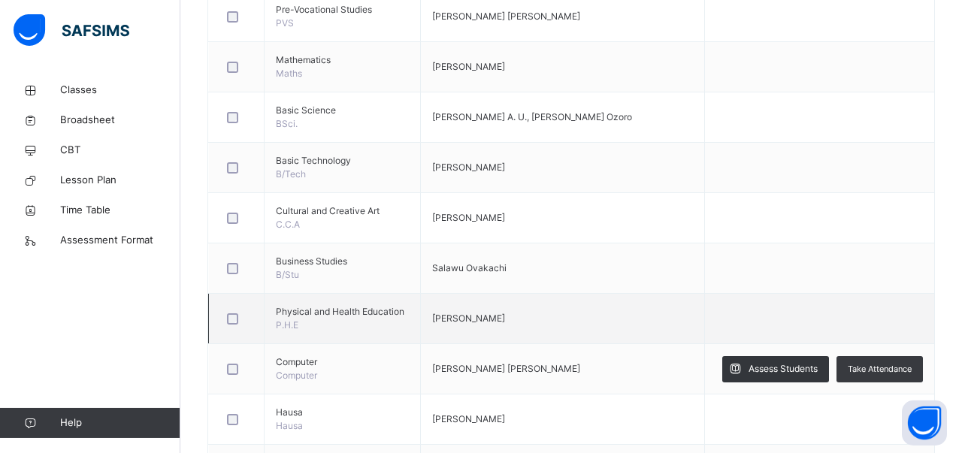
scroll to position [547, 0]
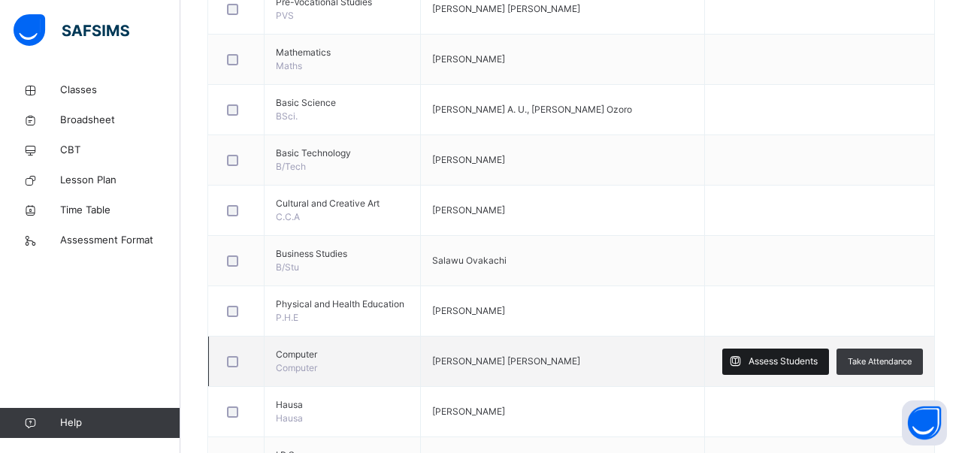
click at [743, 354] on span at bounding box center [735, 362] width 26 height 26
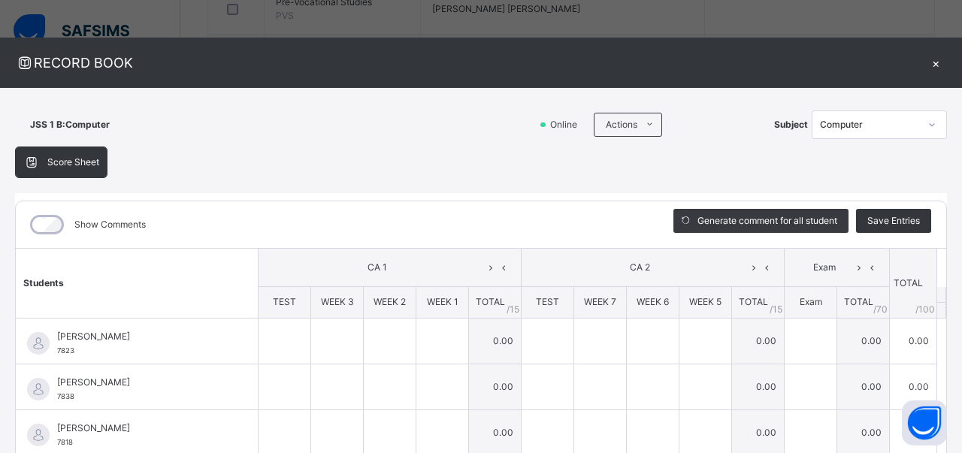
scroll to position [505, 0]
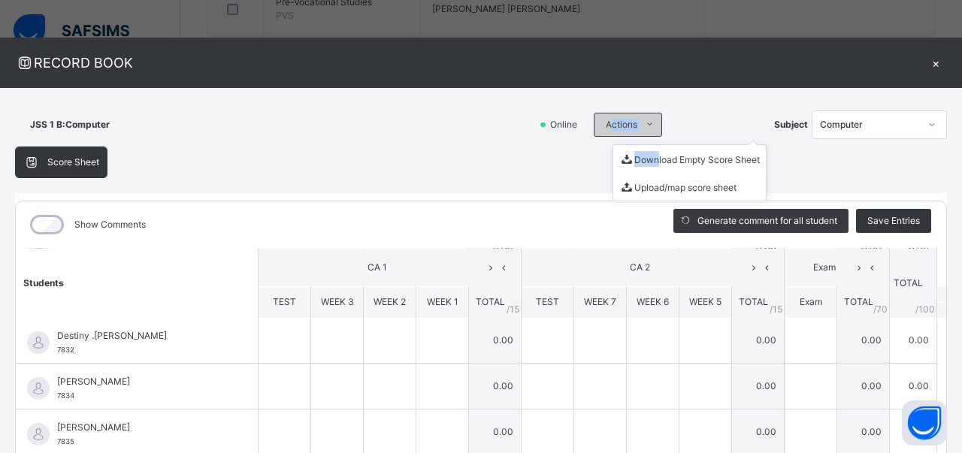
drag, startPoint x: 611, startPoint y: 127, endPoint x: 651, endPoint y: 171, distance: 59.1
click at [651, 137] on div "Actions" at bounding box center [628, 125] width 68 height 24
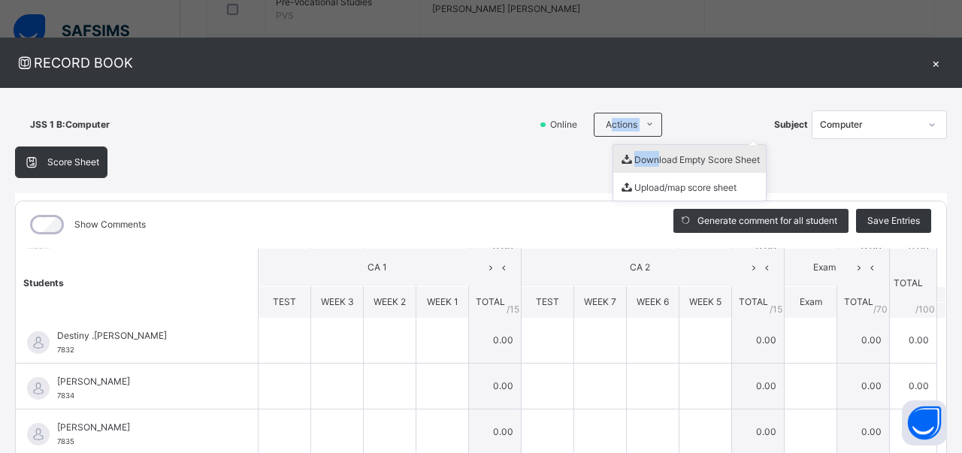
click at [652, 157] on li "Download Empty Score Sheet" at bounding box center [689, 159] width 153 height 28
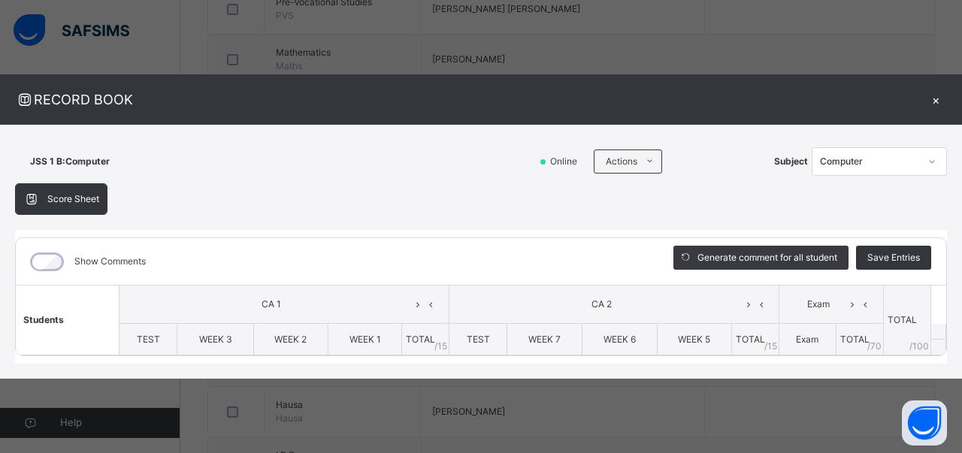
scroll to position [716, 0]
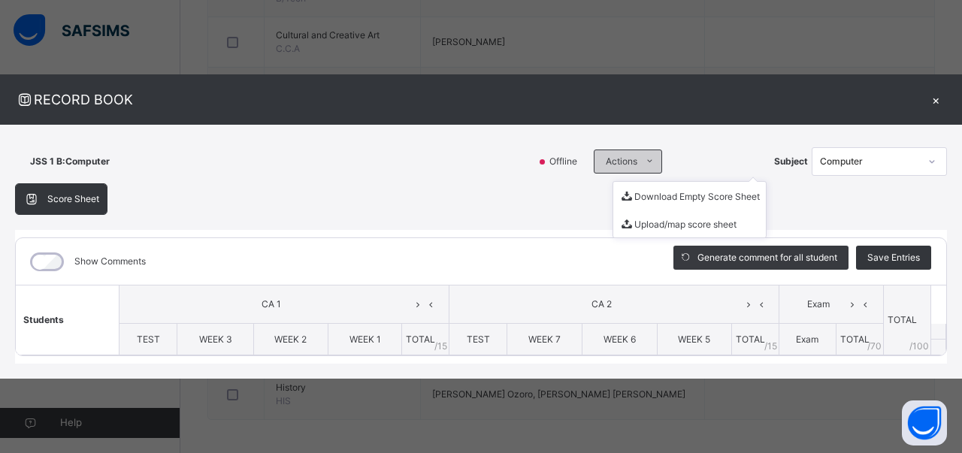
click at [628, 156] on span "Actions" at bounding box center [622, 162] width 32 height 14
click at [645, 191] on li "Download Empty Score Sheet" at bounding box center [689, 196] width 153 height 28
drag, startPoint x: 814, startPoint y: 269, endPoint x: 651, endPoint y: 71, distance: 256.3
click at [651, 71] on div "RECORD BOOK × JSS 1 B : Computer Online Actions Download Empty Score Sheet Uplo…" at bounding box center [481, 226] width 962 height 453
click at [934, 97] on div "×" at bounding box center [936, 99] width 23 height 20
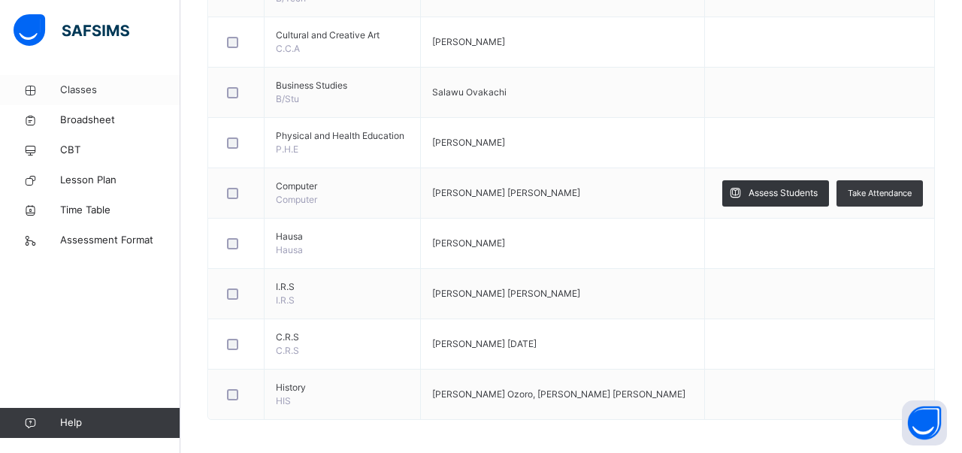
click at [117, 86] on span "Classes" at bounding box center [120, 90] width 120 height 15
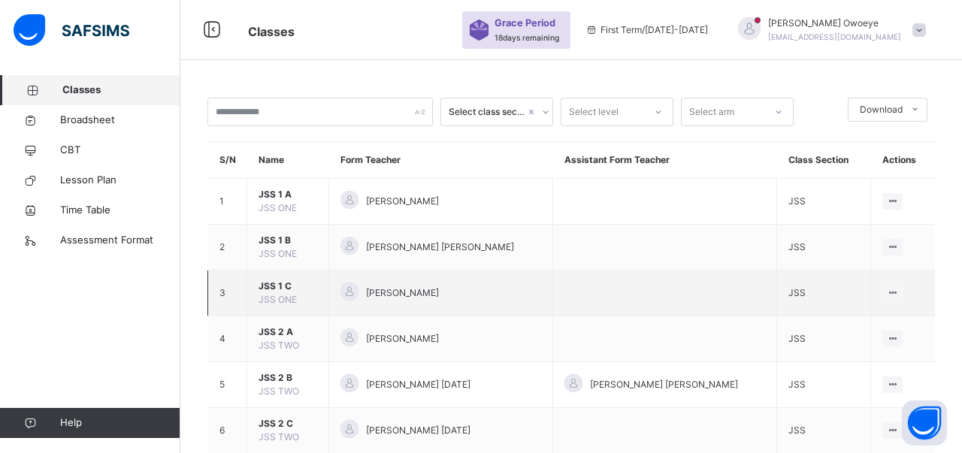
click at [280, 293] on span "JSS 1 C" at bounding box center [288, 287] width 59 height 14
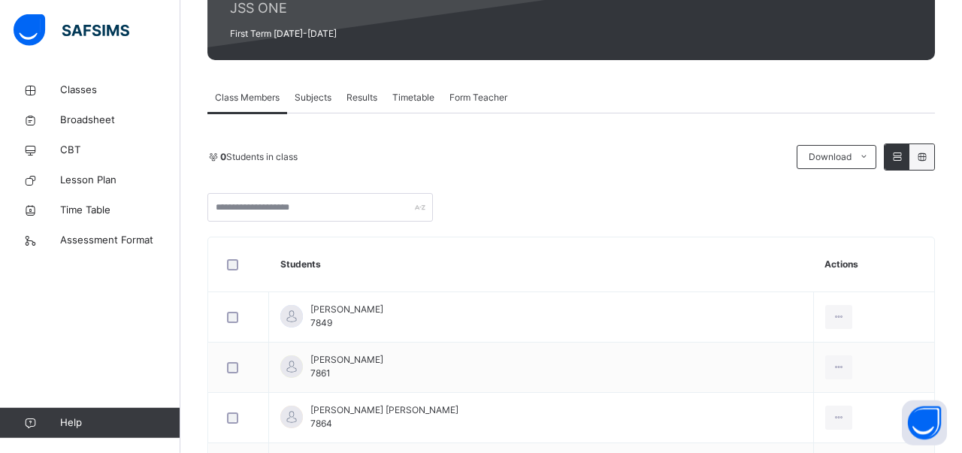
scroll to position [156, 0]
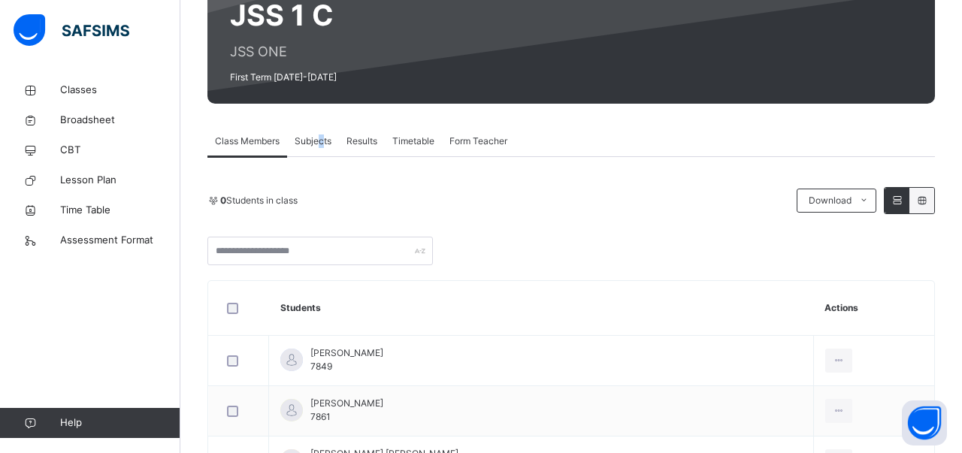
click at [322, 141] on span "Subjects" at bounding box center [313, 142] width 37 height 14
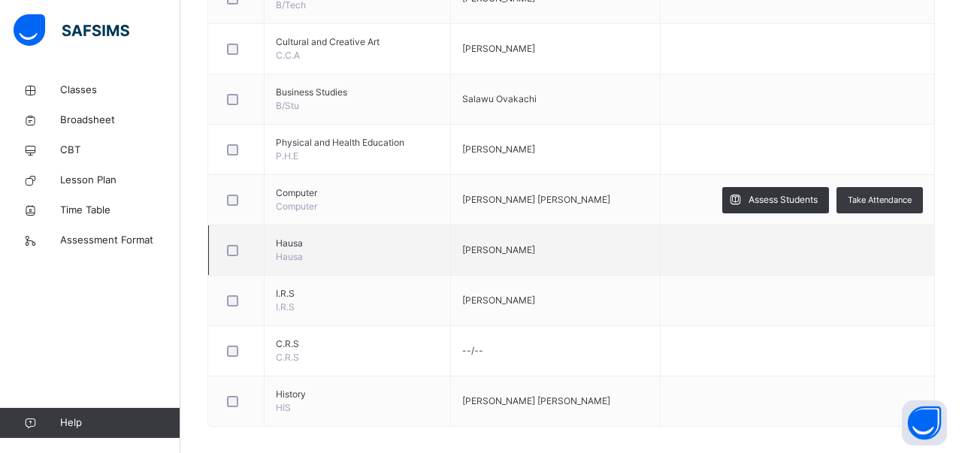
scroll to position [716, 0]
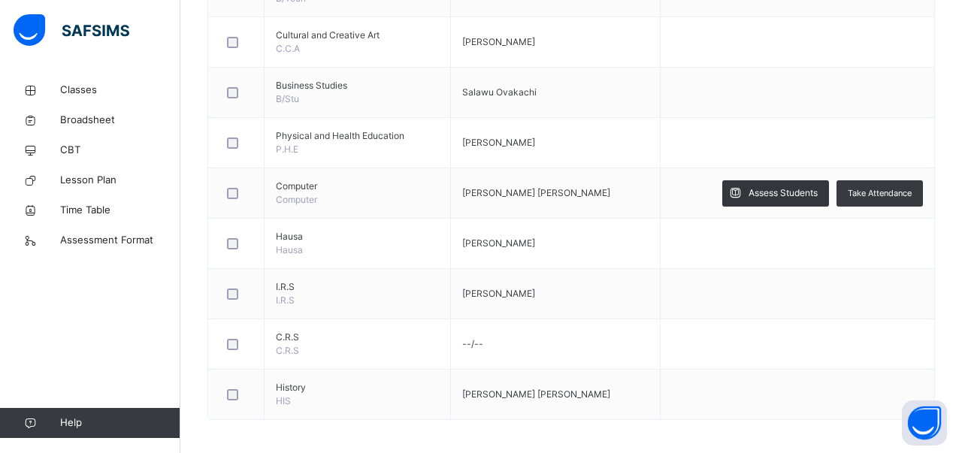
click at [802, 187] on span "Assess Students" at bounding box center [783, 193] width 69 height 14
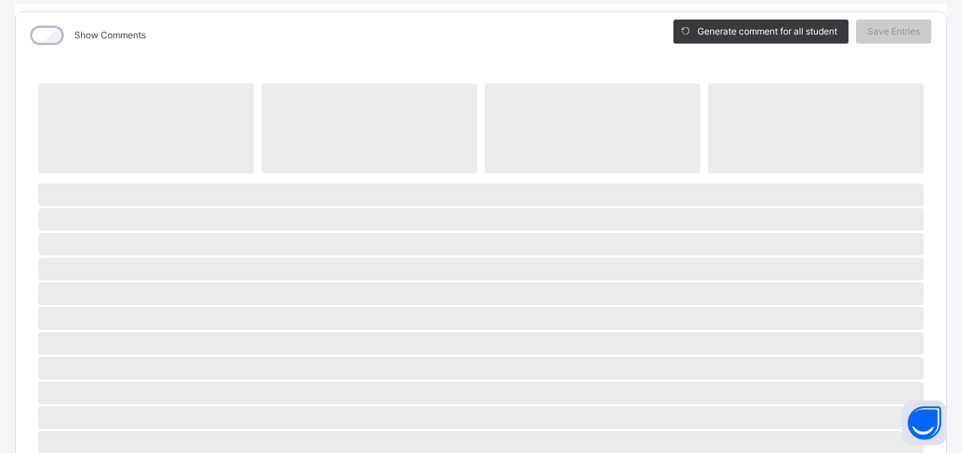
scroll to position [0, 0]
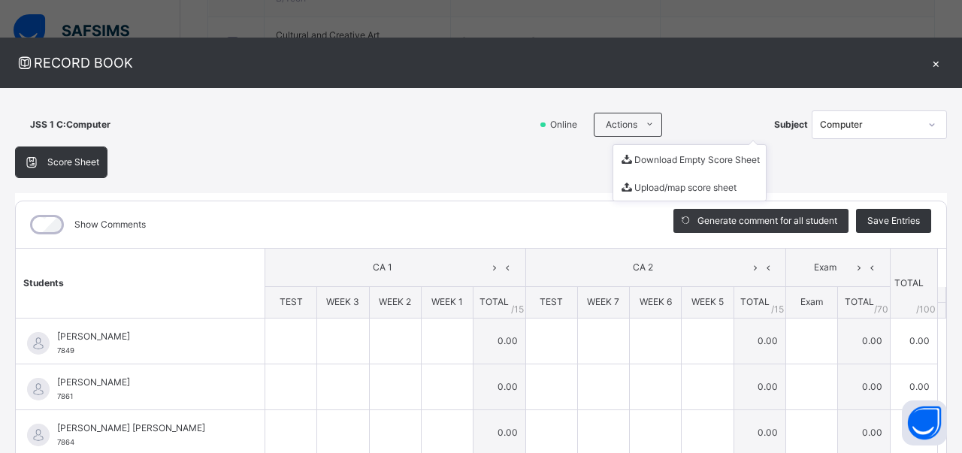
click at [635, 144] on ul "Download Empty Score Sheet Upload/map score sheet" at bounding box center [690, 172] width 154 height 57
click at [639, 162] on li "Download Empty Score Sheet" at bounding box center [689, 159] width 153 height 28
